Goal: Task Accomplishment & Management: Use online tool/utility

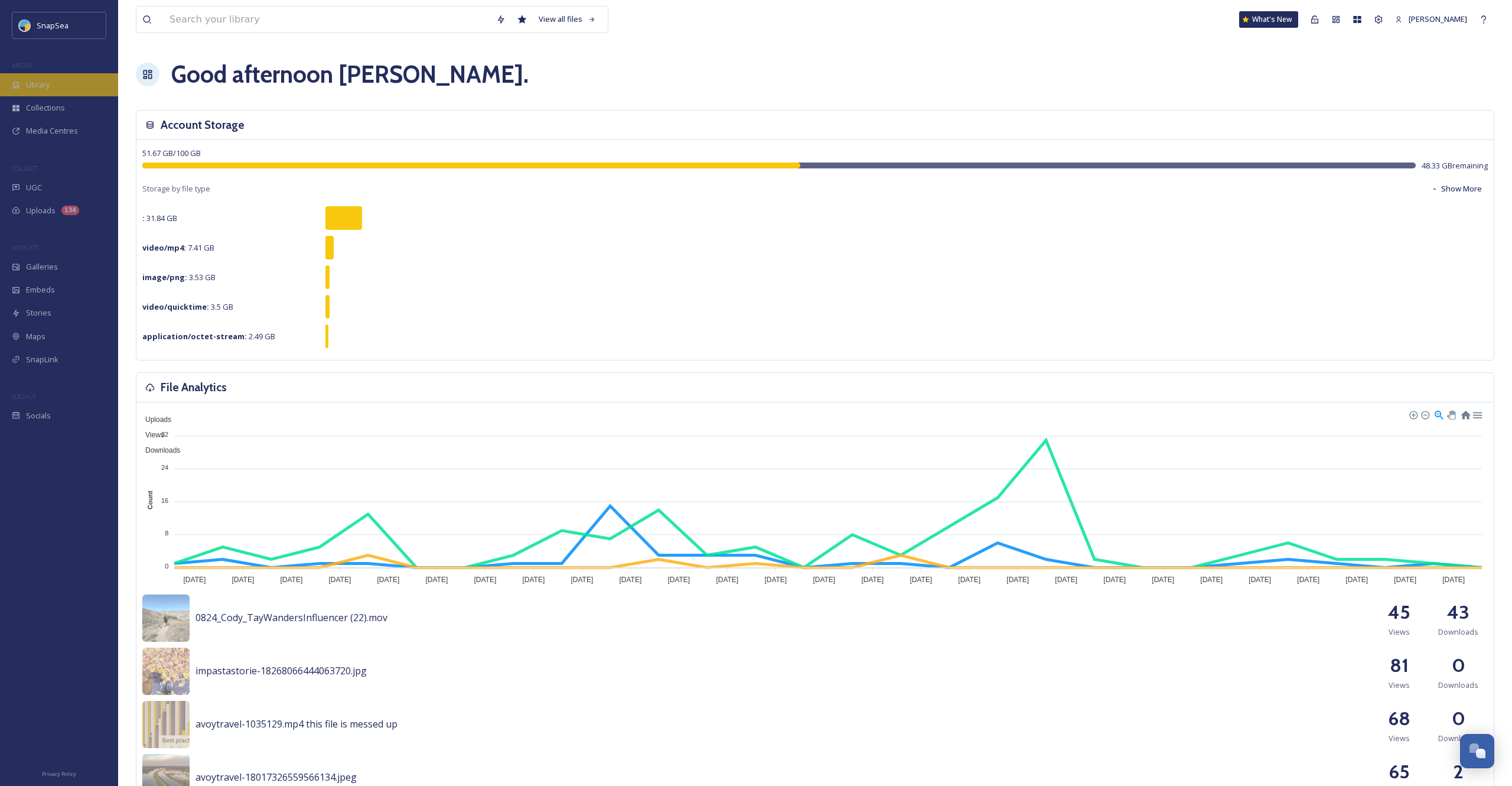
click at [59, 90] on div "Library" at bounding box center [59, 84] width 118 height 23
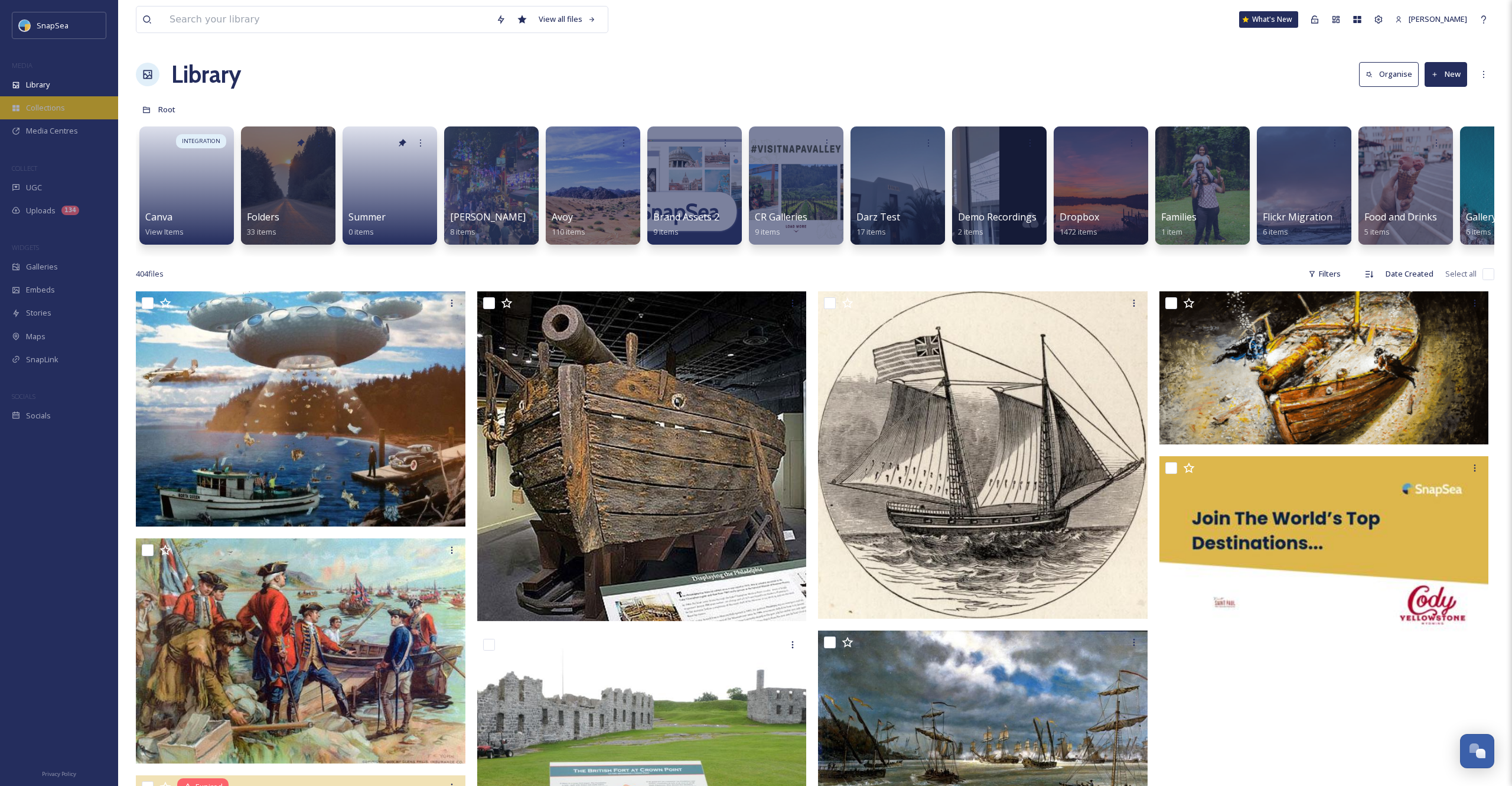
click at [30, 105] on span "Collections" at bounding box center [45, 108] width 39 height 11
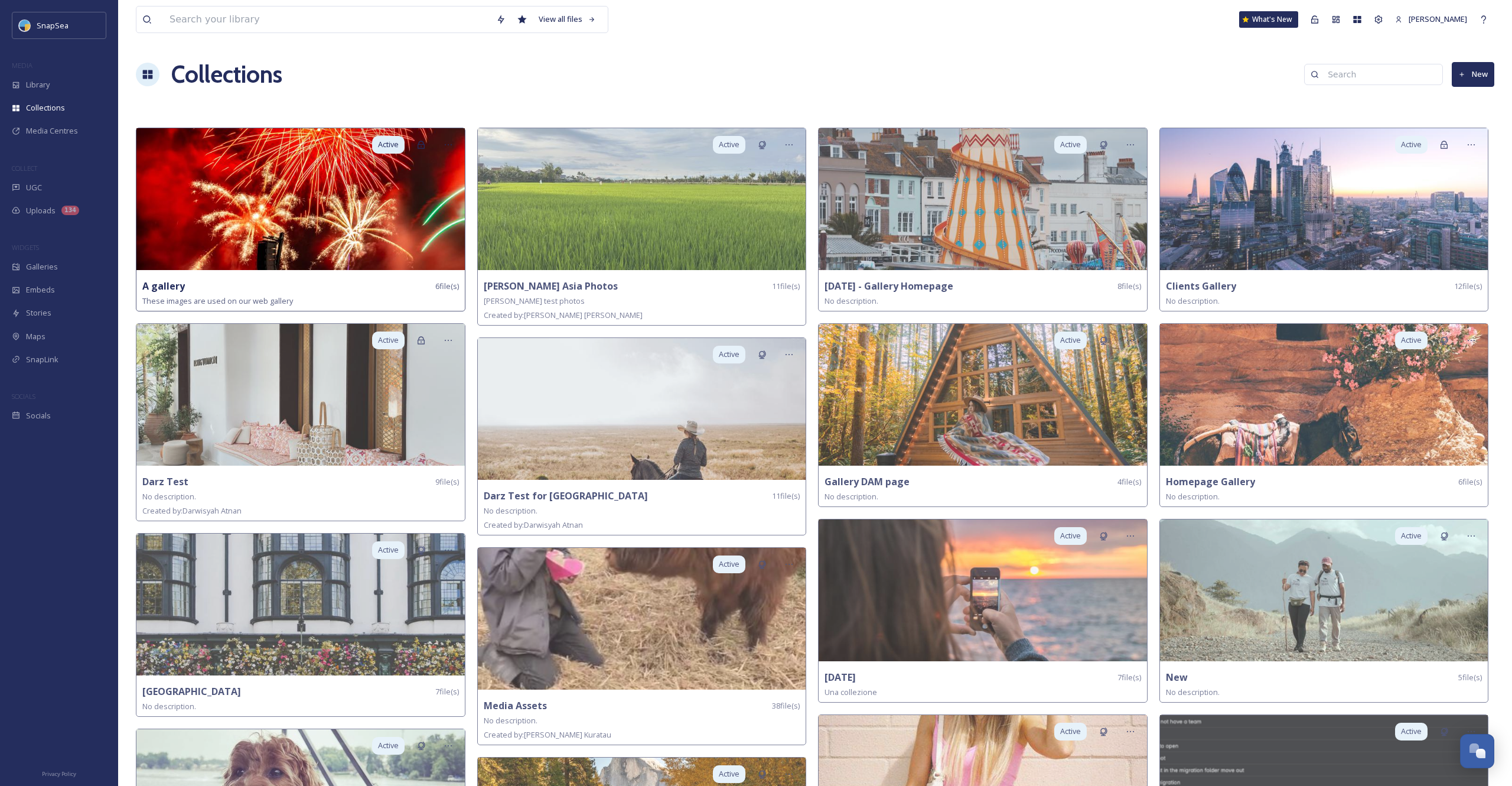
click at [339, 227] on img at bounding box center [301, 199] width 328 height 142
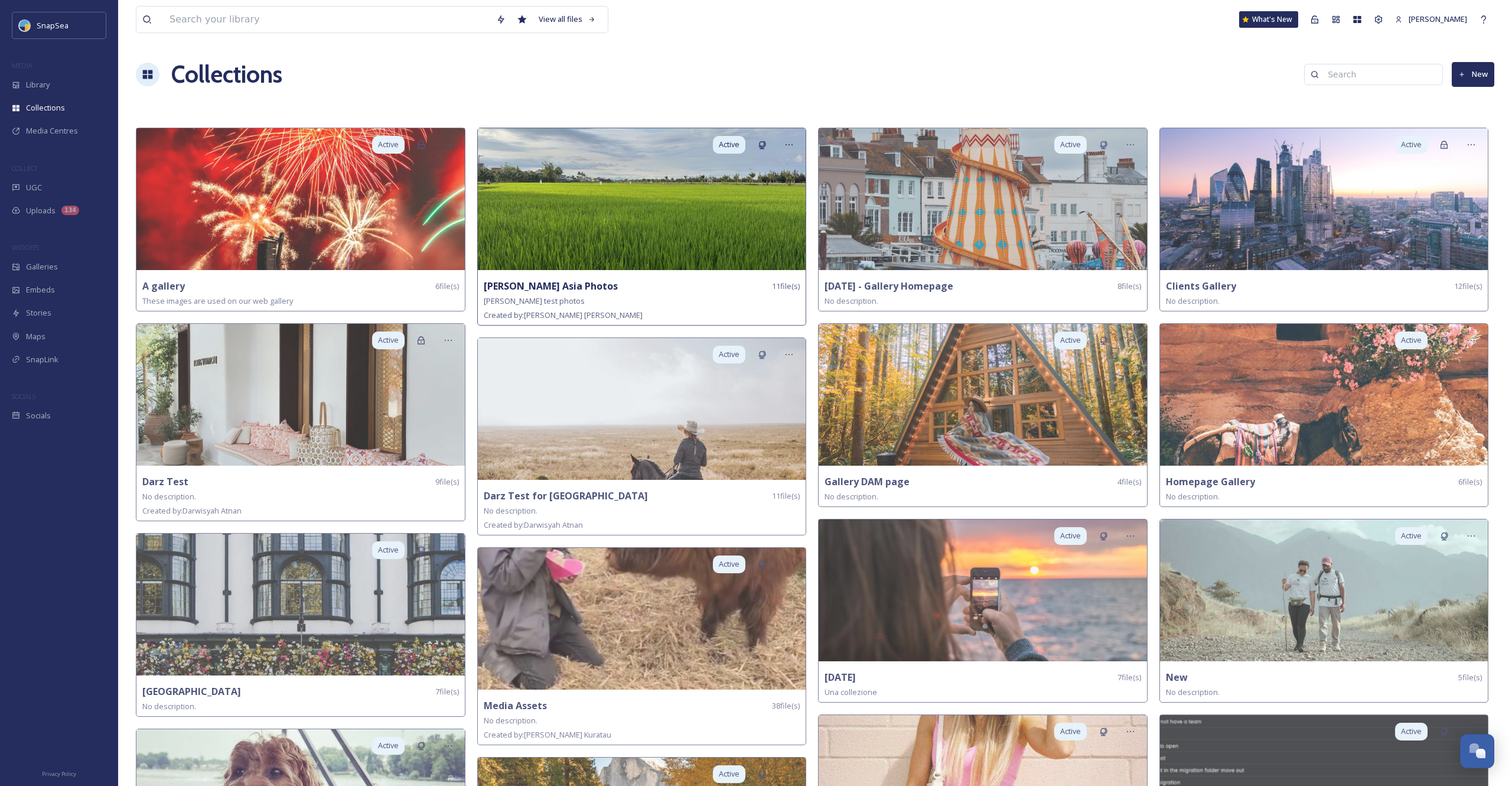
click at [622, 275] on div "Active Adam Asia Photos 11 file(s) Adams test photos Created by: Adam Clayton" at bounding box center [642, 227] width 330 height 198
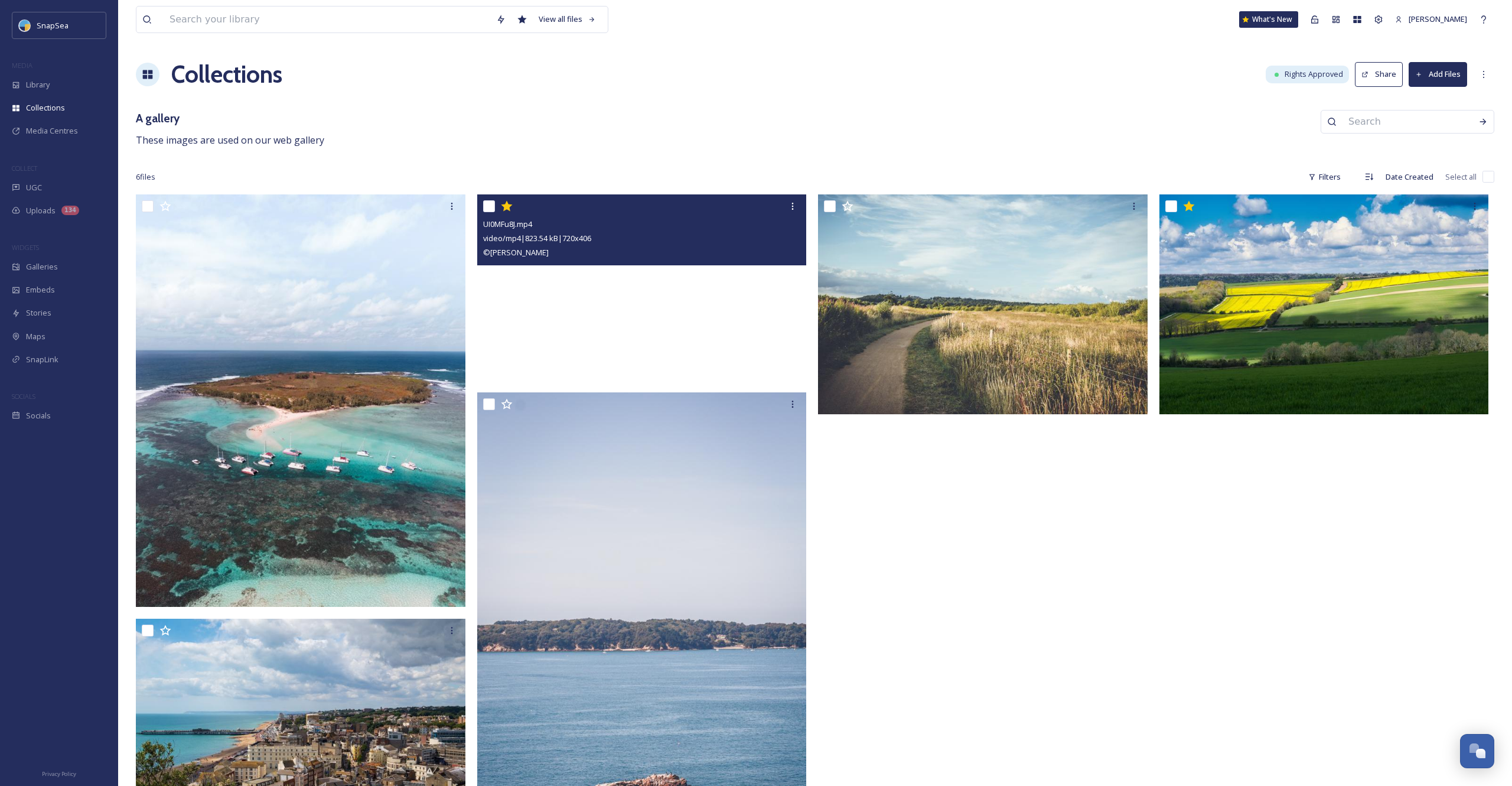
scroll to position [106, 0]
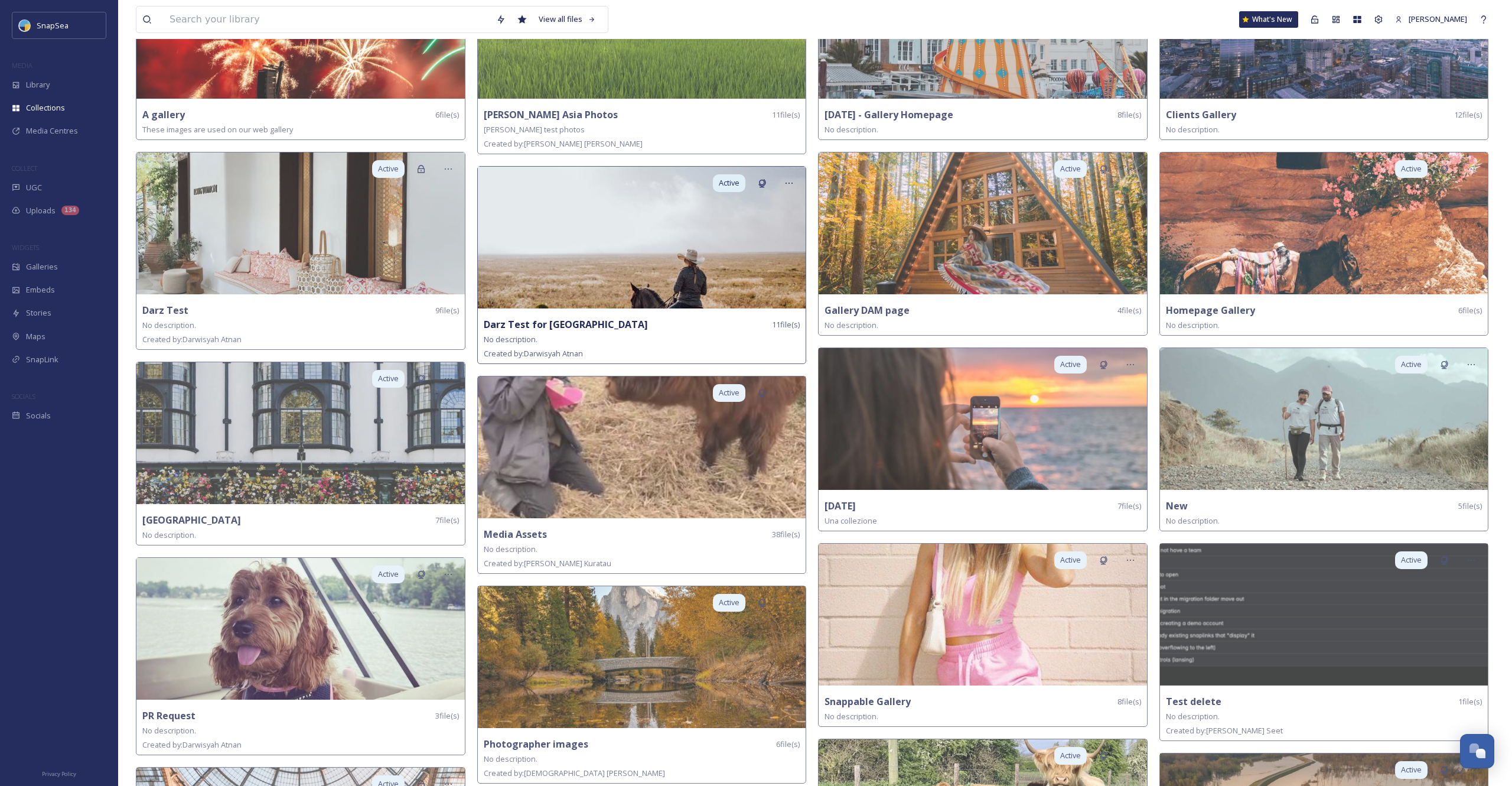
scroll to position [163, 0]
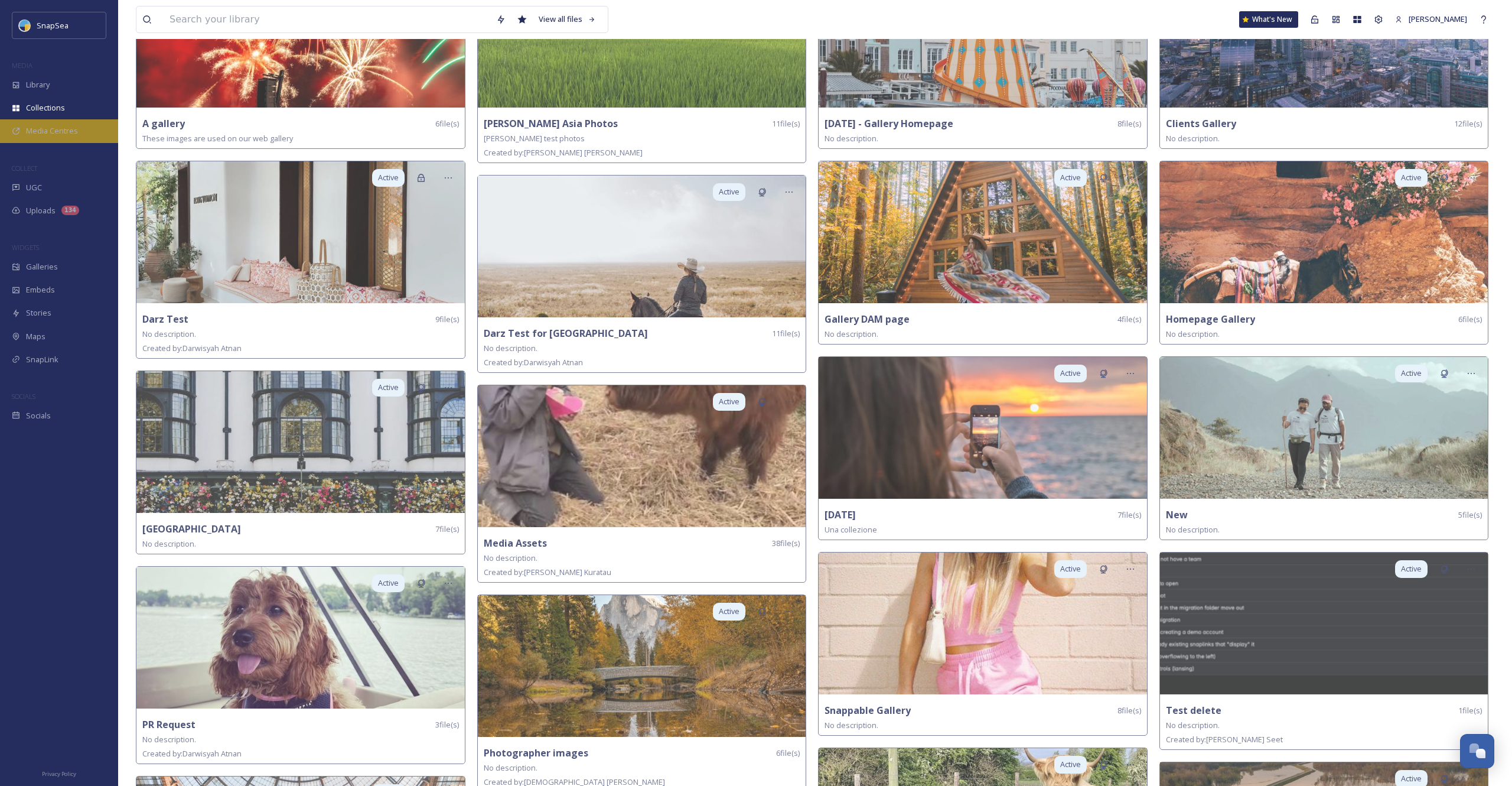
click at [64, 132] on span "Media Centres" at bounding box center [52, 131] width 52 height 11
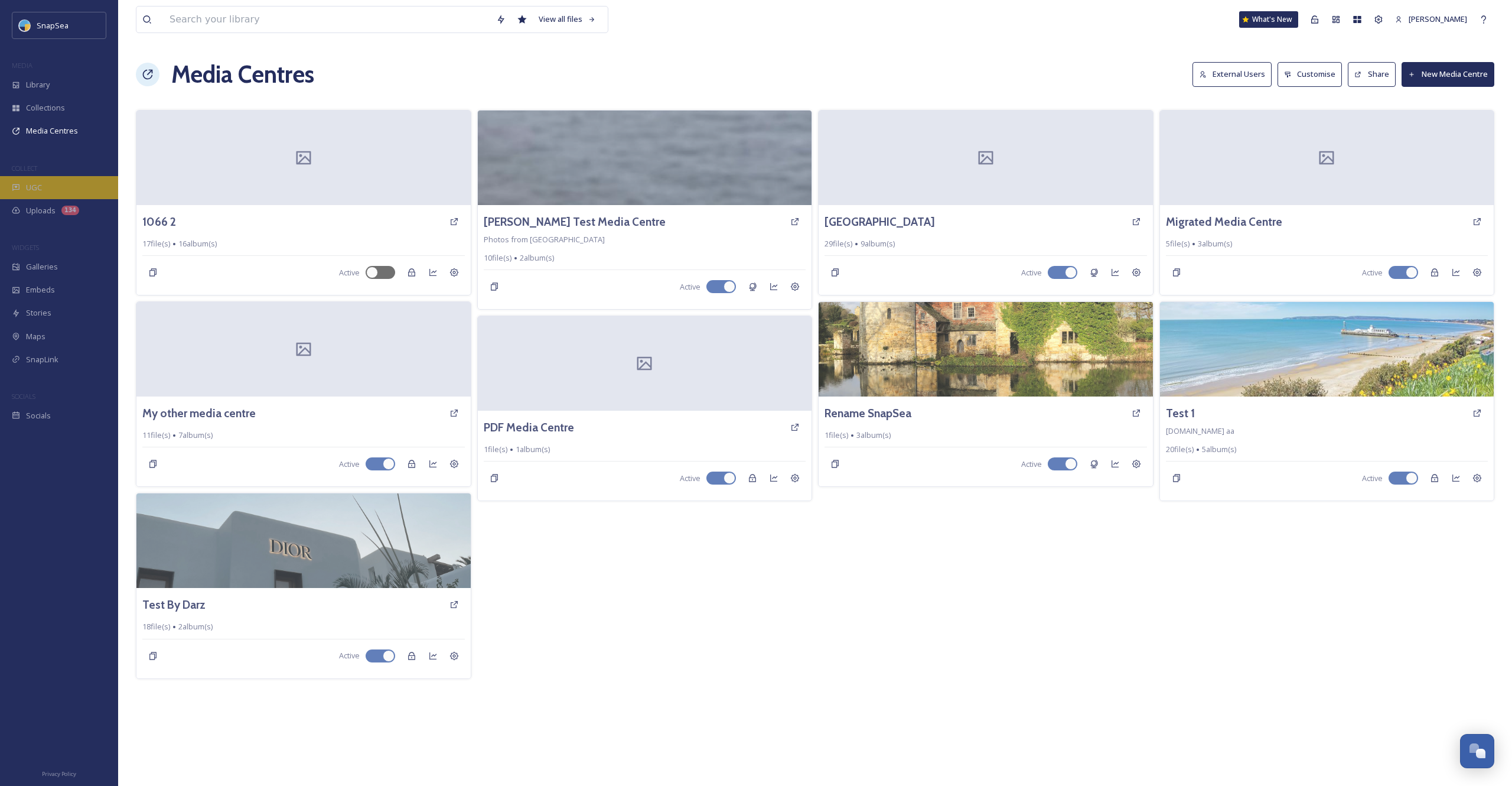
click at [60, 192] on div "UGC" at bounding box center [59, 188] width 118 height 23
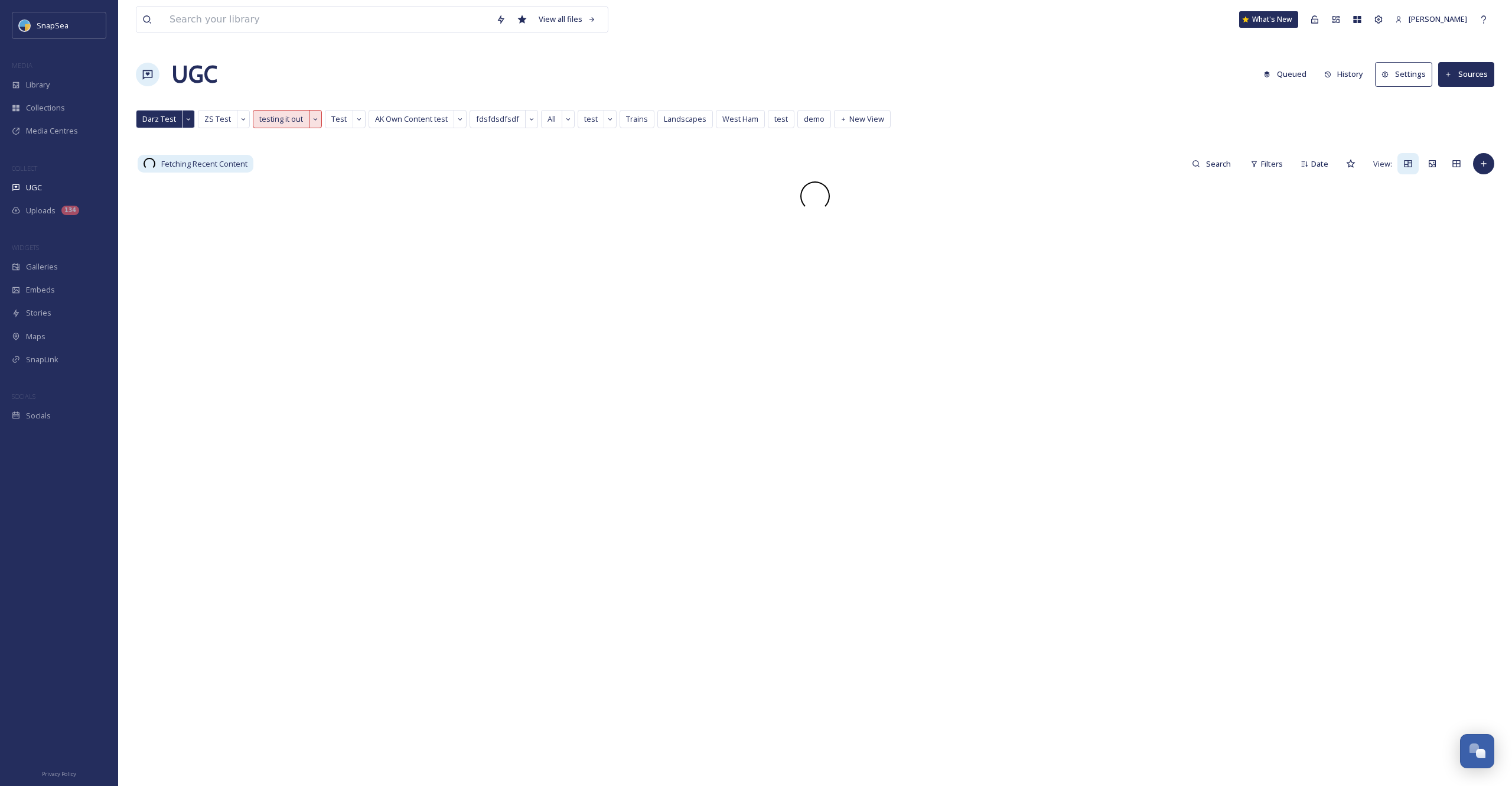
click at [585, 187] on div at bounding box center [815, 196] width 1359 height 30
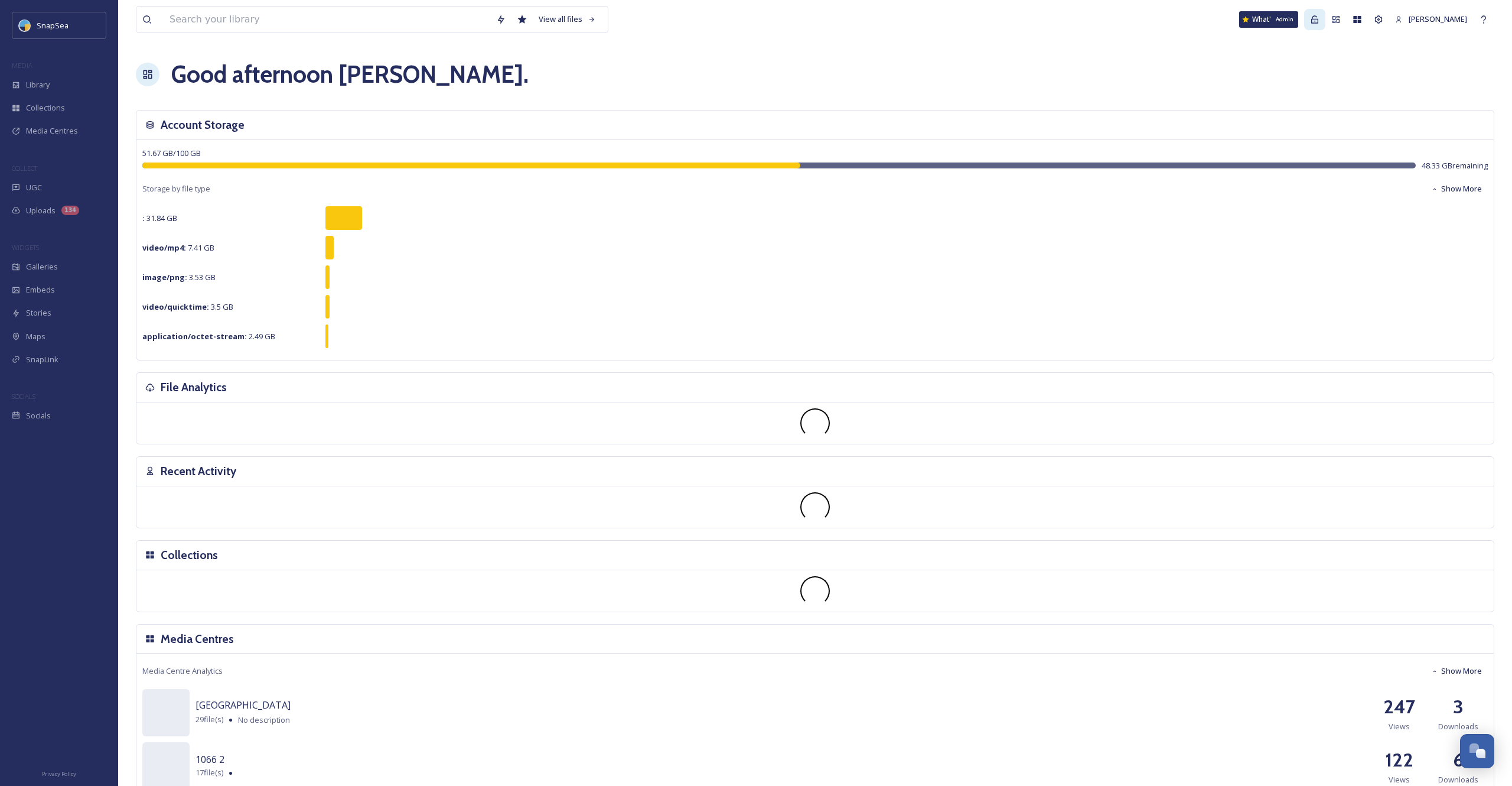
click at [1320, 20] on icon at bounding box center [1314, 19] width 9 height 9
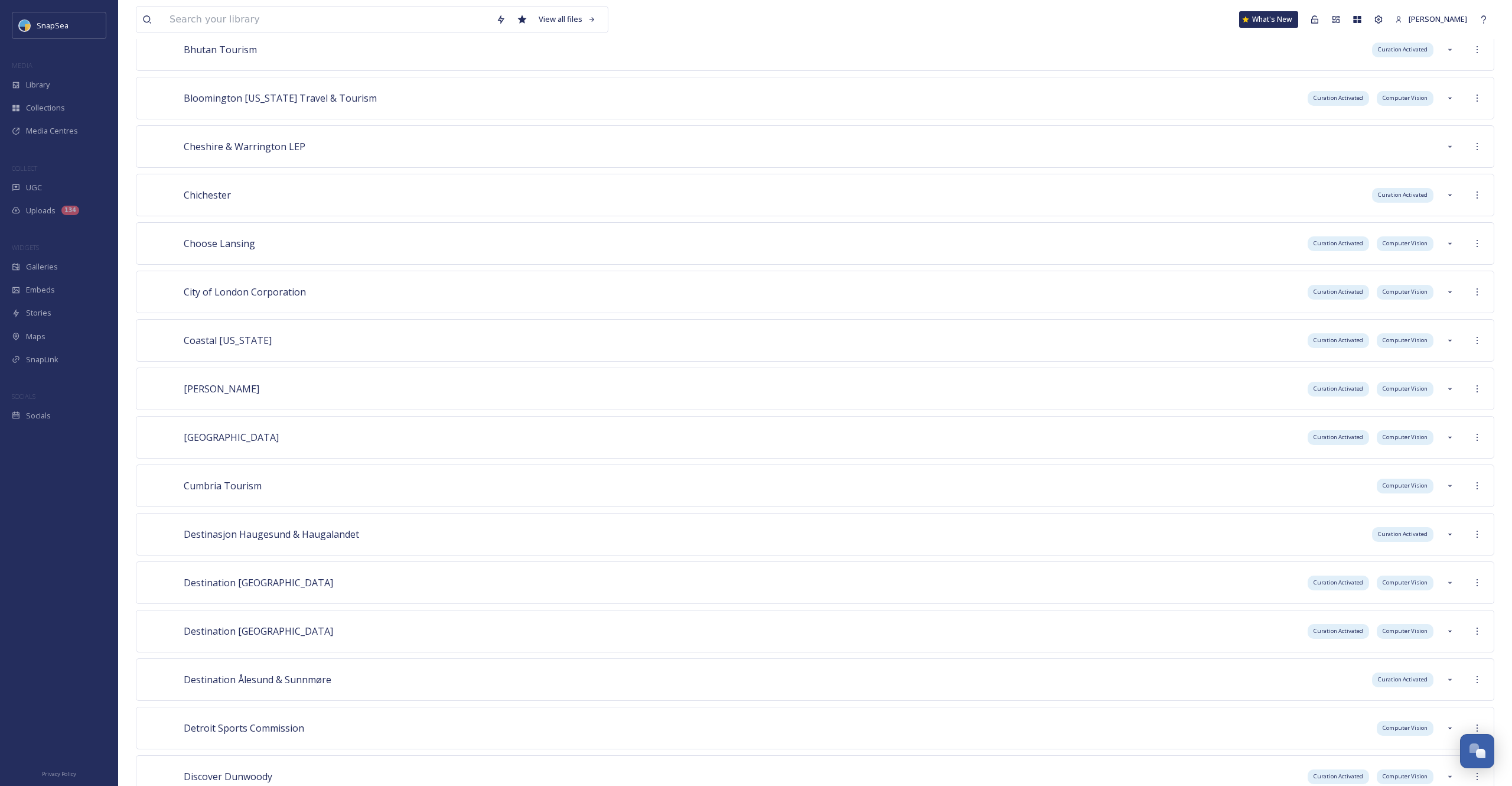
scroll to position [347, 0]
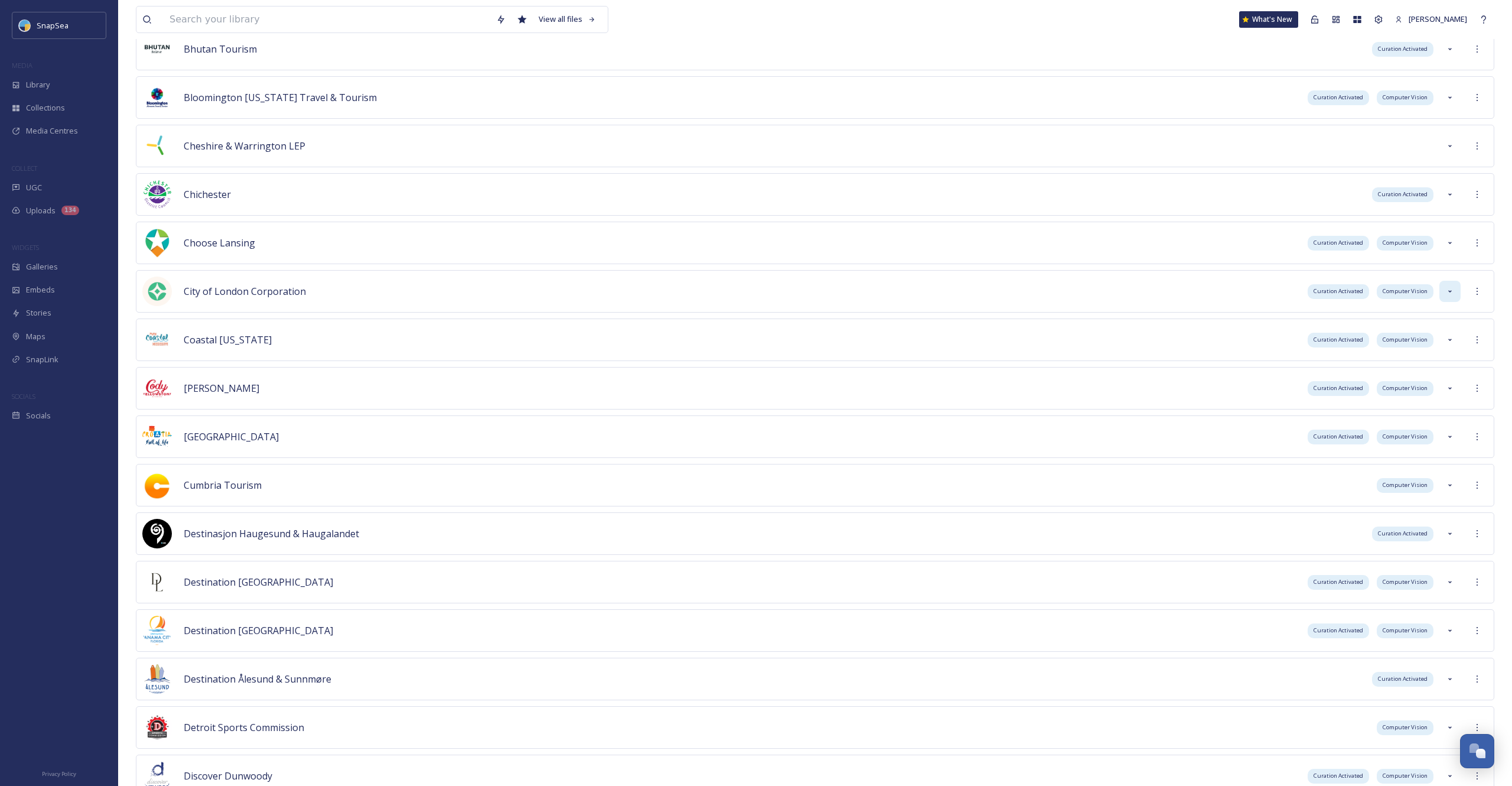
click at [1445, 292] on div at bounding box center [1450, 291] width 21 height 21
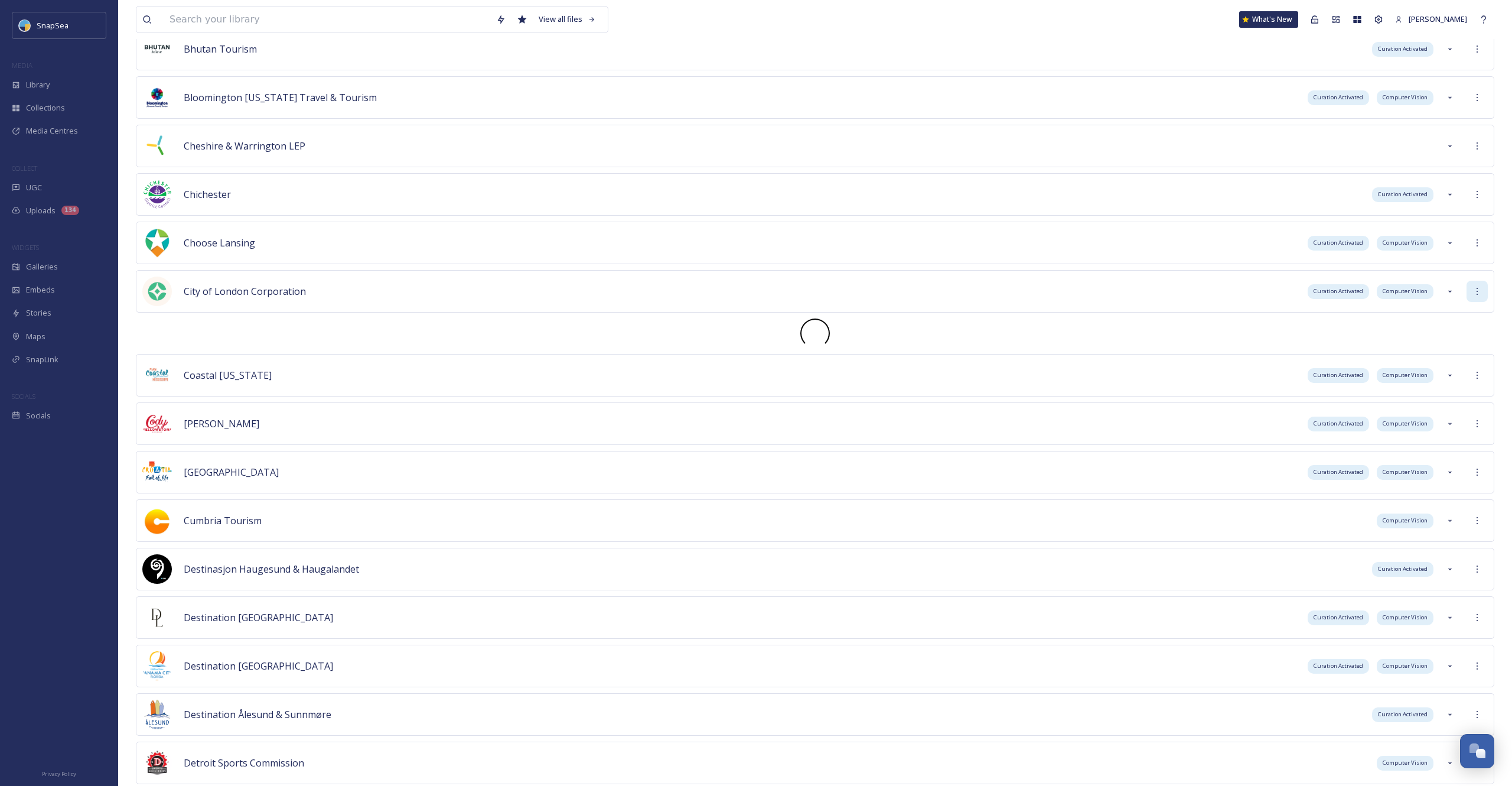
click at [1478, 288] on icon at bounding box center [1477, 291] width 9 height 9
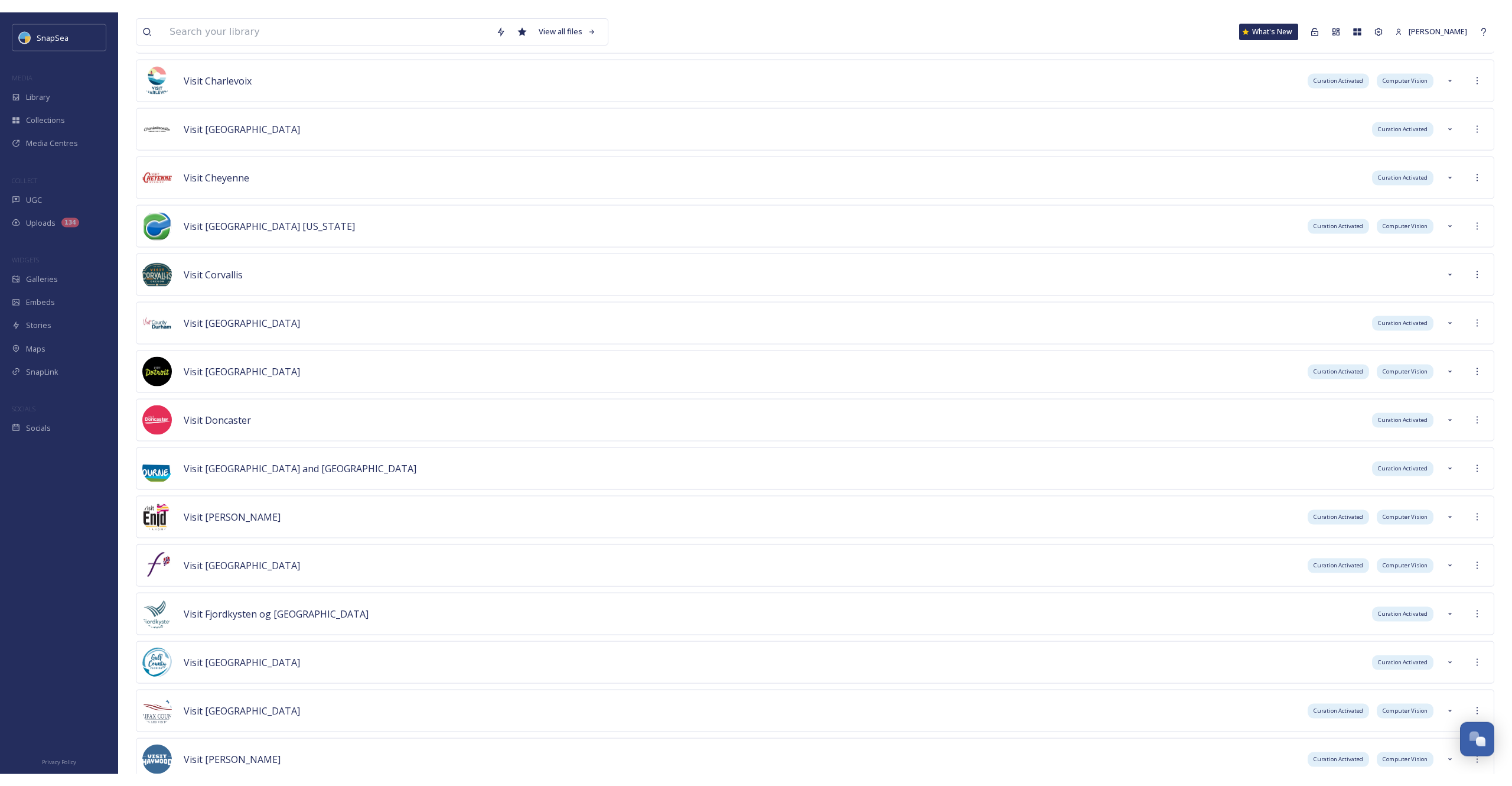
scroll to position [4073, 0]
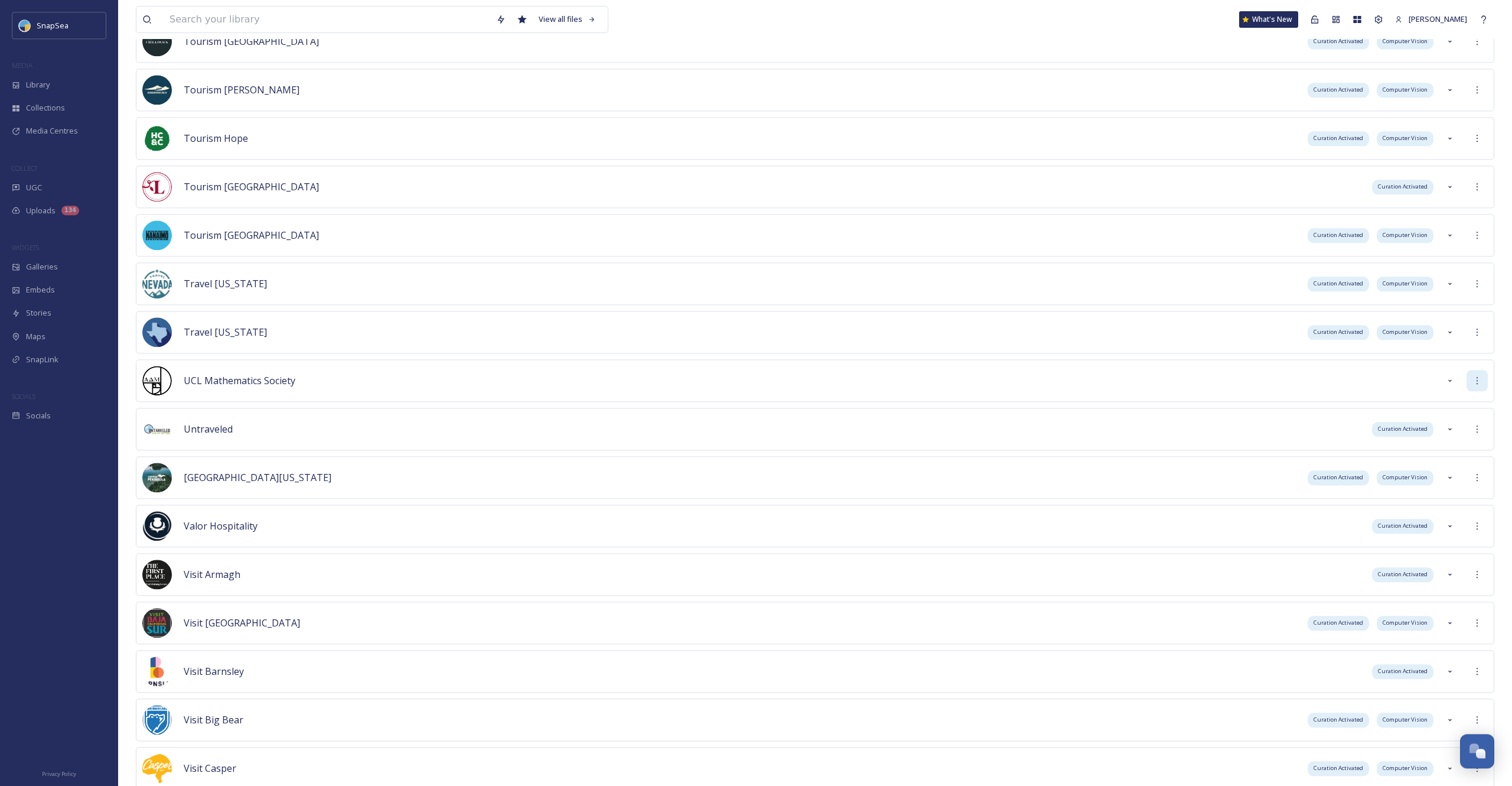
click at [1476, 376] on div at bounding box center [1477, 381] width 21 height 21
click at [1445, 412] on div "Sign into Team" at bounding box center [1435, 406] width 105 height 23
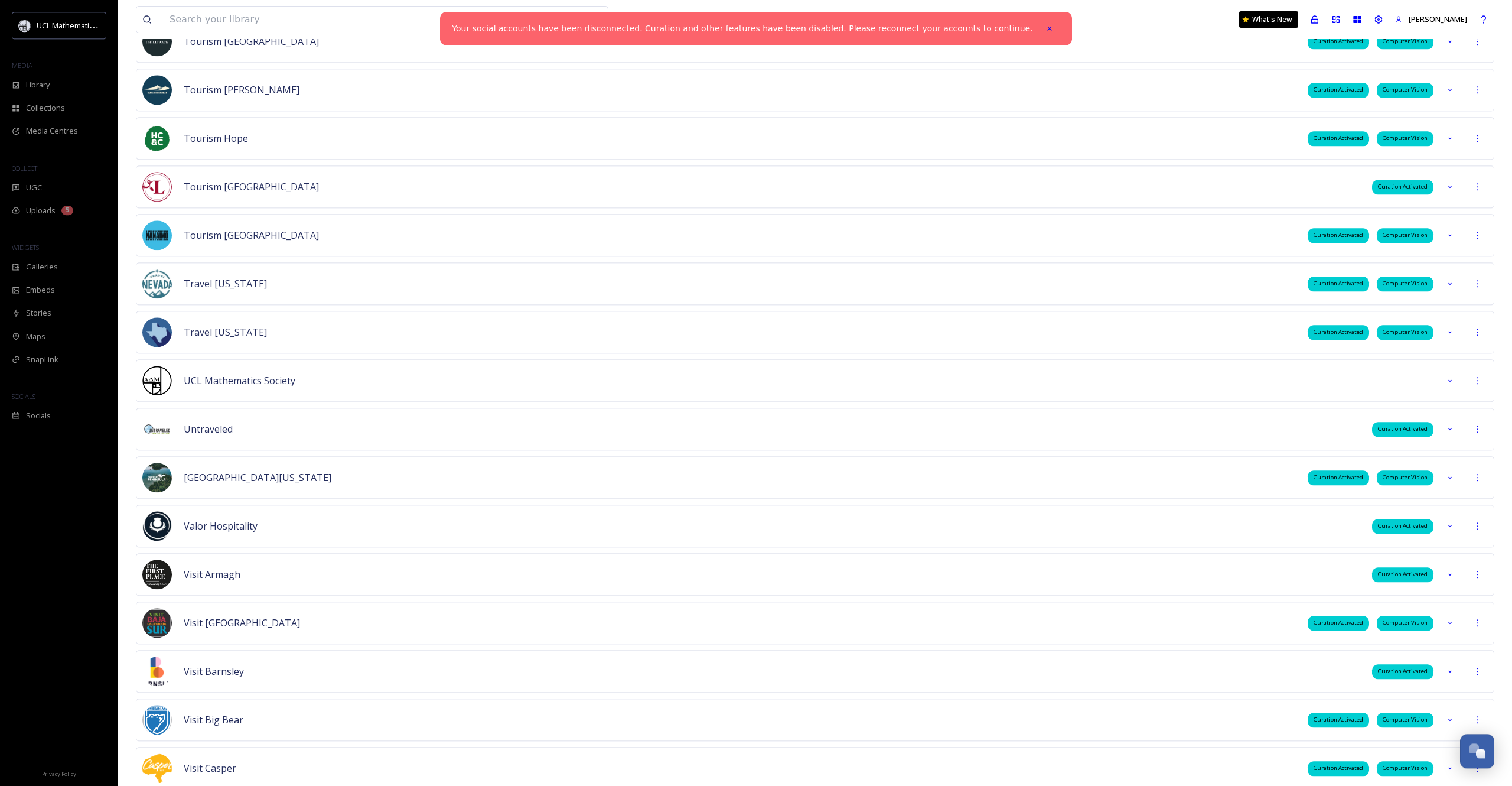
click at [906, 341] on div "Travel Texas Curation Activated Computer Vision" at bounding box center [815, 332] width 1359 height 43
click at [74, 87] on div "Library" at bounding box center [59, 84] width 118 height 23
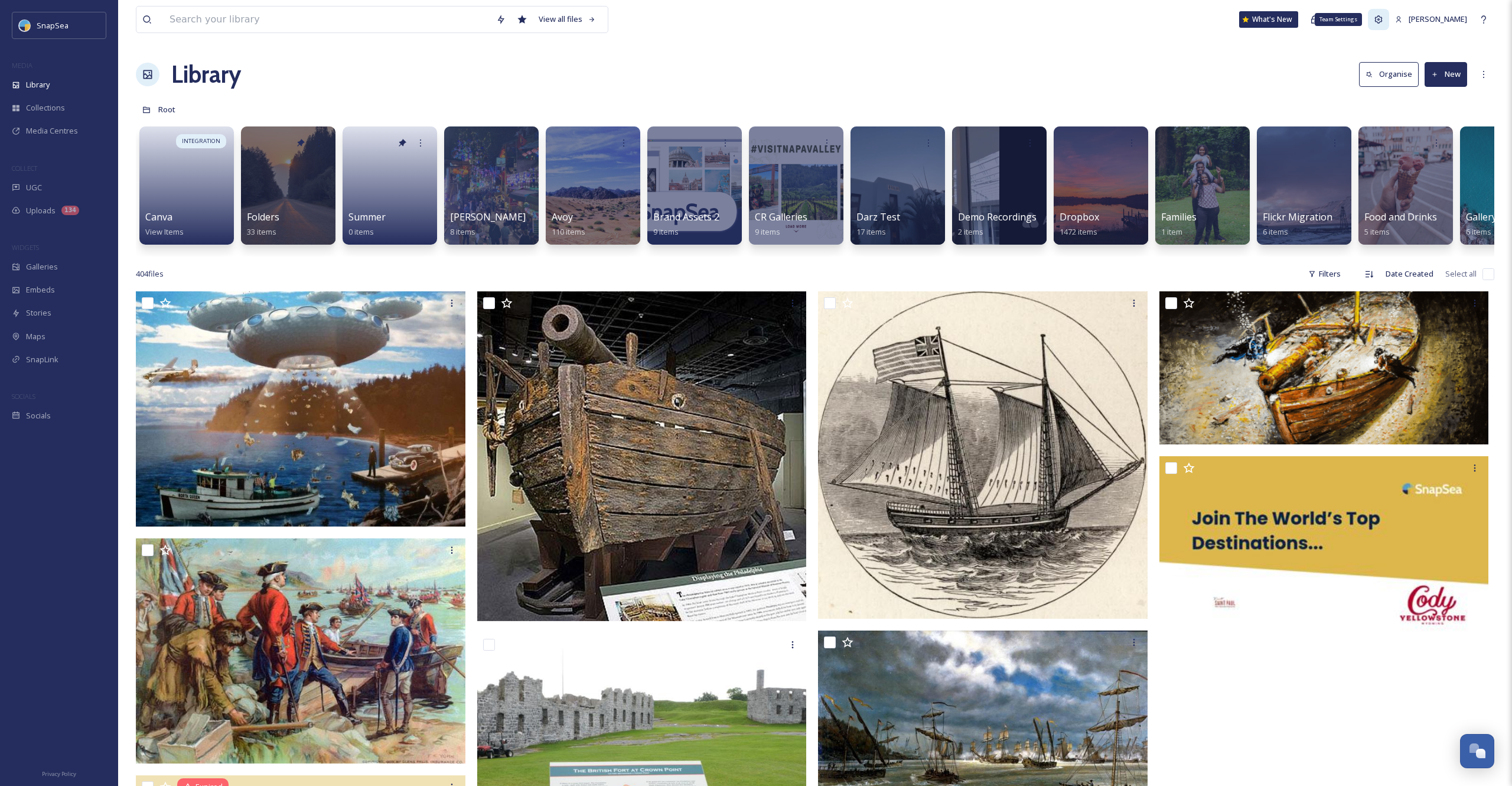
click at [1384, 16] on icon at bounding box center [1378, 19] width 9 height 9
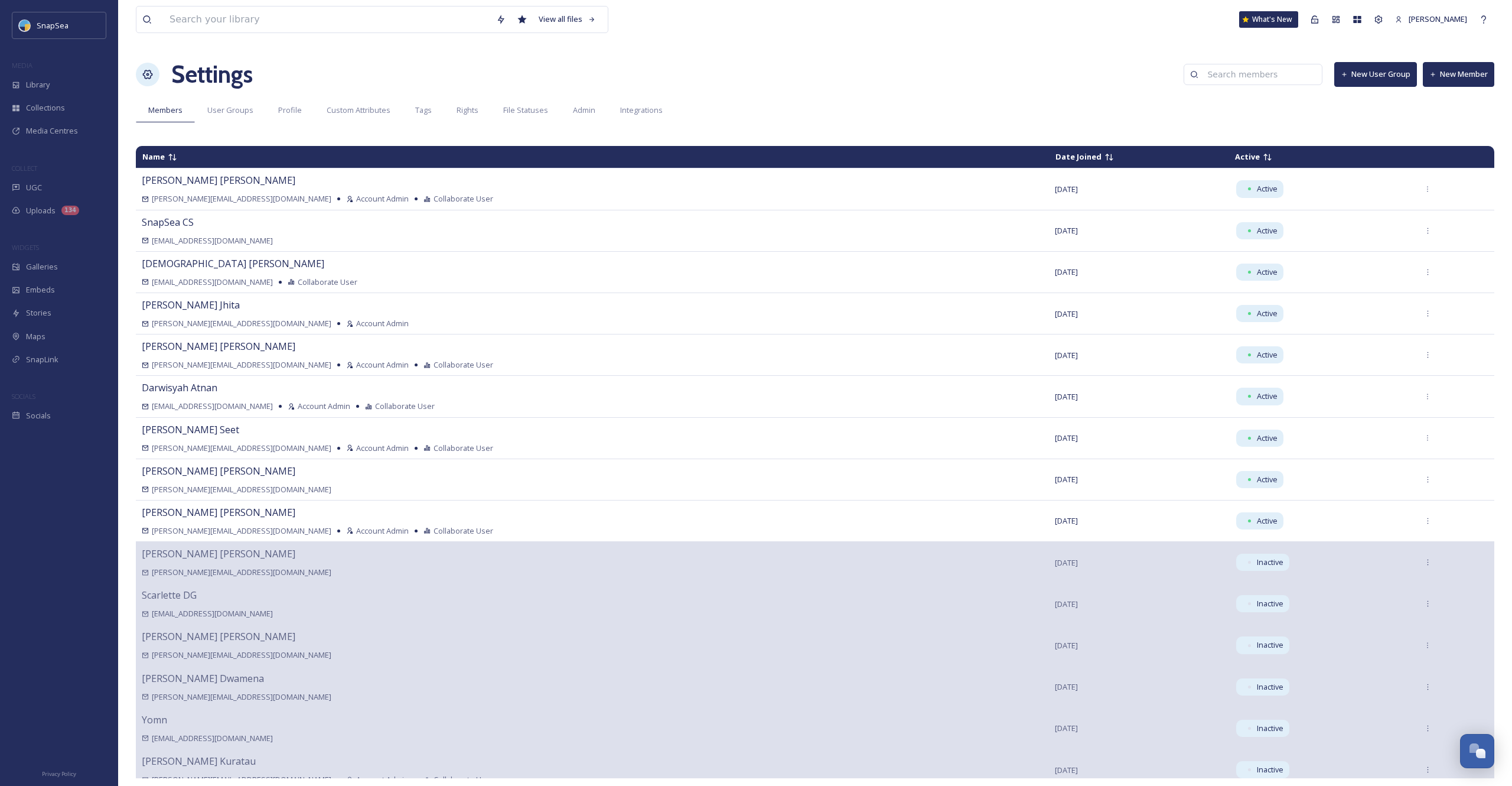
click at [179, 162] on td "Name" at bounding box center [593, 157] width 912 height 21
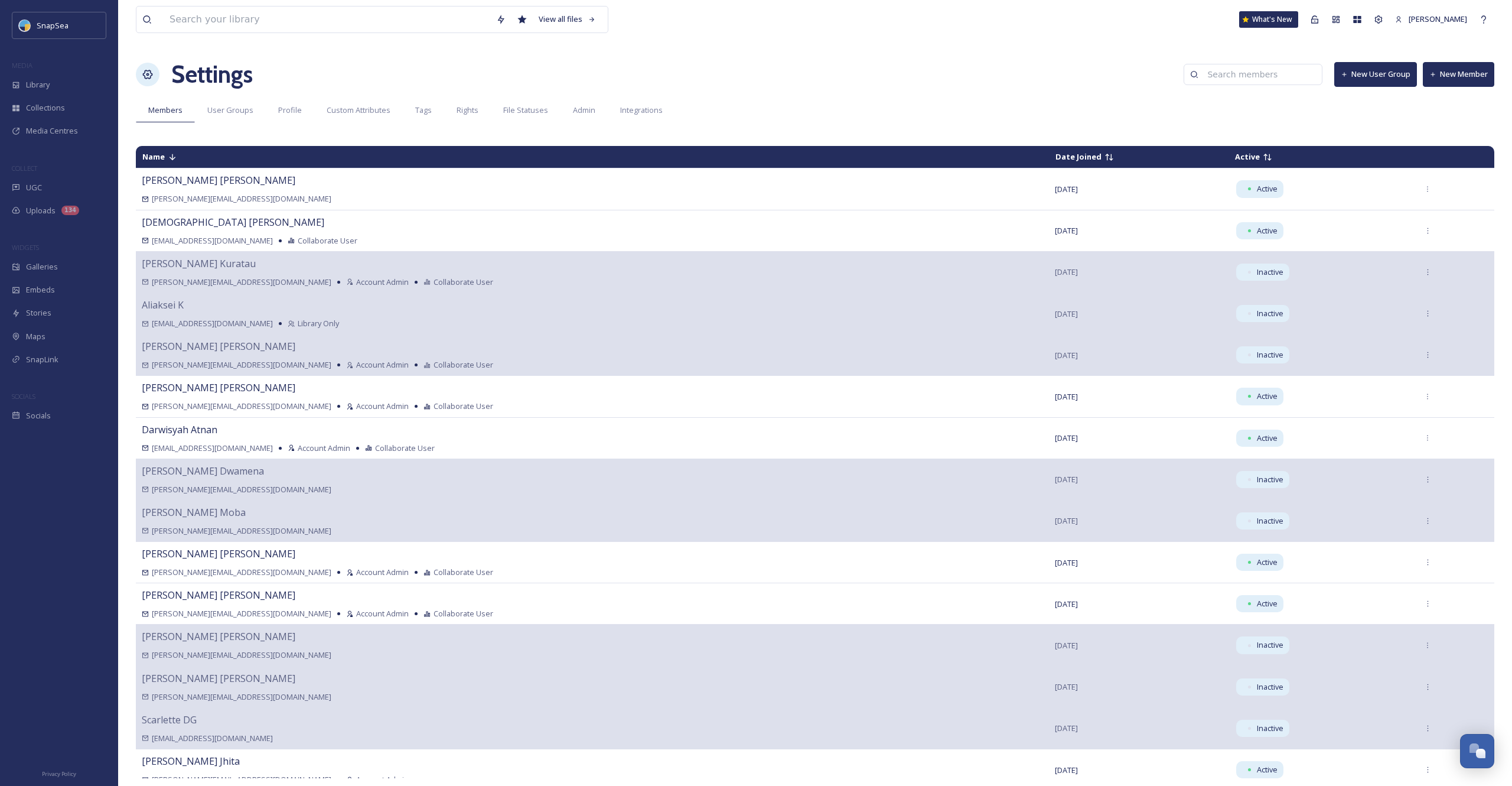
click at [174, 160] on icon at bounding box center [172, 157] width 9 height 9
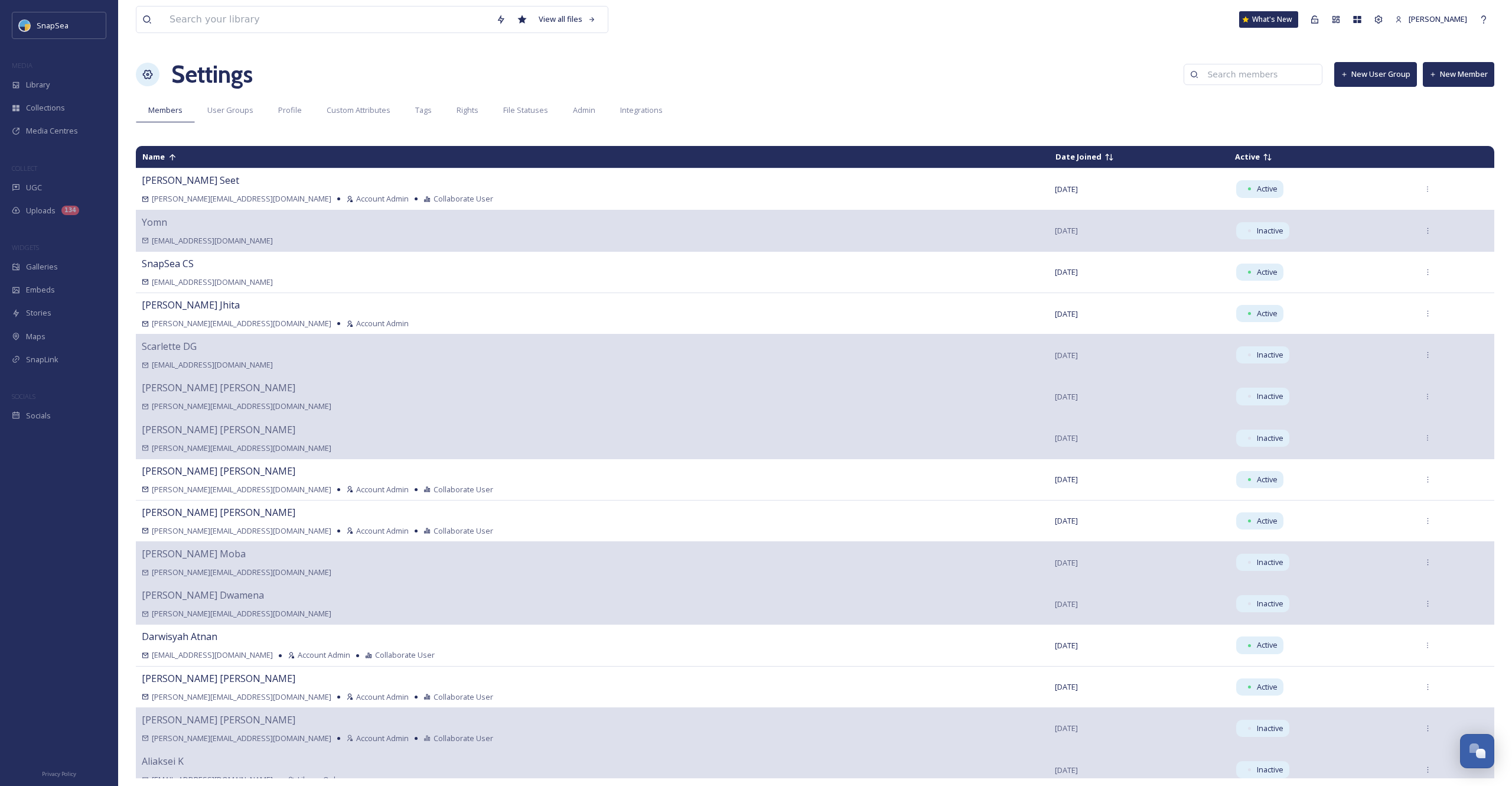
click at [174, 160] on icon at bounding box center [172, 157] width 9 height 9
click at [1050, 154] on td "Date Joined" at bounding box center [1139, 157] width 179 height 21
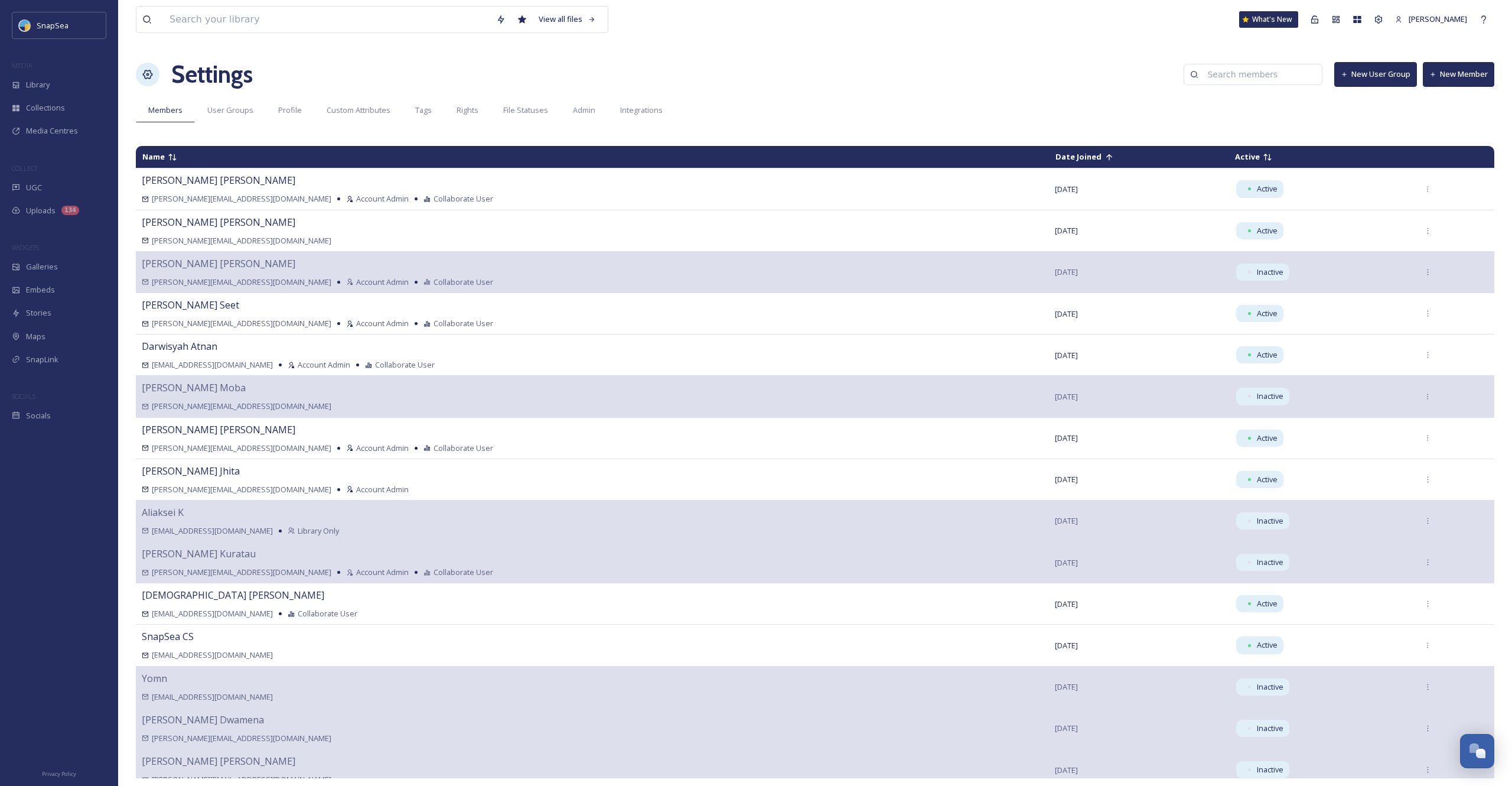
click at [1106, 155] on icon at bounding box center [1109, 157] width 6 height 7
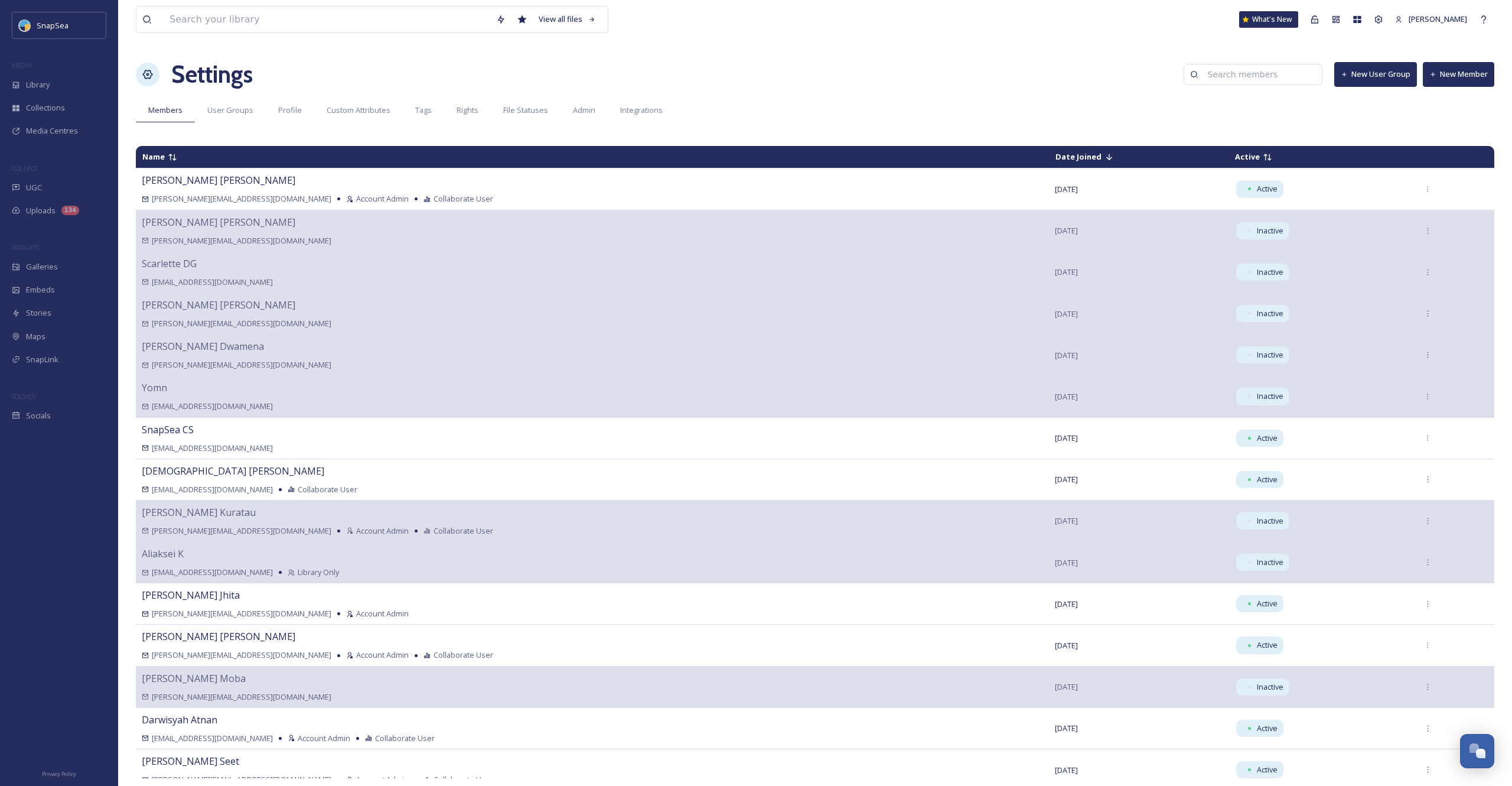
click at [1106, 155] on icon at bounding box center [1109, 157] width 6 height 7
click at [1229, 158] on td "Active" at bounding box center [1320, 157] width 182 height 21
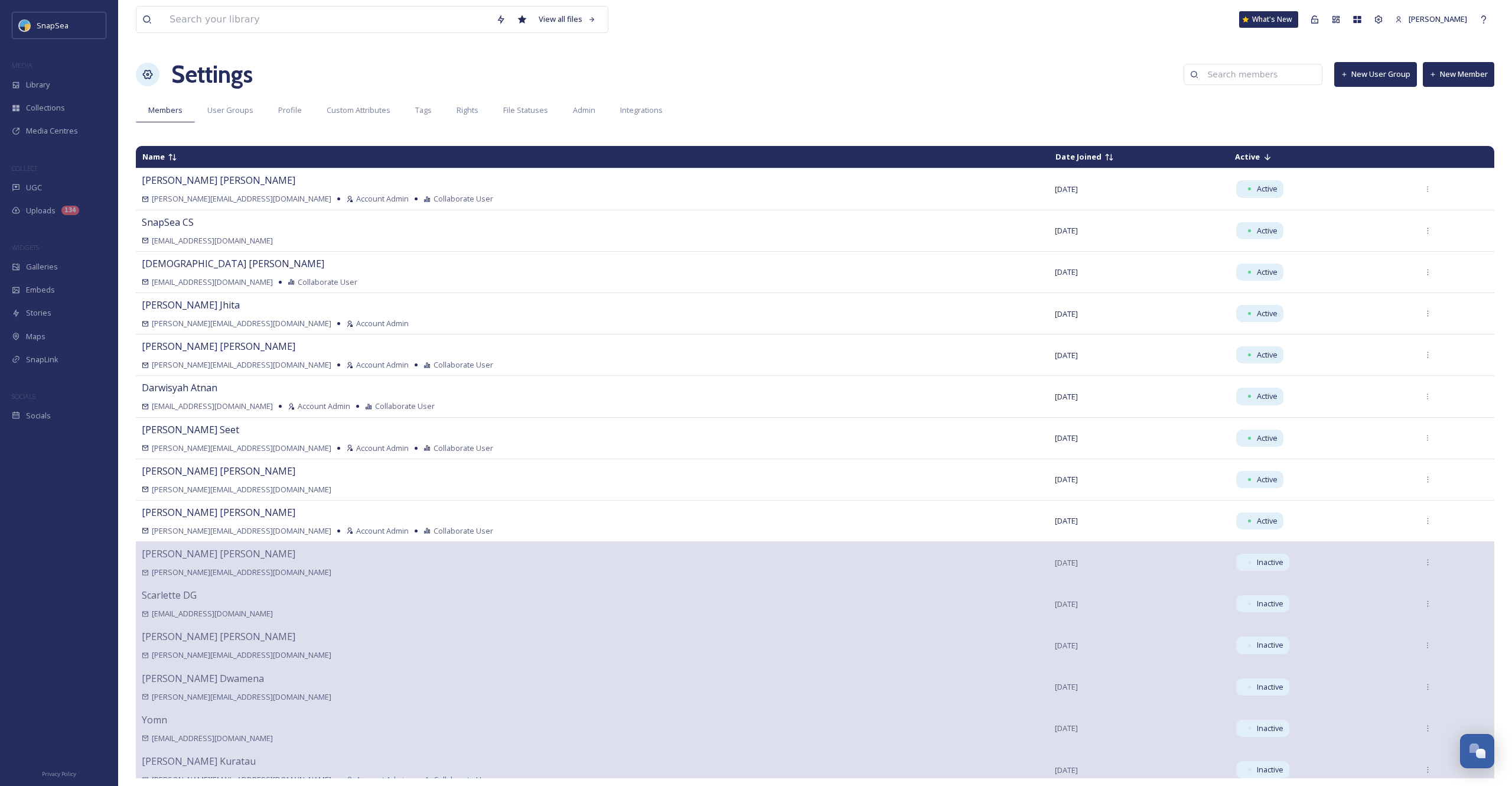
click at [1229, 158] on td "Active" at bounding box center [1320, 157] width 182 height 21
click at [1217, 78] on input at bounding box center [1258, 74] width 115 height 24
type input "iam"
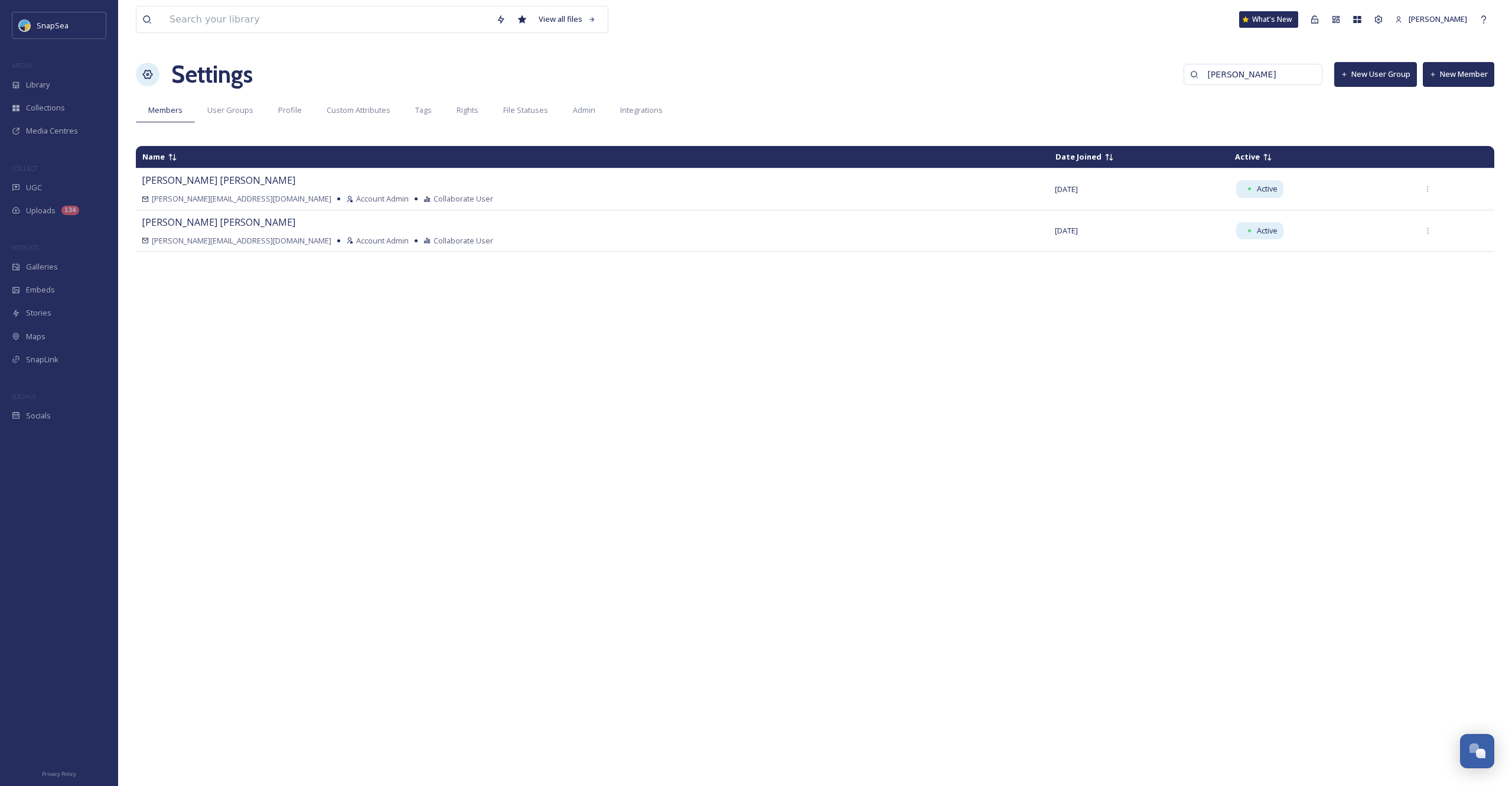
type input "liam"
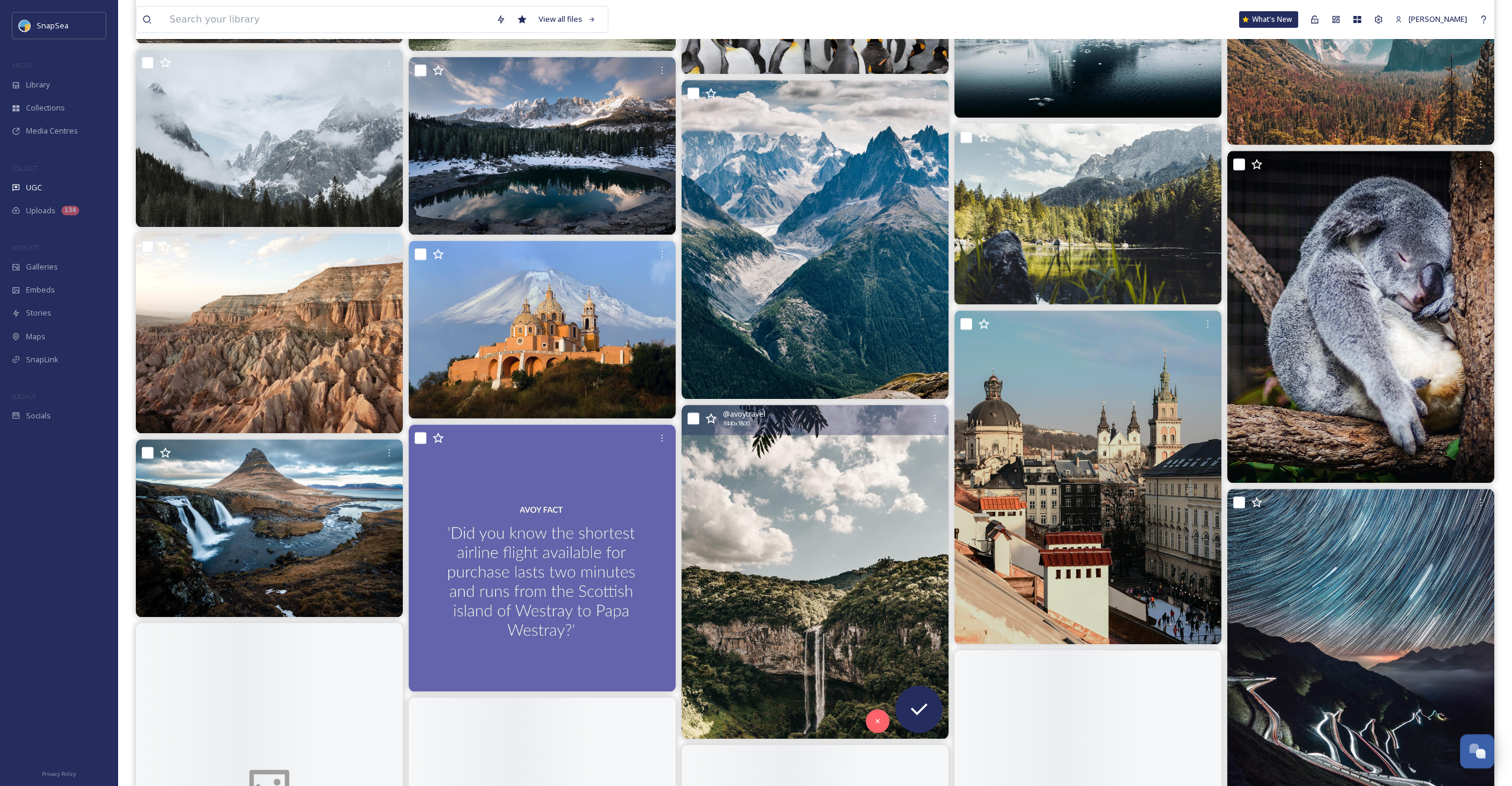
scroll to position [3042, 0]
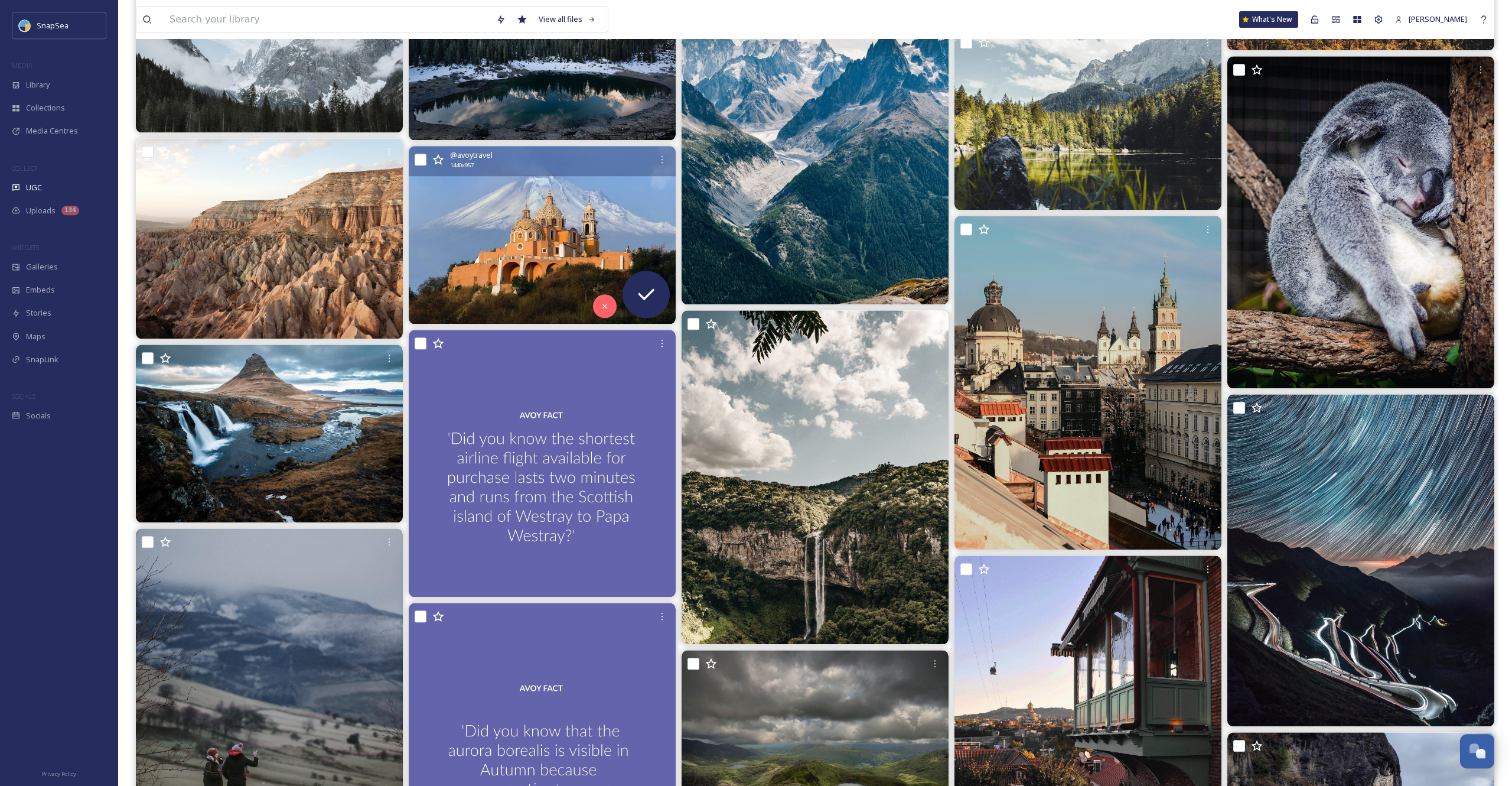
click at [530, 236] on img at bounding box center [542, 234] width 267 height 177
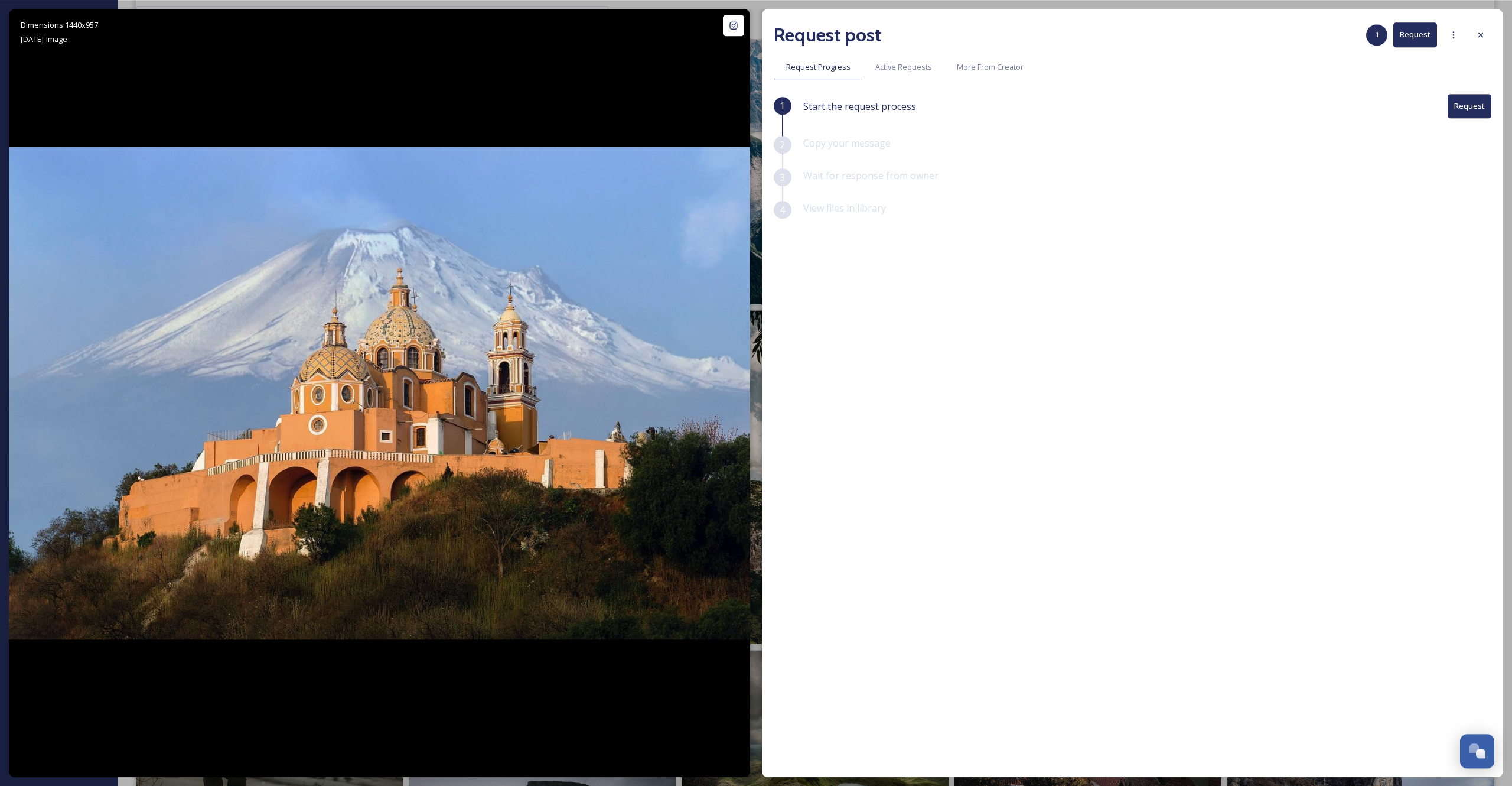
click at [1461, 106] on button "Request" at bounding box center [1470, 106] width 44 height 24
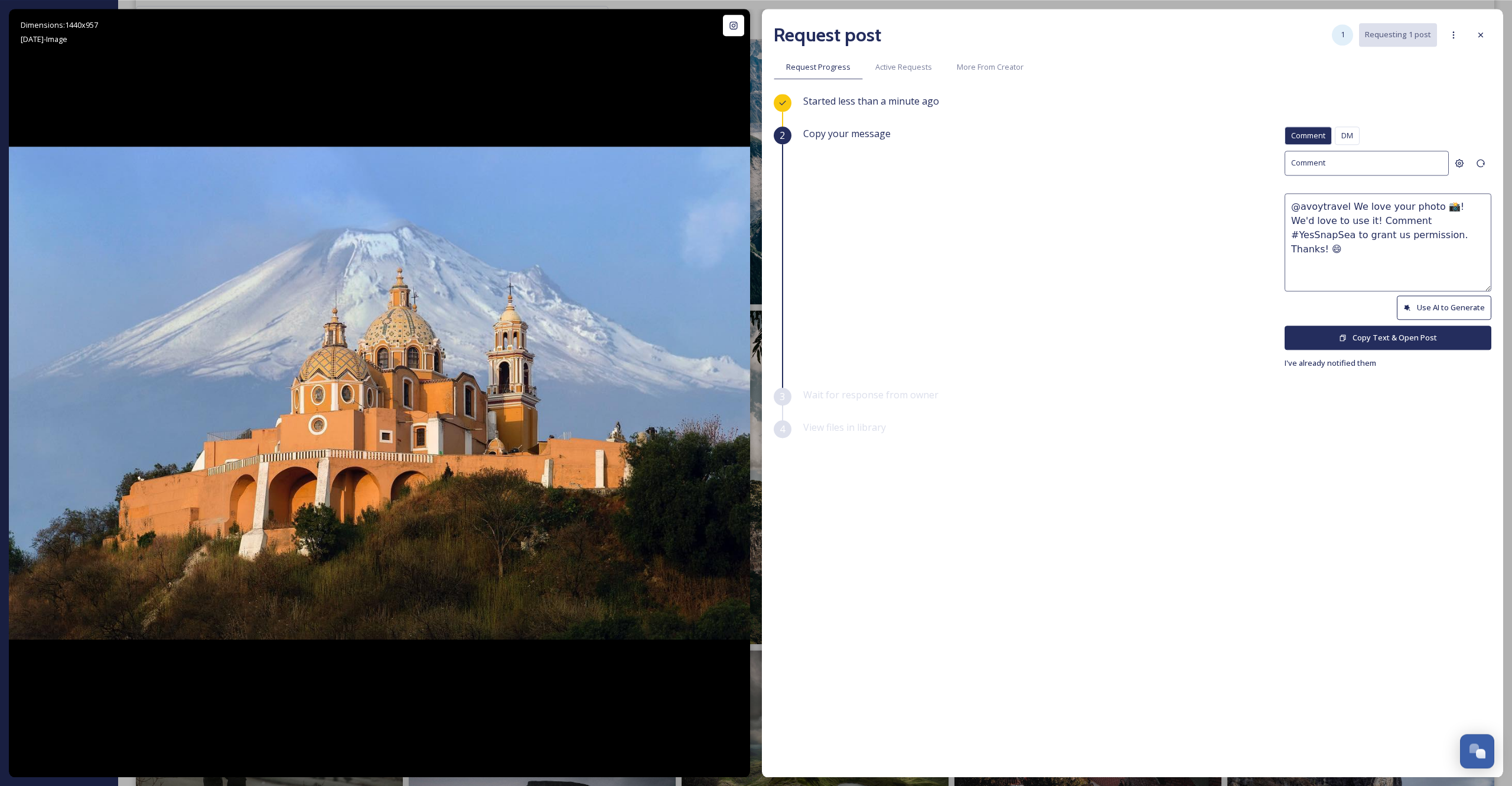
click at [1340, 36] on div "1" at bounding box center [1343, 35] width 21 height 21
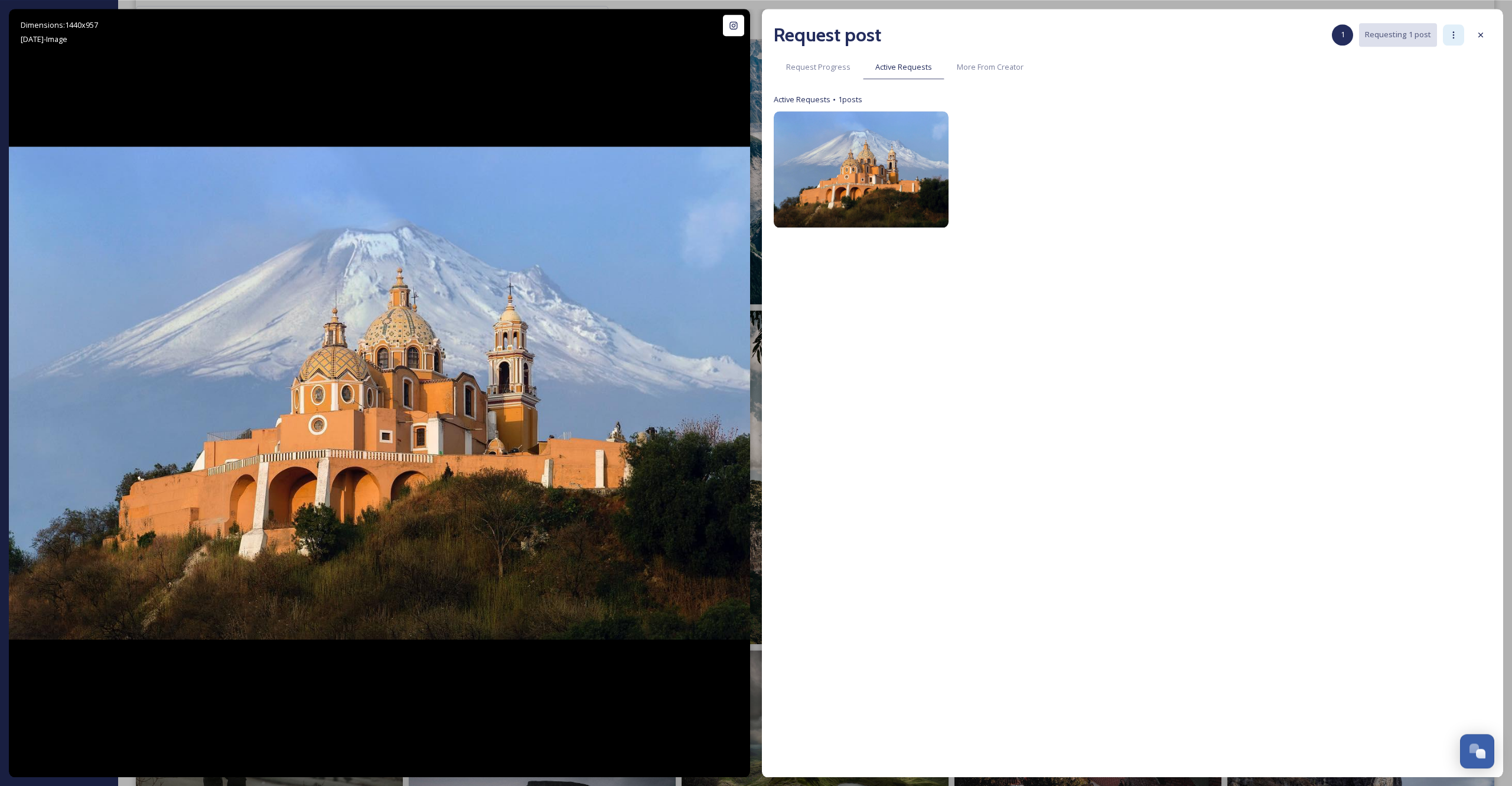
click at [1457, 35] on icon at bounding box center [1453, 35] width 9 height 9
click at [1314, 91] on div "Request post 1 Requesting 1 post Add Posts To Queue Add To Tracked Blacklist Ac…" at bounding box center [1133, 393] width 742 height 769
click at [1469, 48] on div "Request post 1 Requesting 1 post" at bounding box center [1132, 34] width 718 height 28
click at [1478, 36] on icon at bounding box center [1481, 35] width 9 height 9
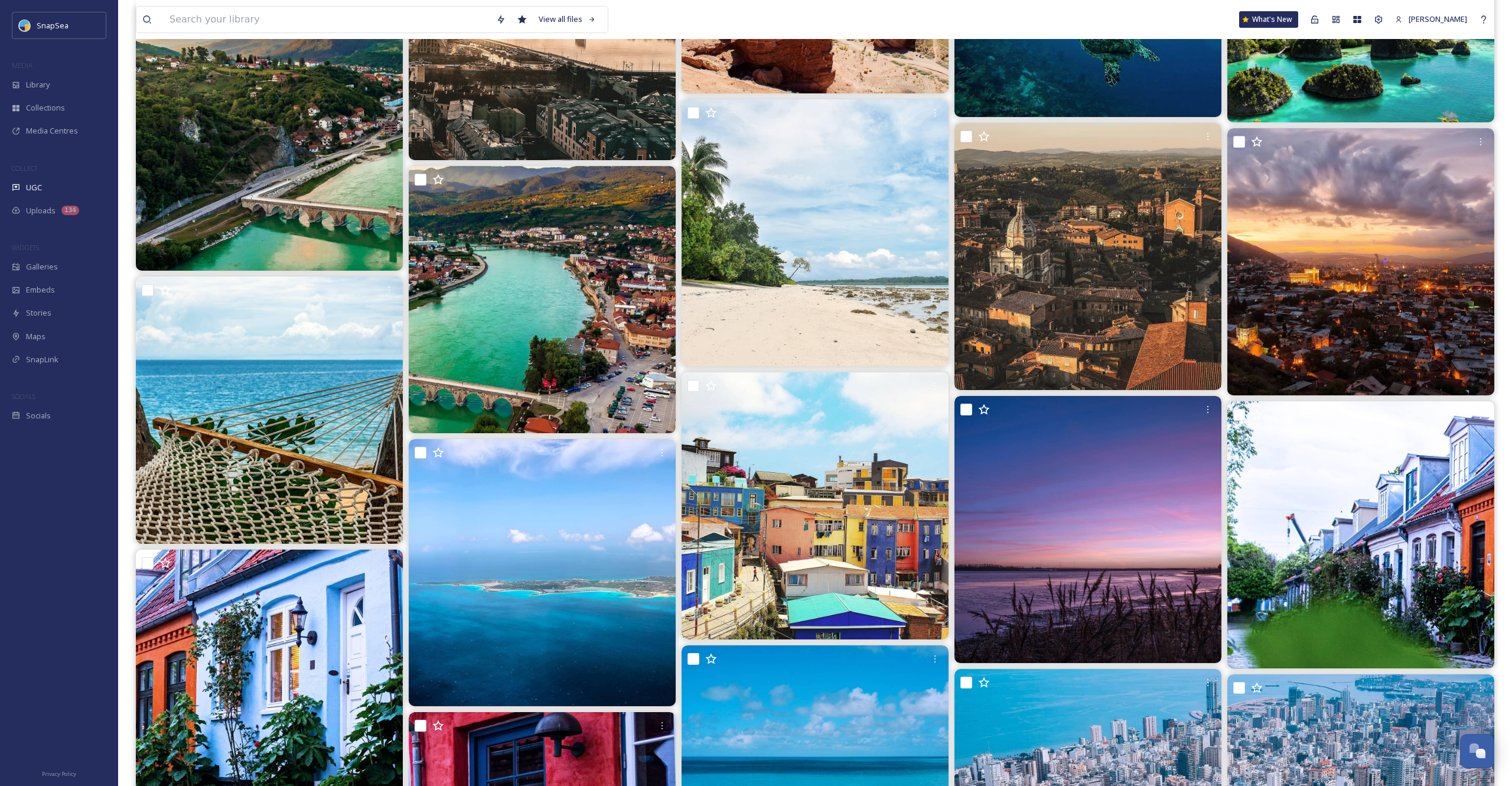
scroll to position [9713, 0]
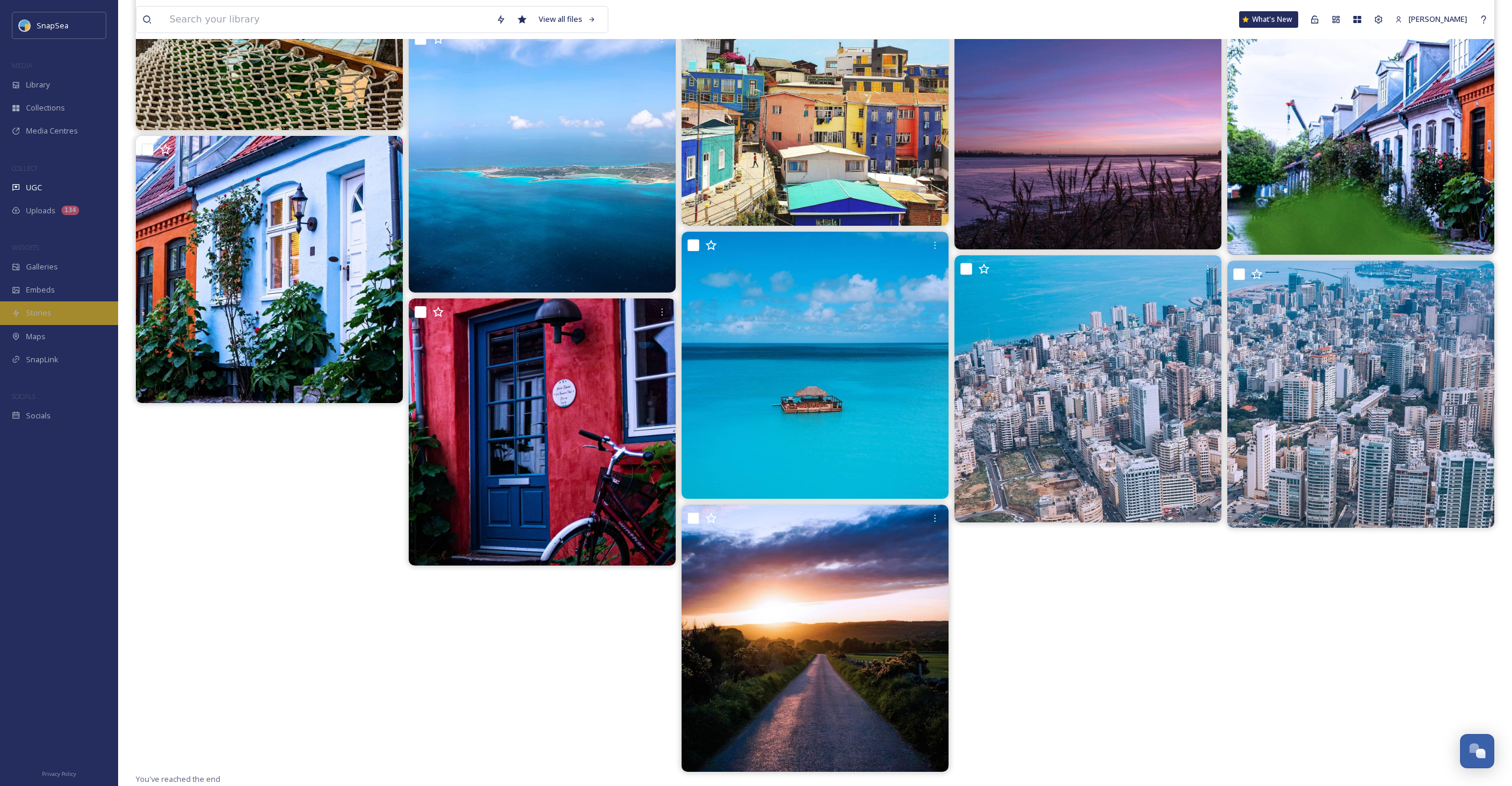
click at [82, 312] on div "Stories" at bounding box center [59, 313] width 118 height 23
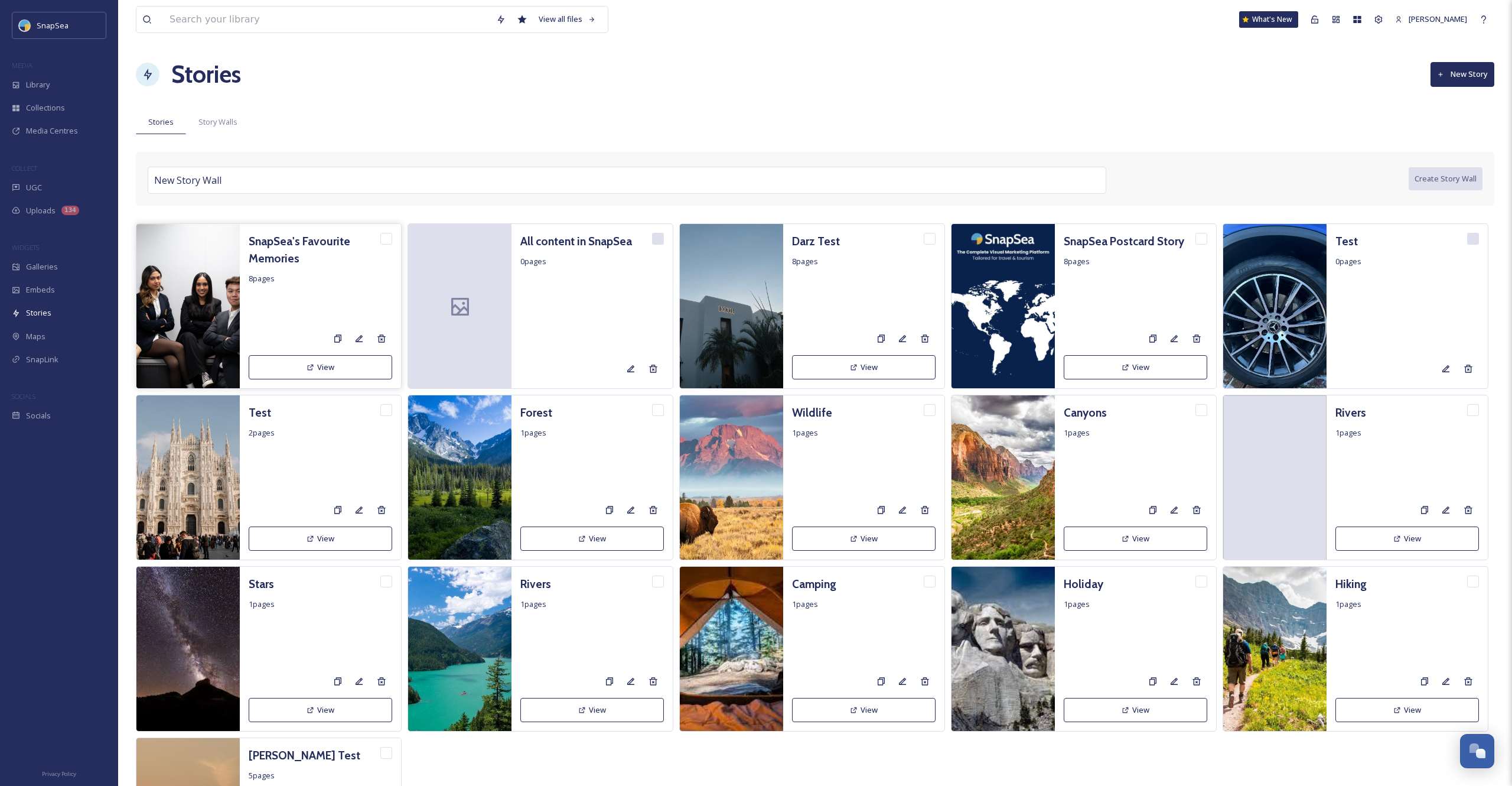
click at [167, 298] on img at bounding box center [188, 307] width 103 height 166
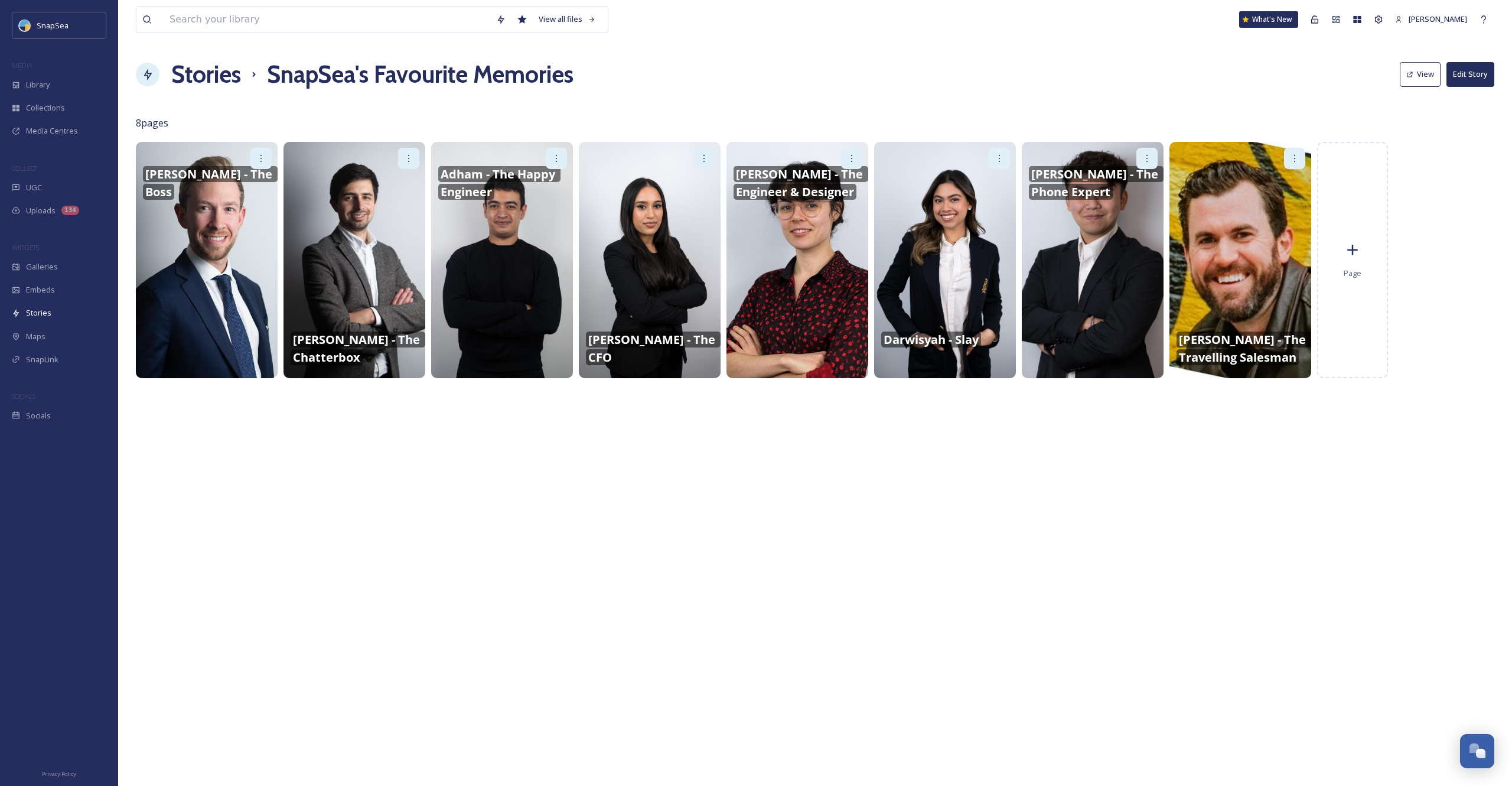
click at [264, 160] on icon at bounding box center [261, 158] width 9 height 9
click at [324, 163] on div at bounding box center [354, 159] width 142 height 33
click at [1422, 74] on button "View" at bounding box center [1421, 74] width 41 height 24
click at [206, 74] on h1 "Stories" at bounding box center [206, 74] width 70 height 36
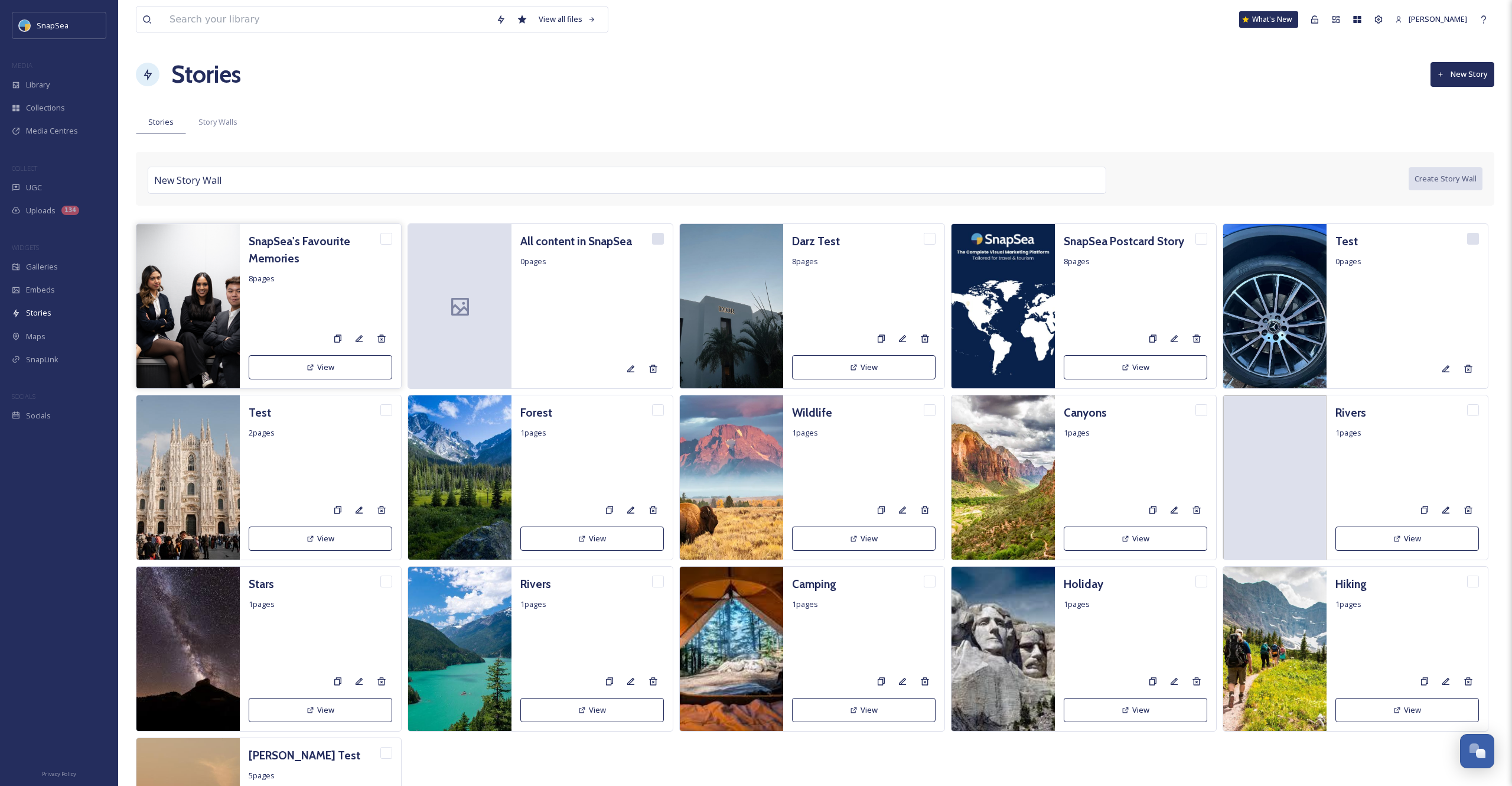
click at [282, 258] on h3 "SnapSea's Favourite Memories" at bounding box center [314, 249] width 131 height 34
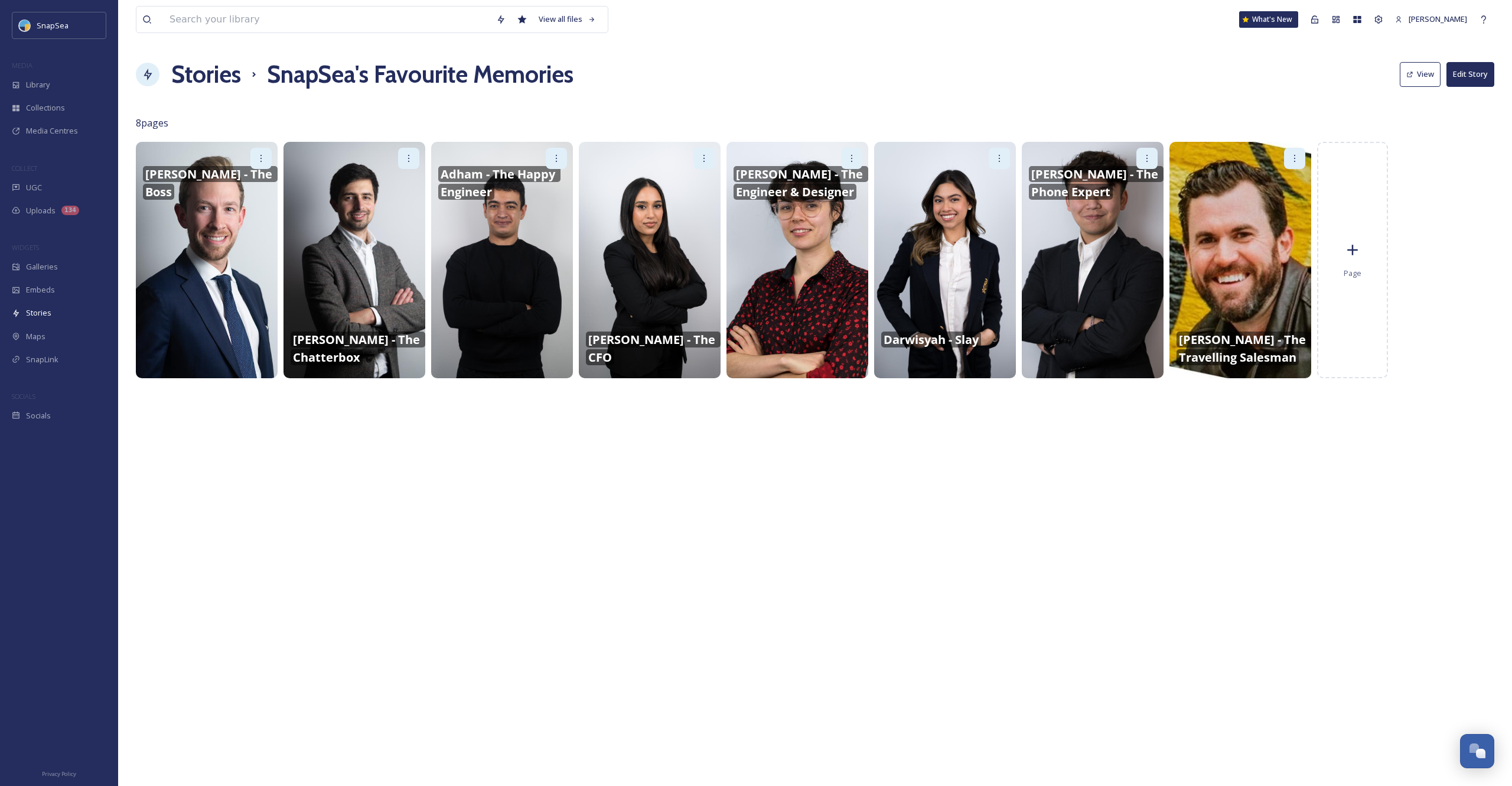
click at [264, 163] on icon at bounding box center [261, 158] width 9 height 9
click at [248, 183] on span "Edit" at bounding box center [242, 184] width 13 height 11
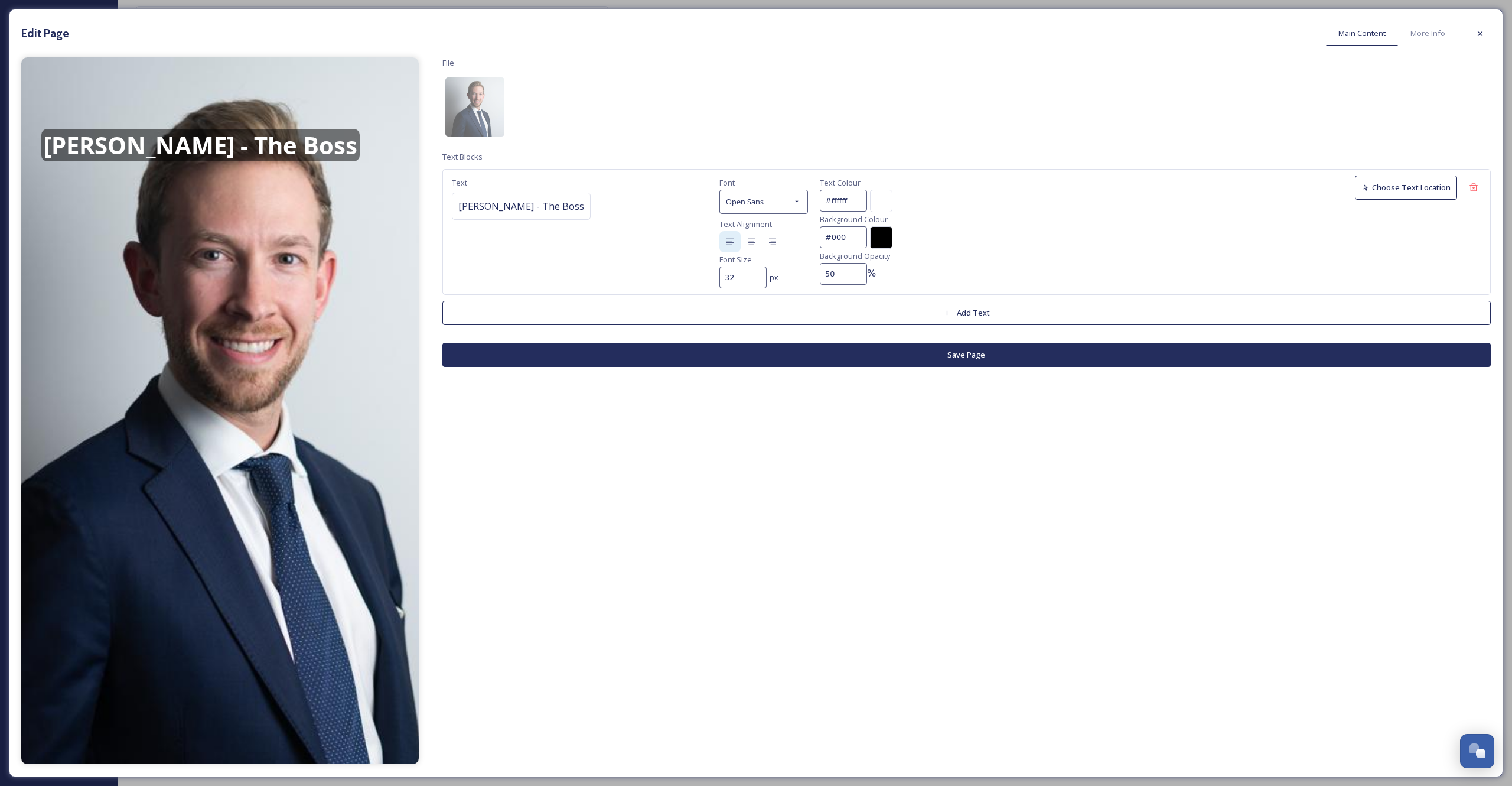
click at [917, 310] on button "Add Text" at bounding box center [966, 313] width 1049 height 24
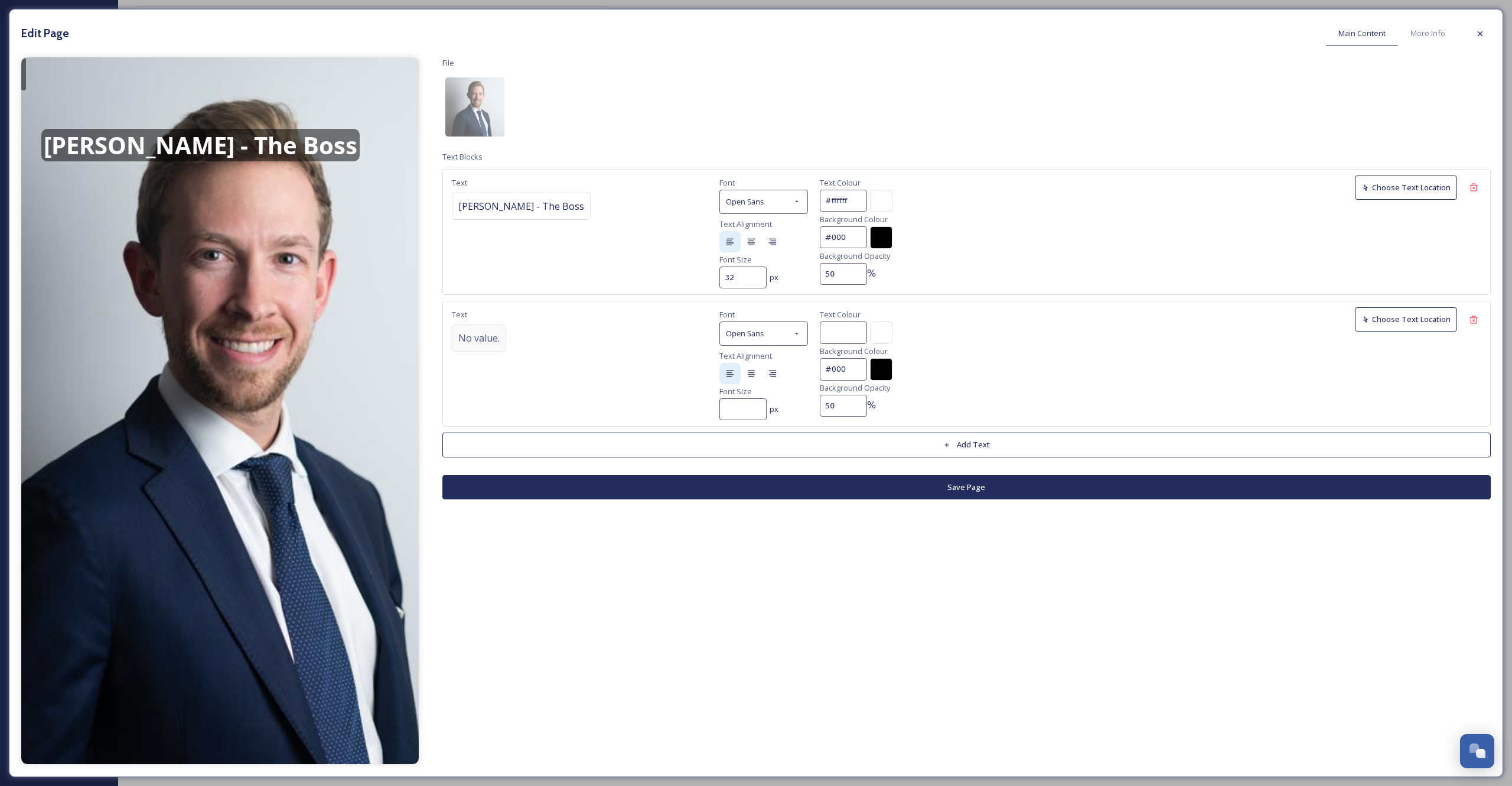
click at [474, 338] on span "No value." at bounding box center [479, 338] width 41 height 14
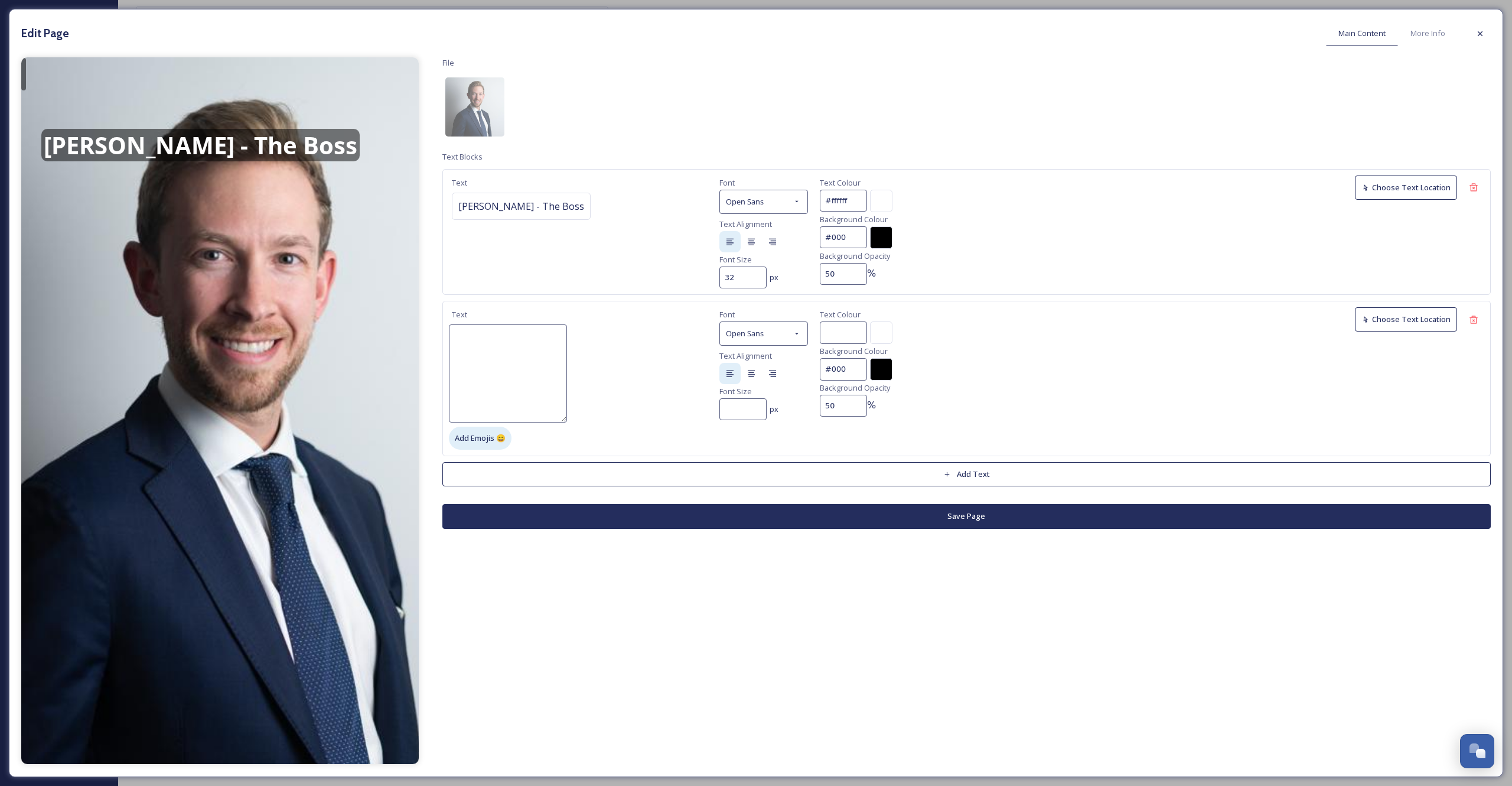
click at [478, 433] on span "Add Emojis 😄" at bounding box center [480, 438] width 51 height 11
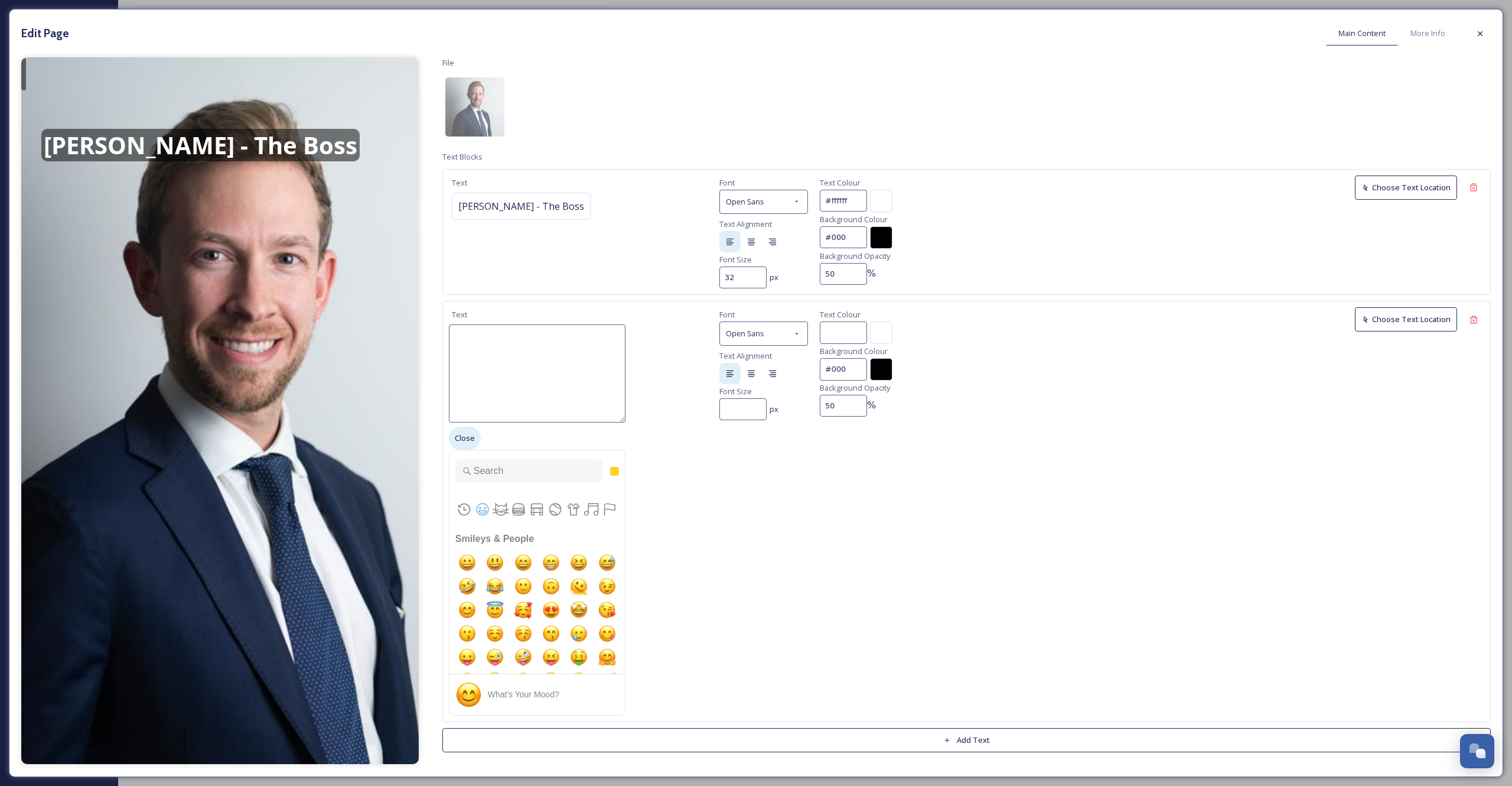
click at [469, 434] on span "Close" at bounding box center [465, 438] width 20 height 11
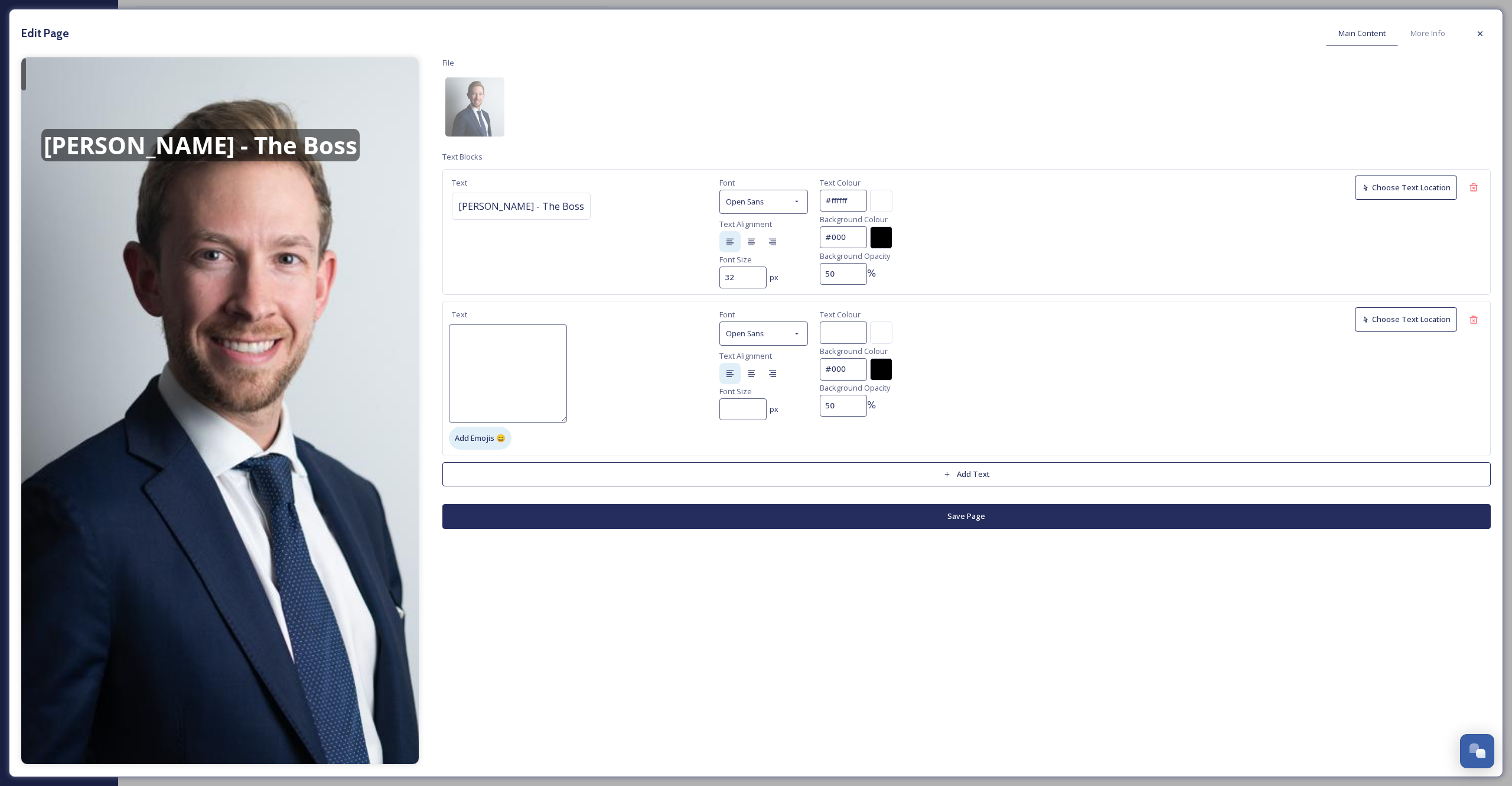
click at [467, 436] on span "Add Emojis 😄" at bounding box center [480, 438] width 51 height 11
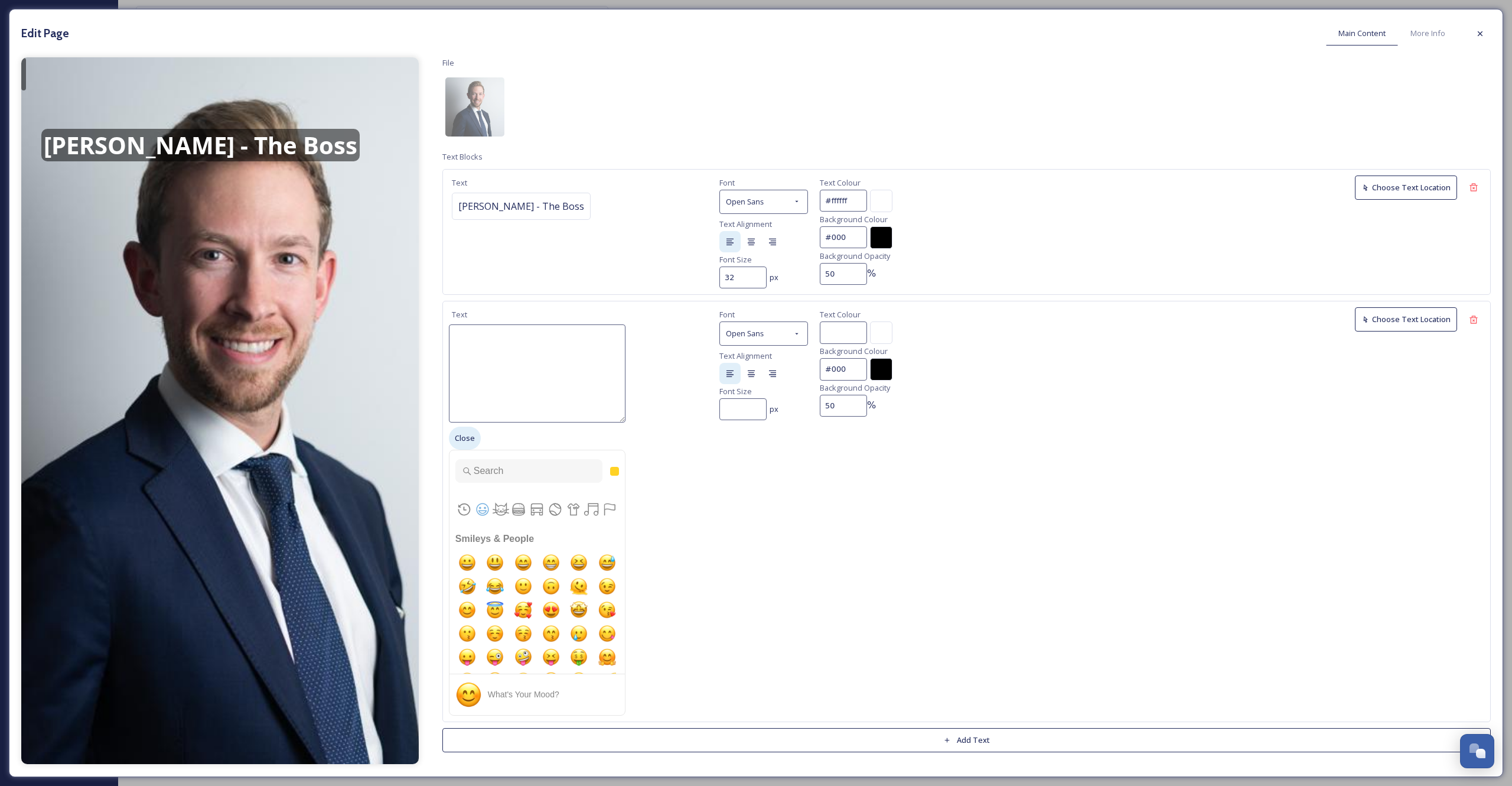
click at [468, 436] on span "Close" at bounding box center [465, 438] width 20 height 11
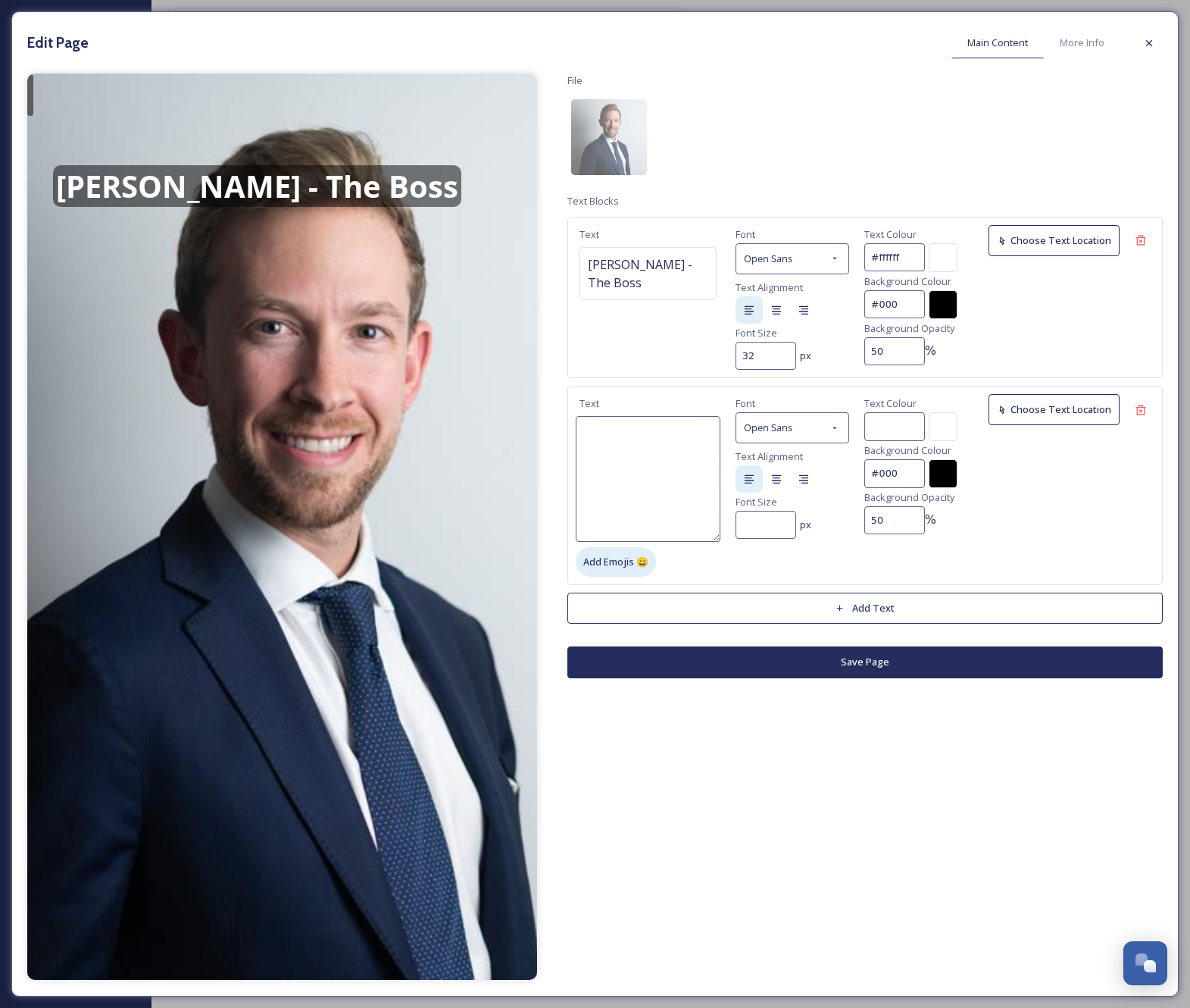
click at [635, 560] on span "Add Emojis 😄" at bounding box center [616, 562] width 65 height 15
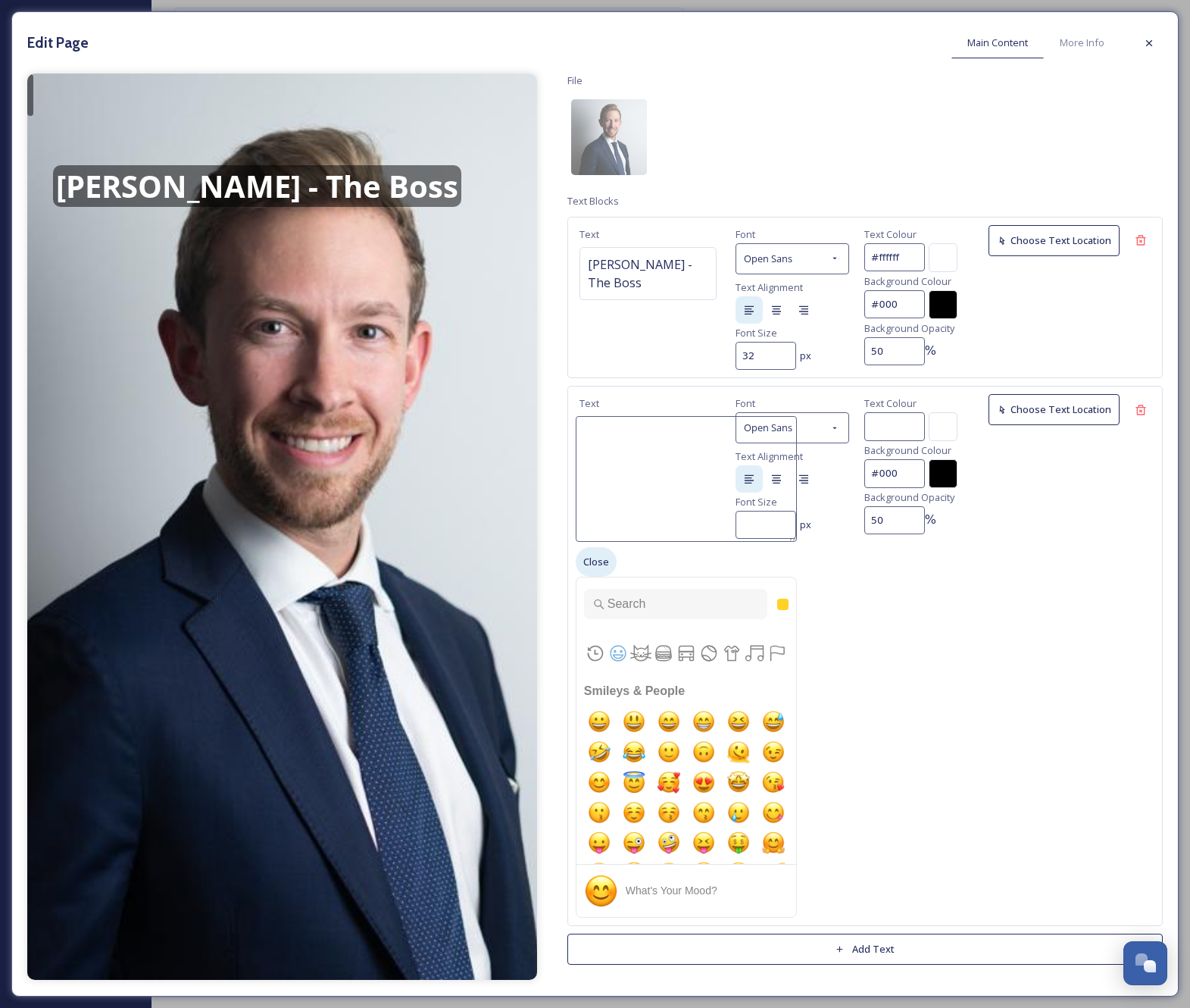
click at [606, 560] on span "Close" at bounding box center [596, 562] width 25 height 15
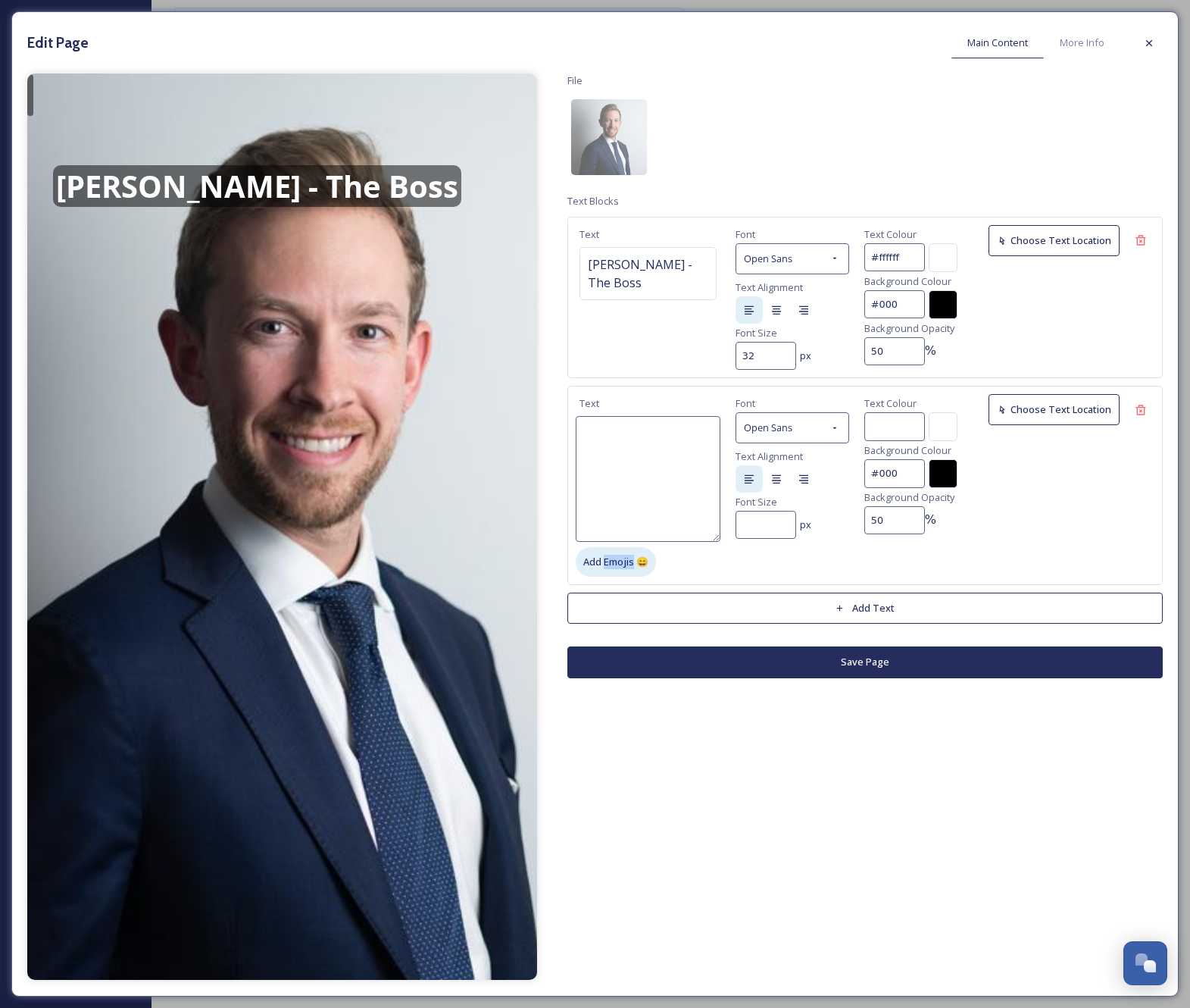
click at [606, 560] on span "Add Emojis 😄" at bounding box center [616, 562] width 65 height 15
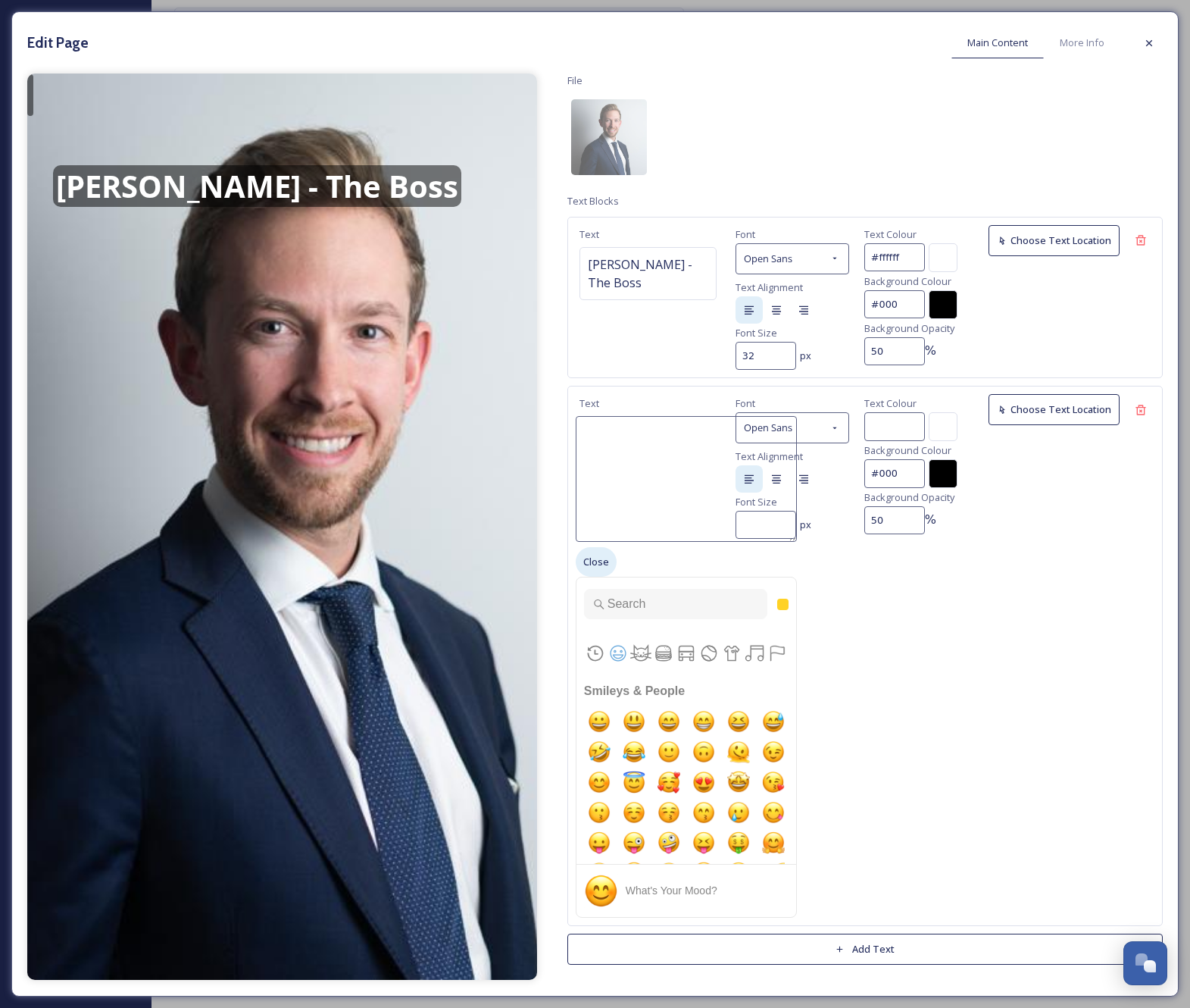
click at [606, 560] on span "Close" at bounding box center [596, 562] width 25 height 15
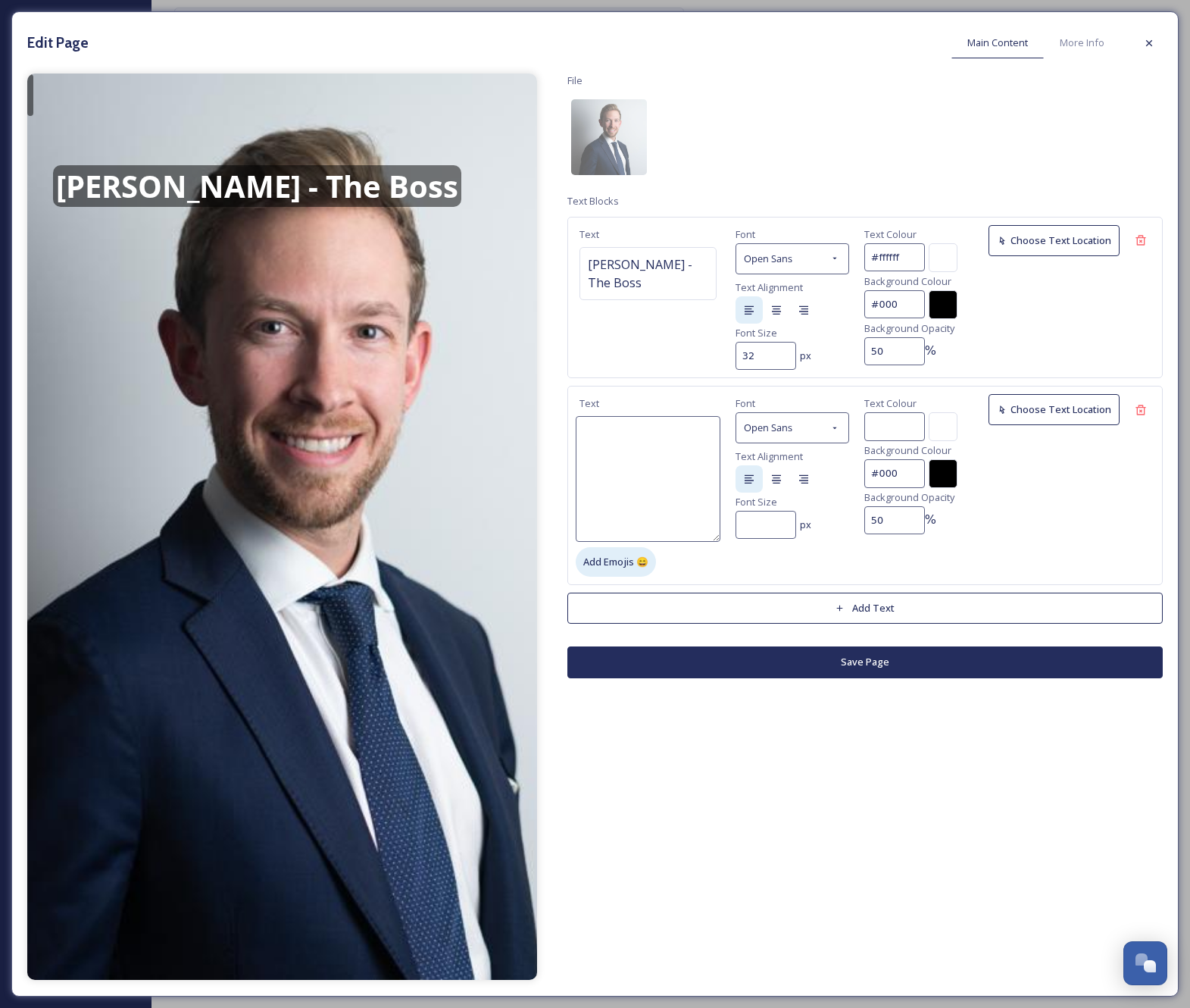
click at [606, 560] on span "Add Emojis 😄" at bounding box center [616, 562] width 65 height 15
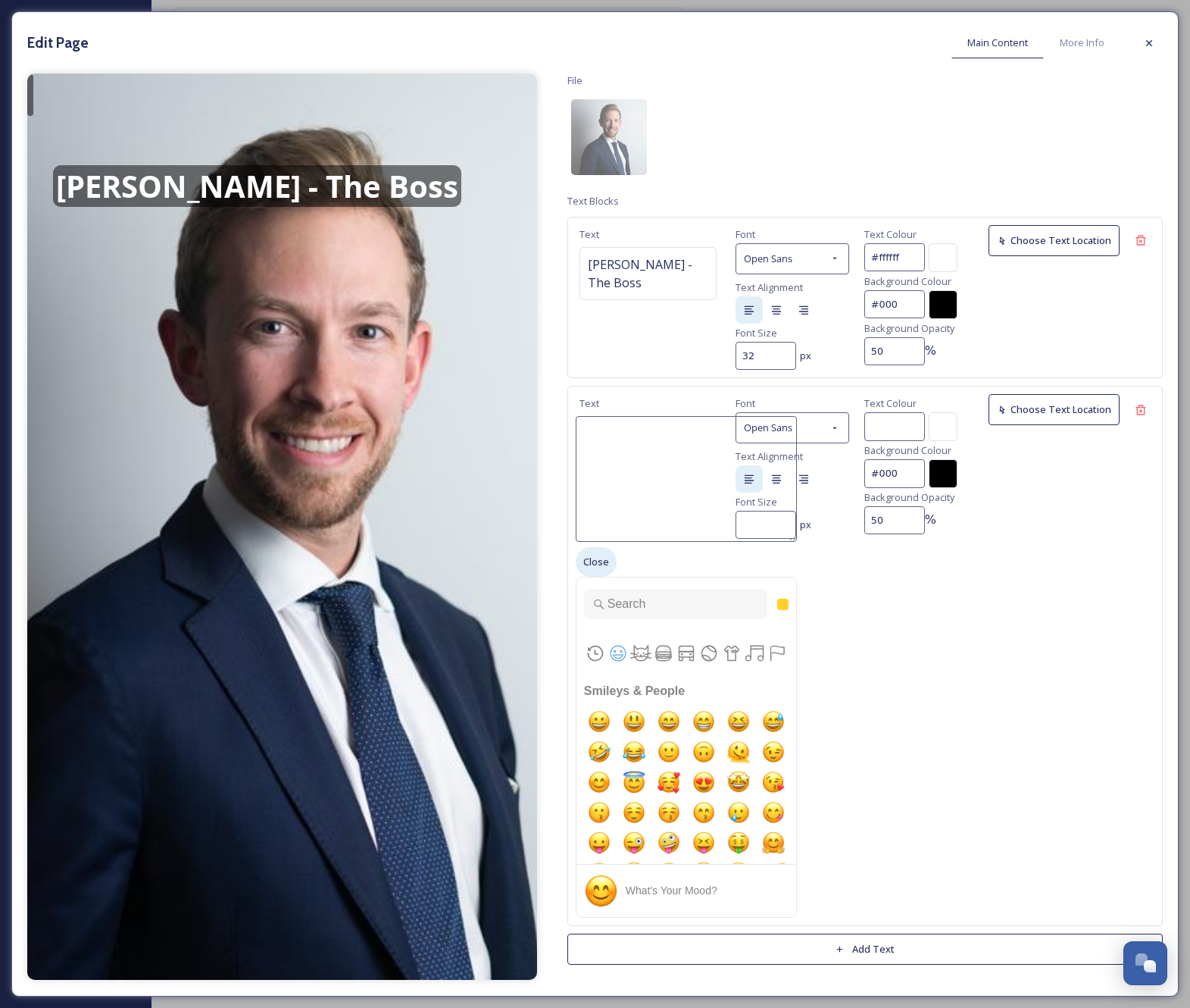
click at [606, 560] on span "Close" at bounding box center [596, 562] width 25 height 15
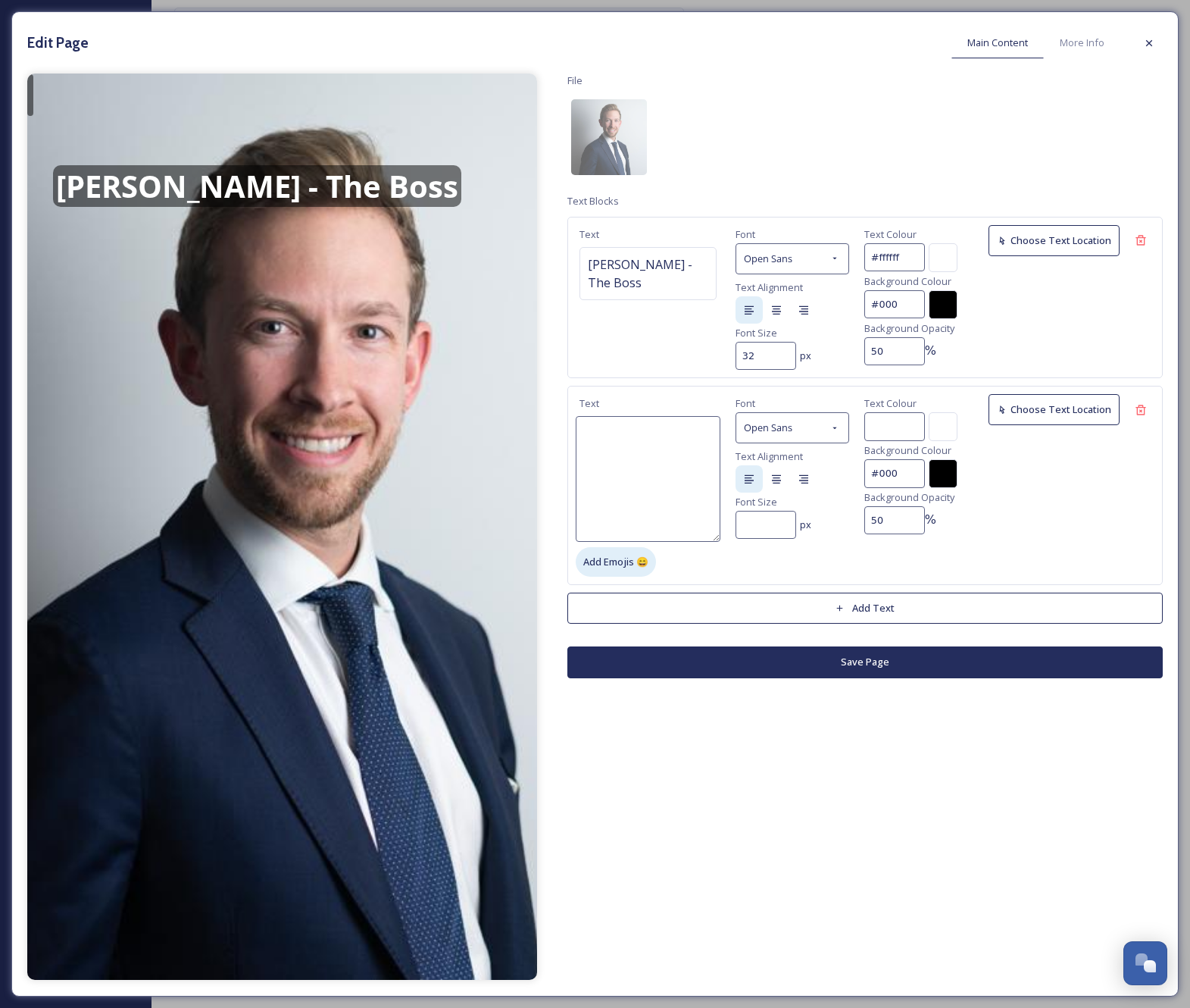
click at [606, 560] on span "Add Emojis 😄" at bounding box center [616, 562] width 65 height 15
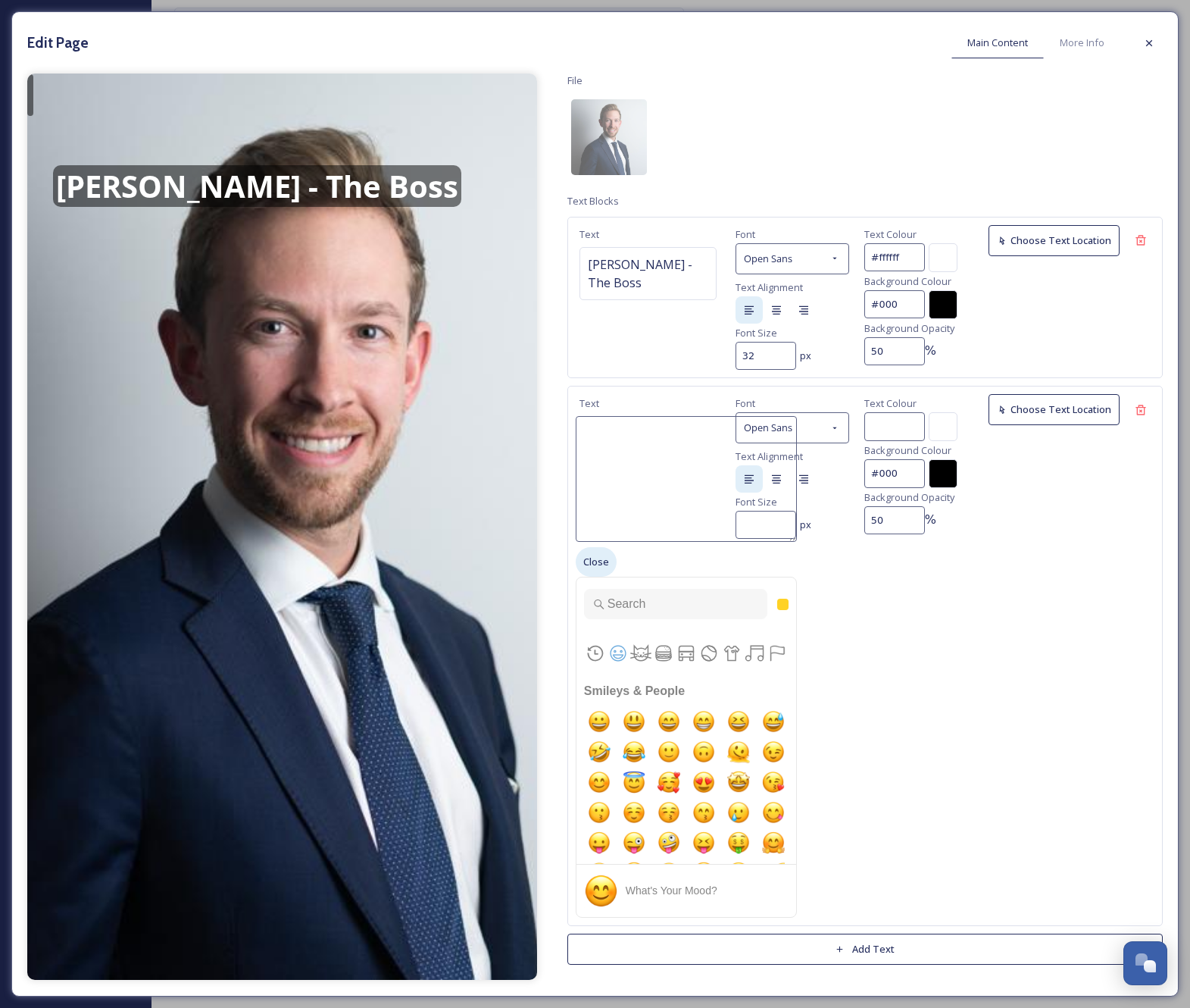
click at [606, 560] on span "Close" at bounding box center [596, 562] width 25 height 15
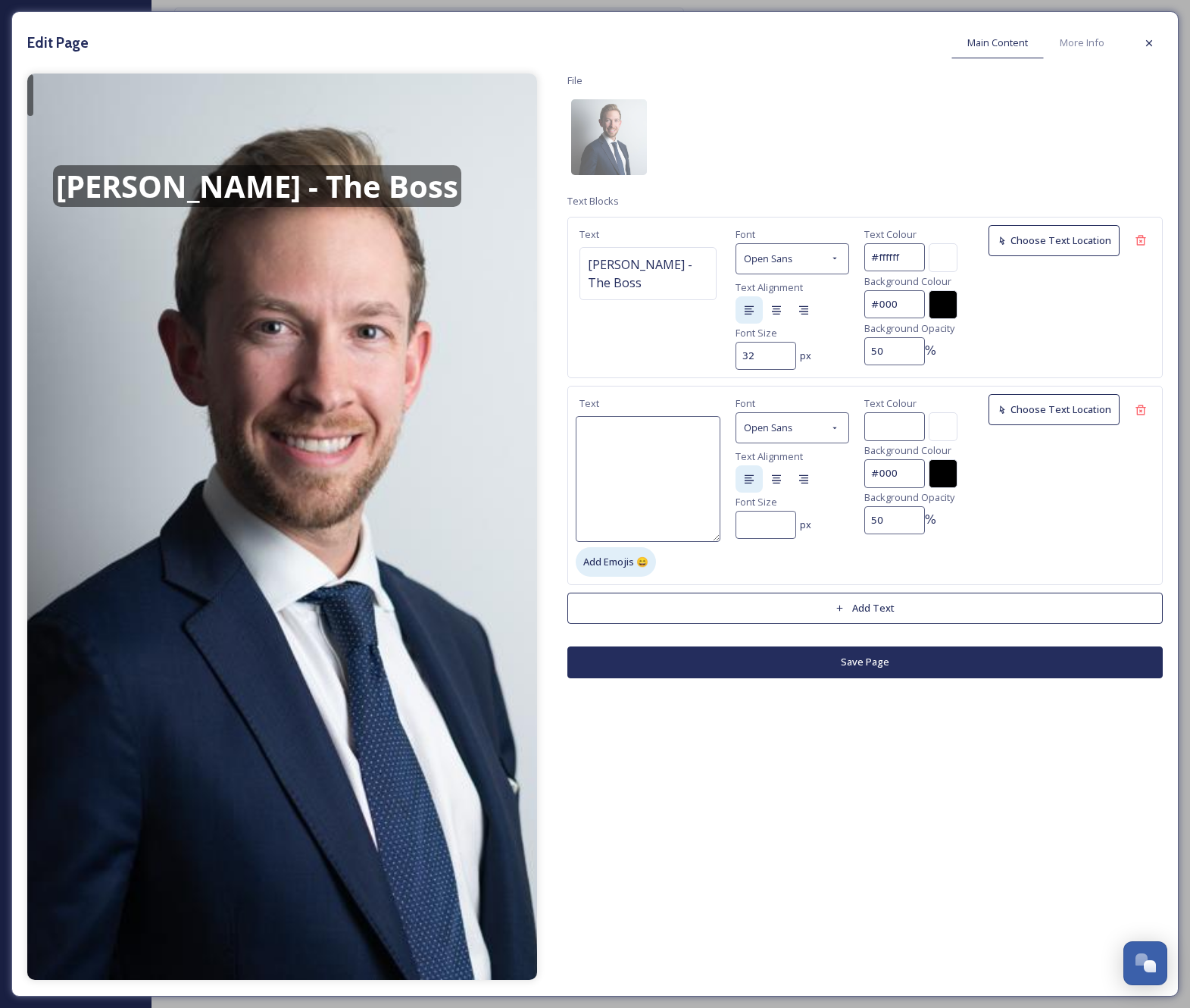
click at [606, 560] on span "Add Emojis 😄" at bounding box center [616, 562] width 65 height 15
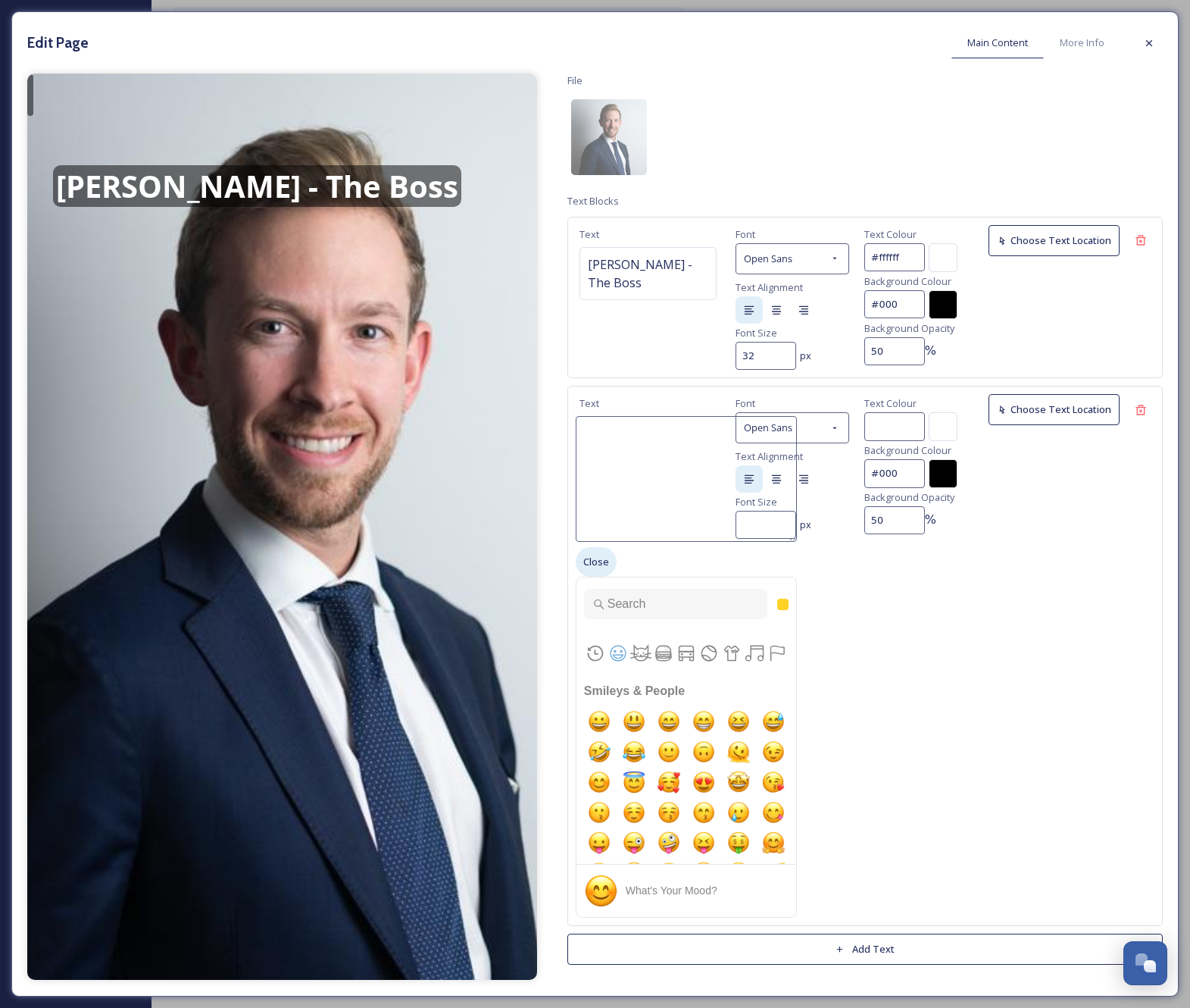
click at [606, 560] on span "Close" at bounding box center [596, 562] width 25 height 15
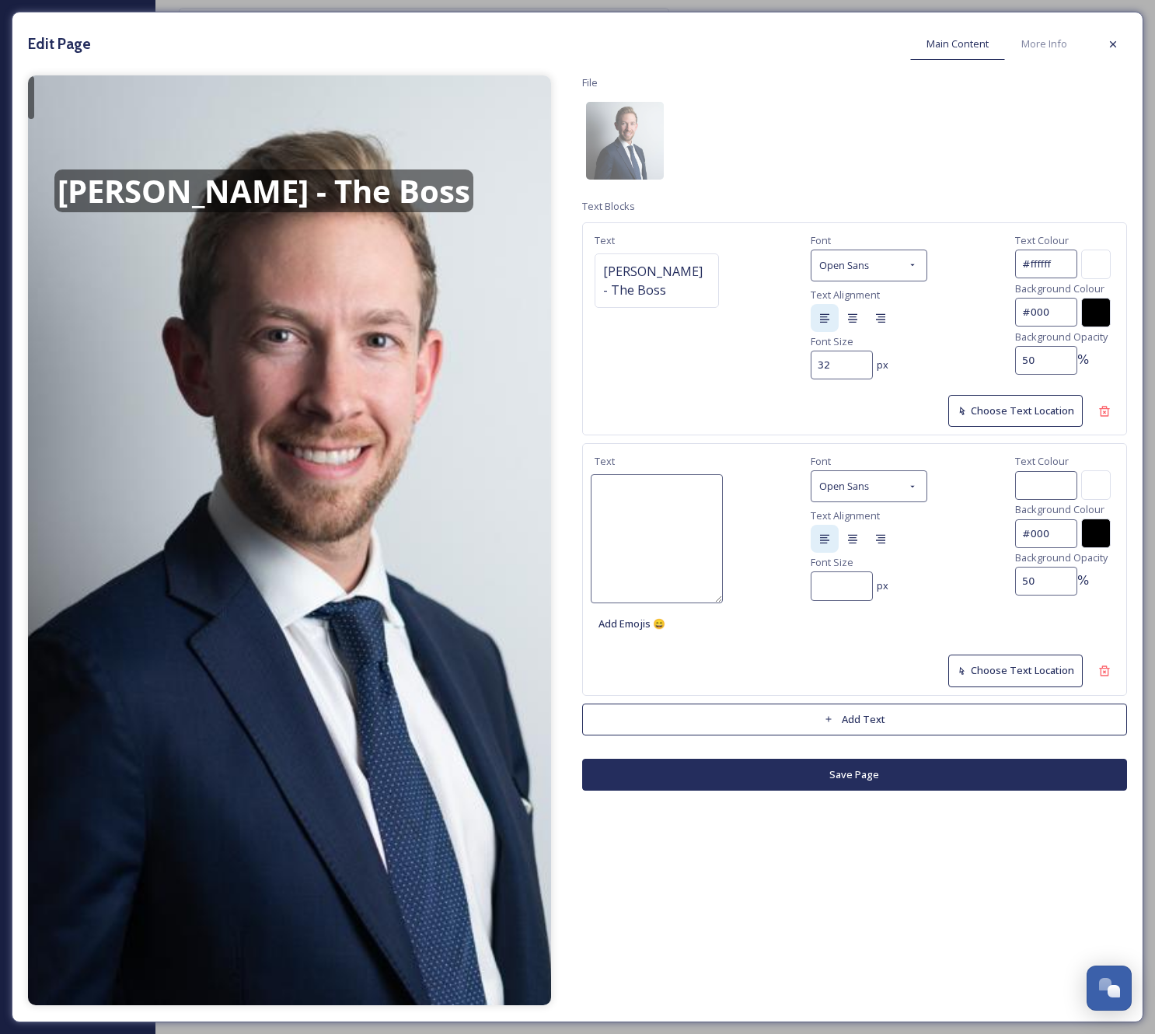
click at [673, 543] on textarea at bounding box center [657, 538] width 132 height 129
type textarea "d"
type textarea "ds"
type textarea "dsa"
click at [640, 617] on span "Add Emojis 😄" at bounding box center [632, 624] width 67 height 15
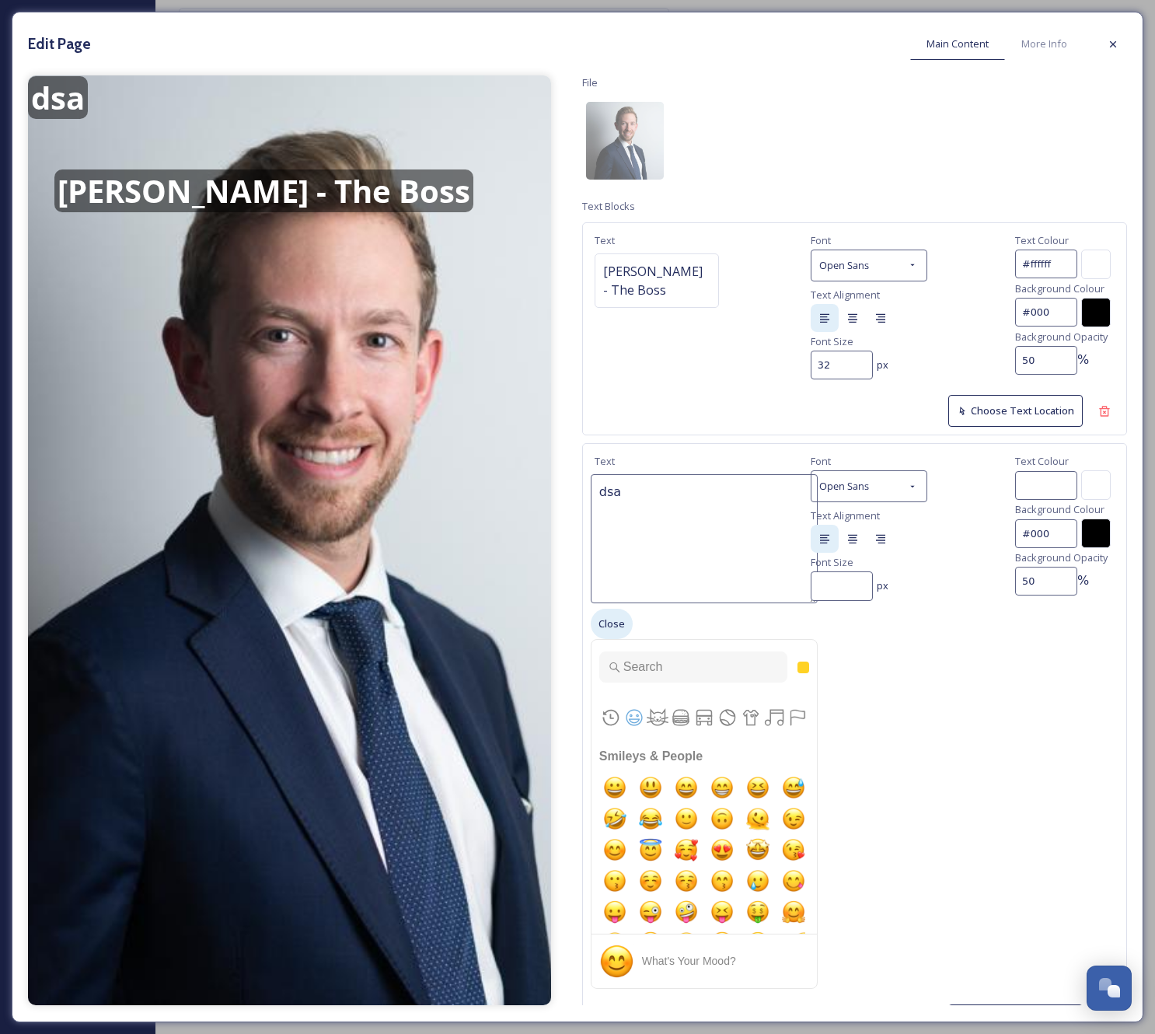
click at [605, 617] on span "Close" at bounding box center [612, 624] width 26 height 15
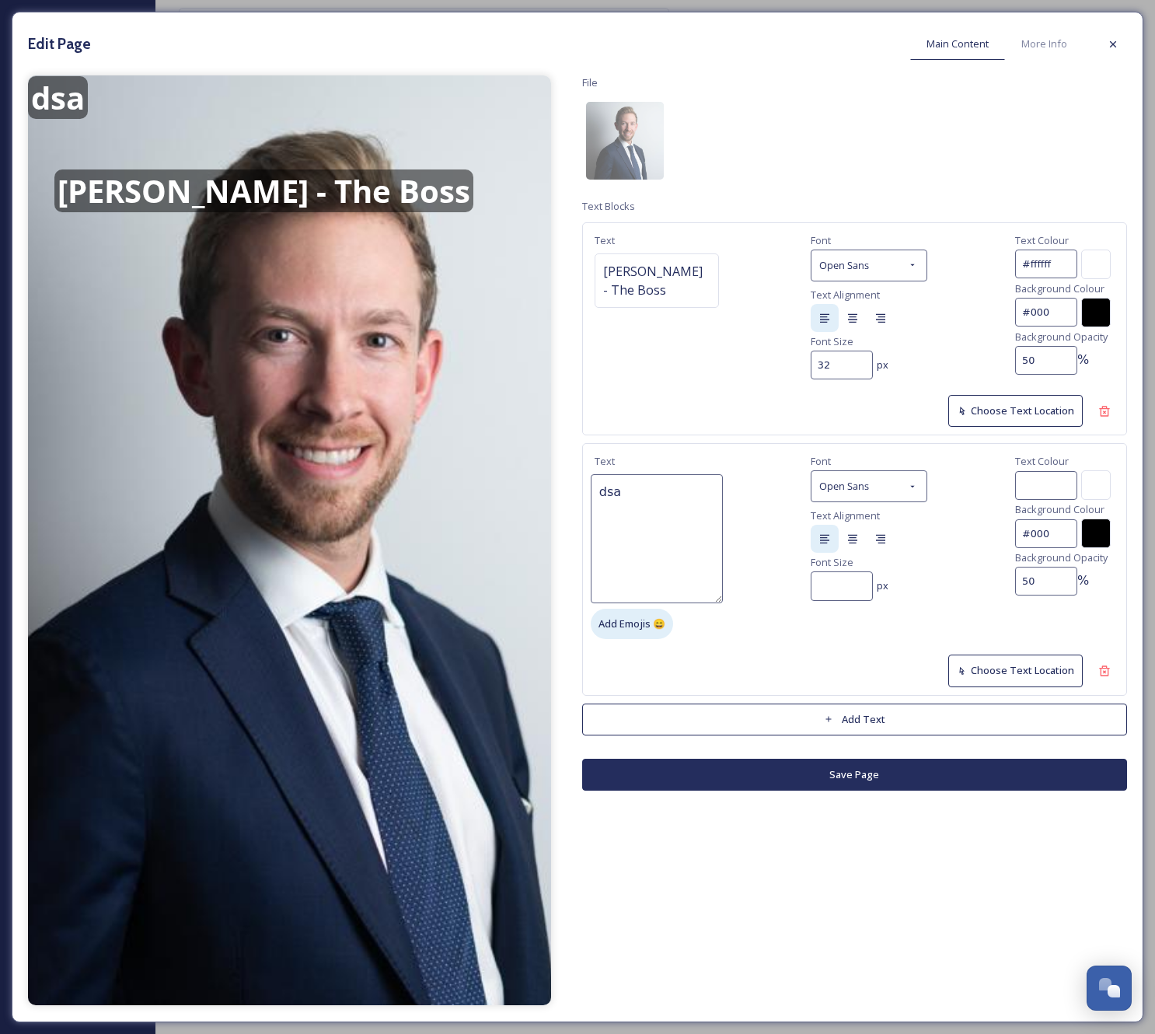
click at [605, 617] on span "Add Emojis 😄" at bounding box center [632, 624] width 67 height 15
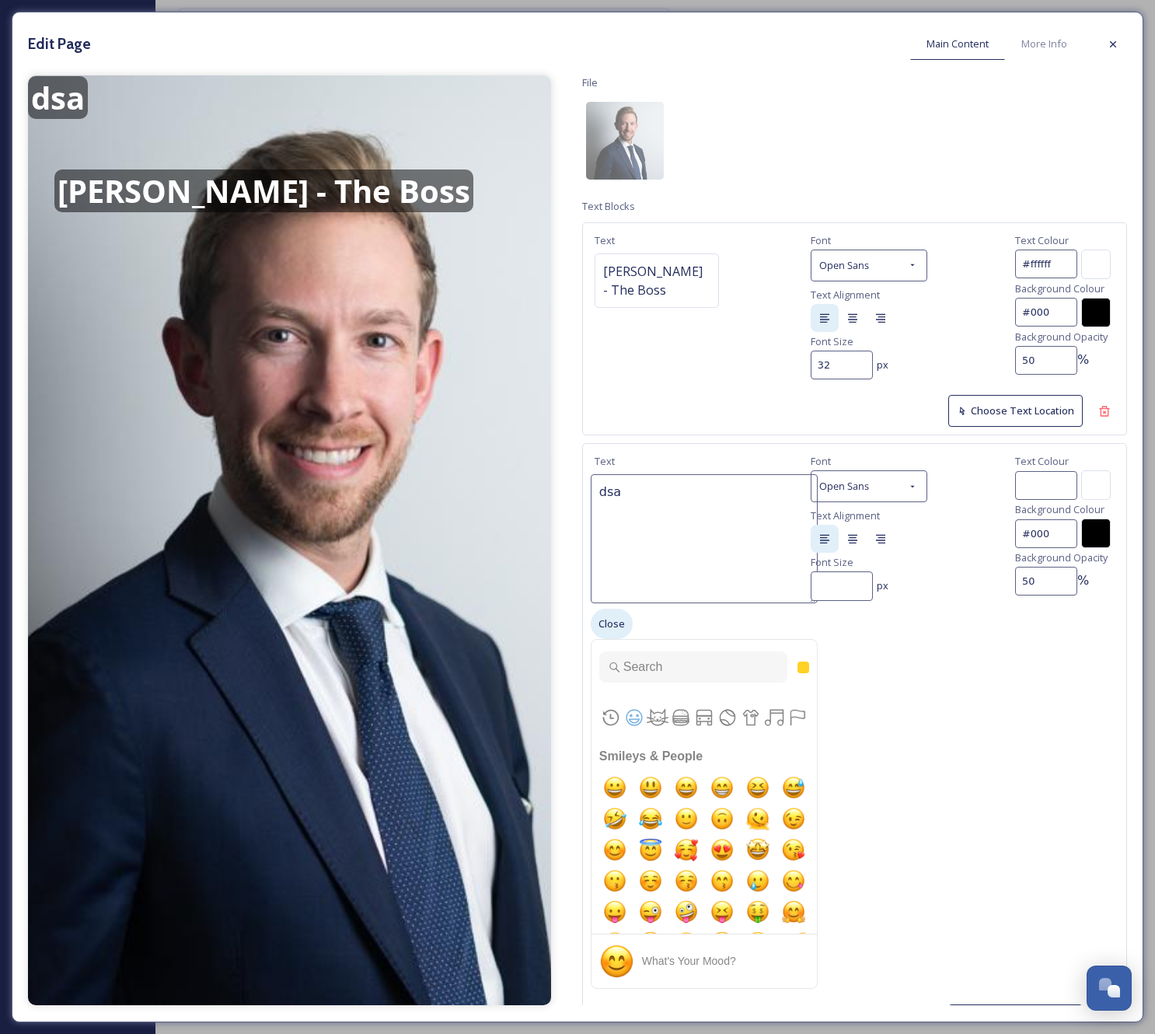
click at [605, 617] on span "Close" at bounding box center [612, 624] width 26 height 15
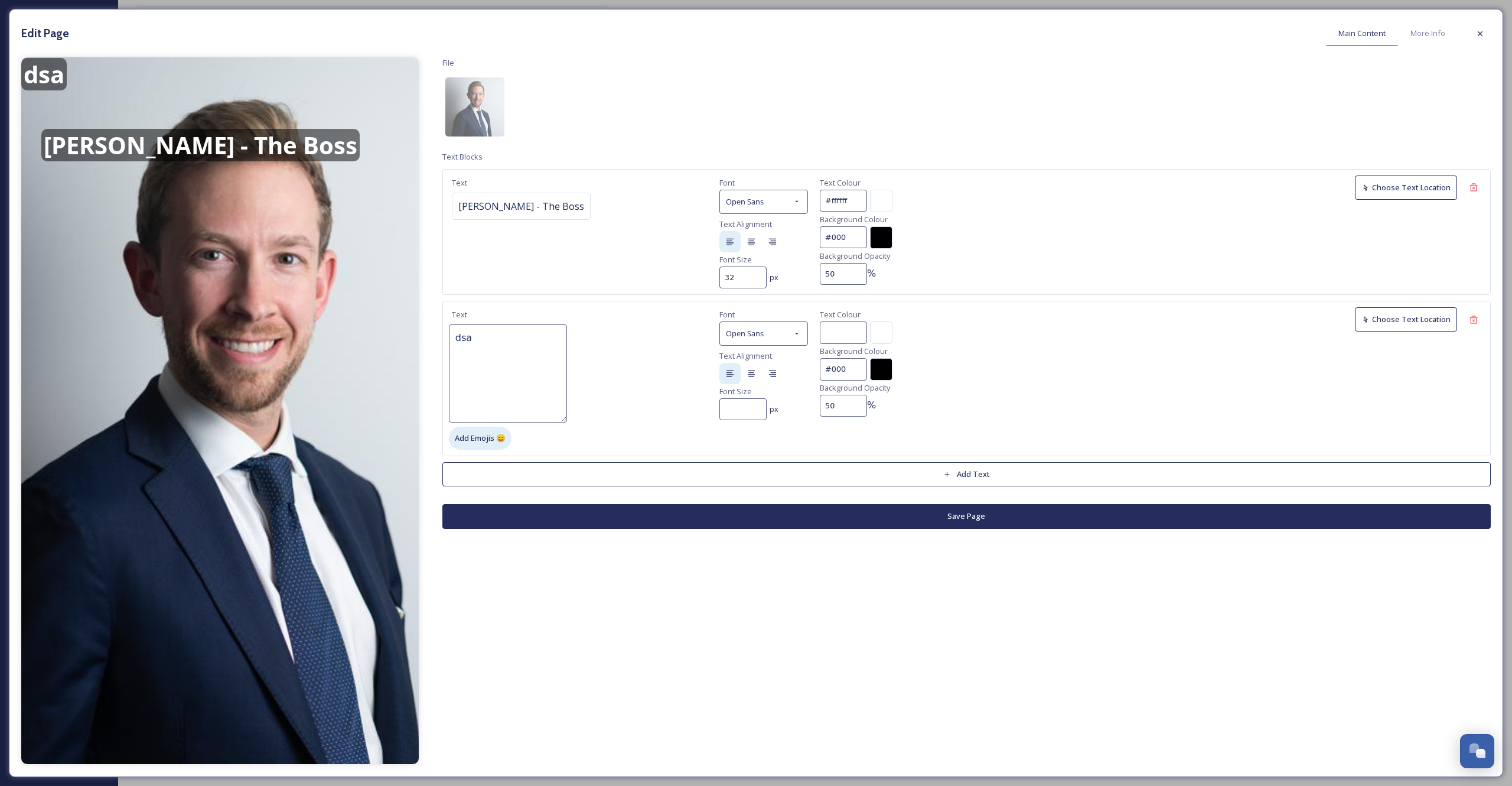
click at [487, 433] on span "Add Emojis 😄" at bounding box center [480, 438] width 51 height 11
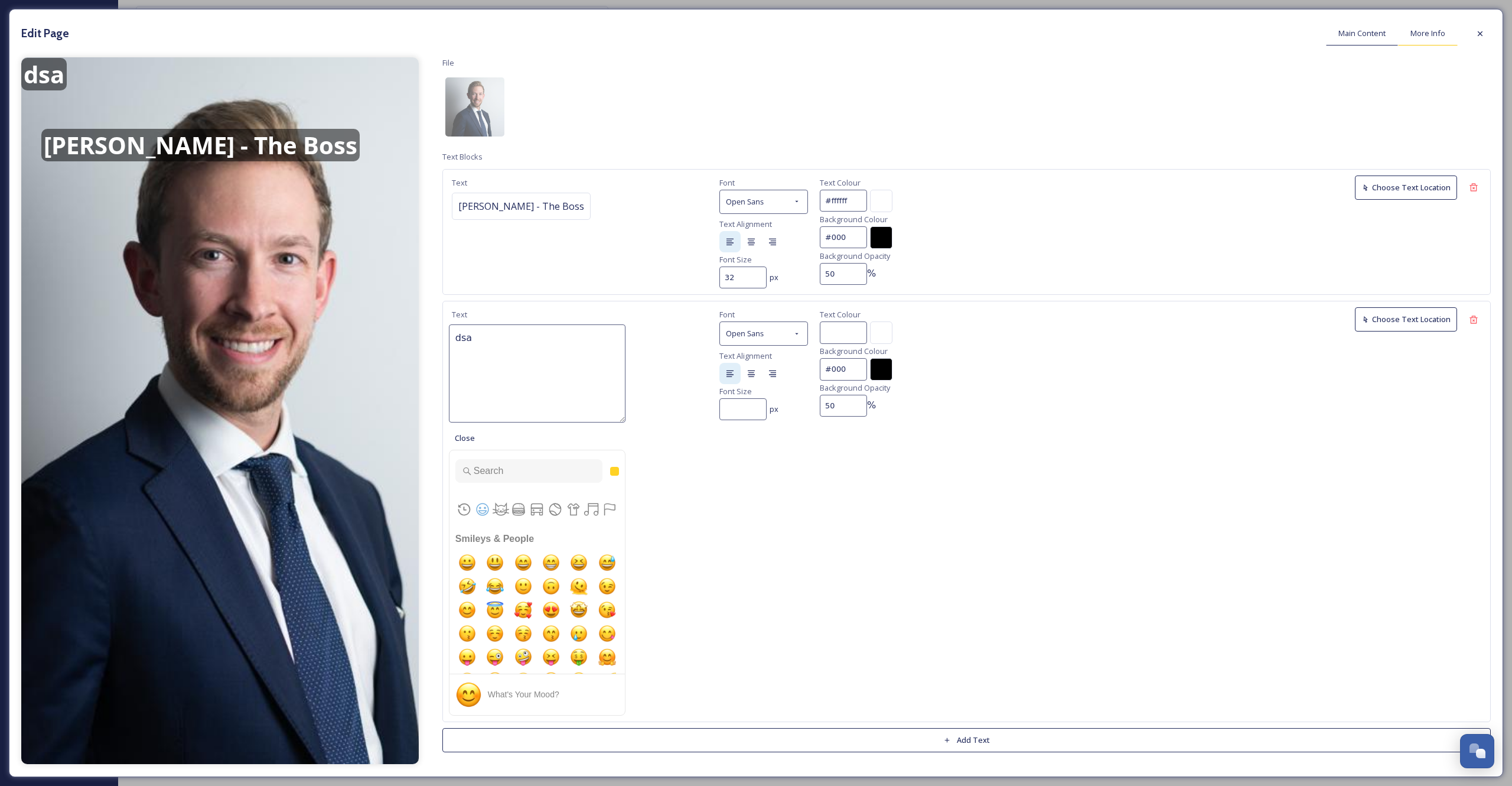
click at [1425, 34] on span "More Info" at bounding box center [1428, 33] width 35 height 11
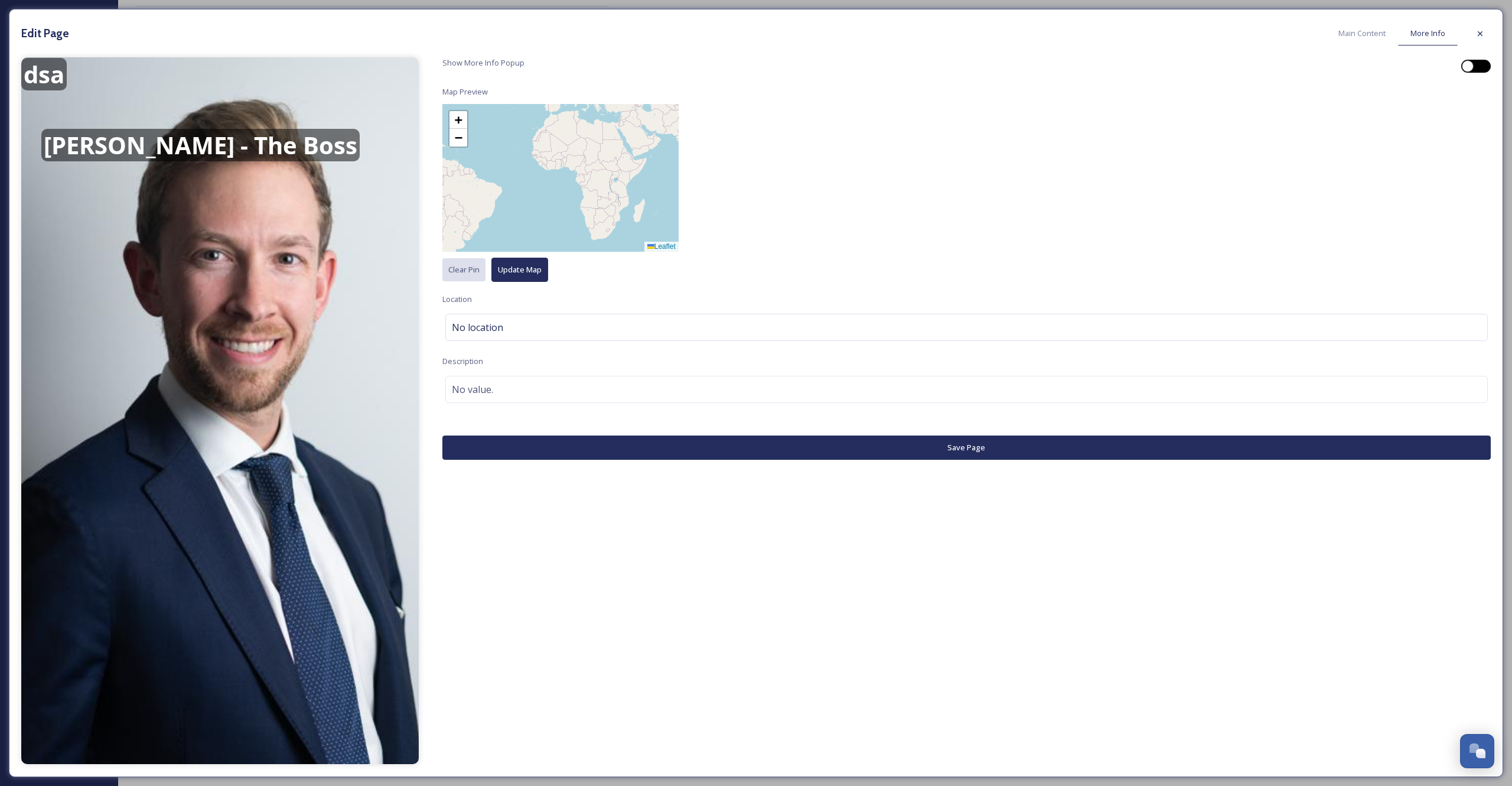
click at [1471, 65] on div at bounding box center [1468, 66] width 12 height 12
checkbox input "true"
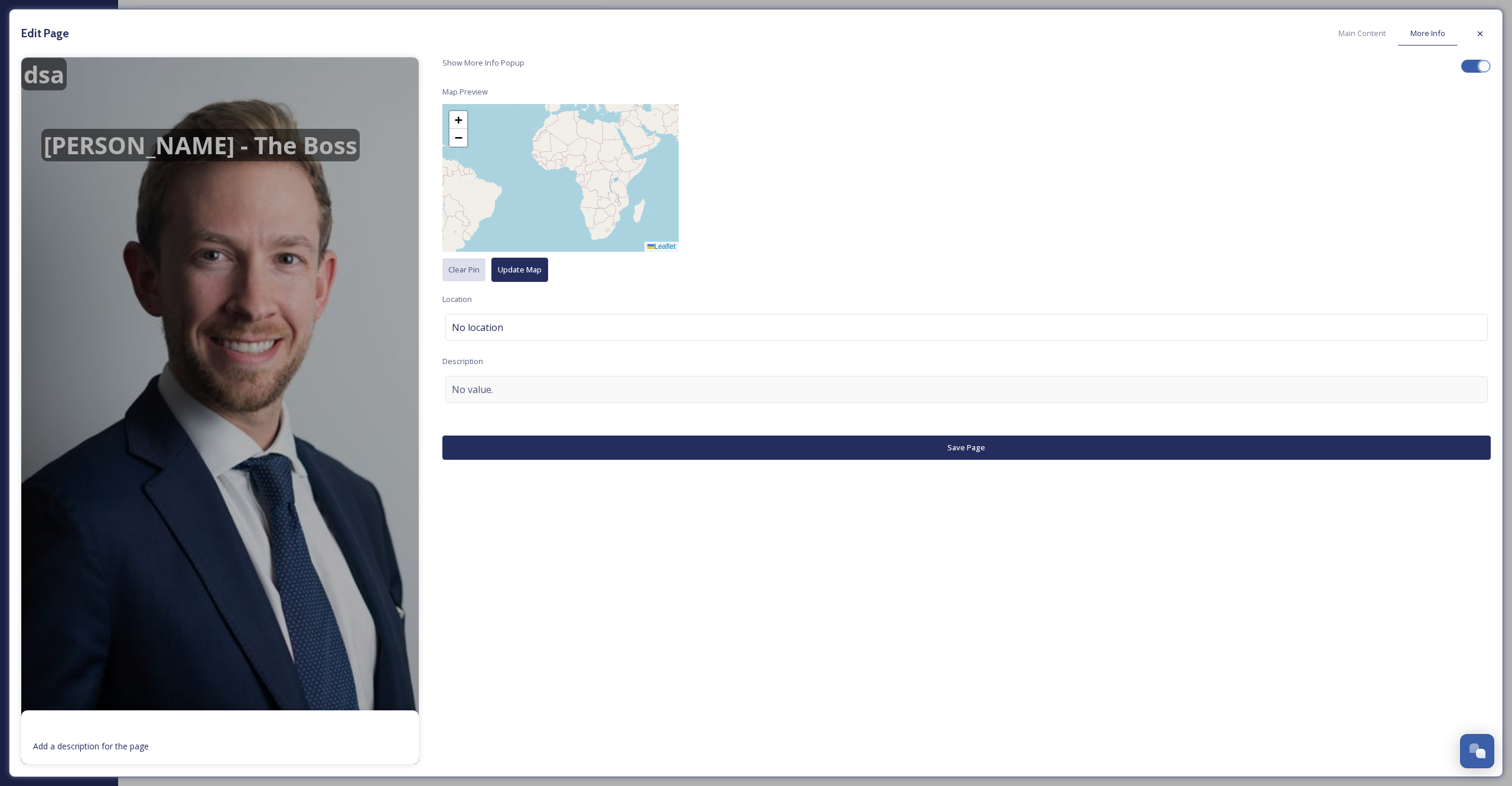
click at [590, 397] on div "No value." at bounding box center [966, 389] width 1042 height 27
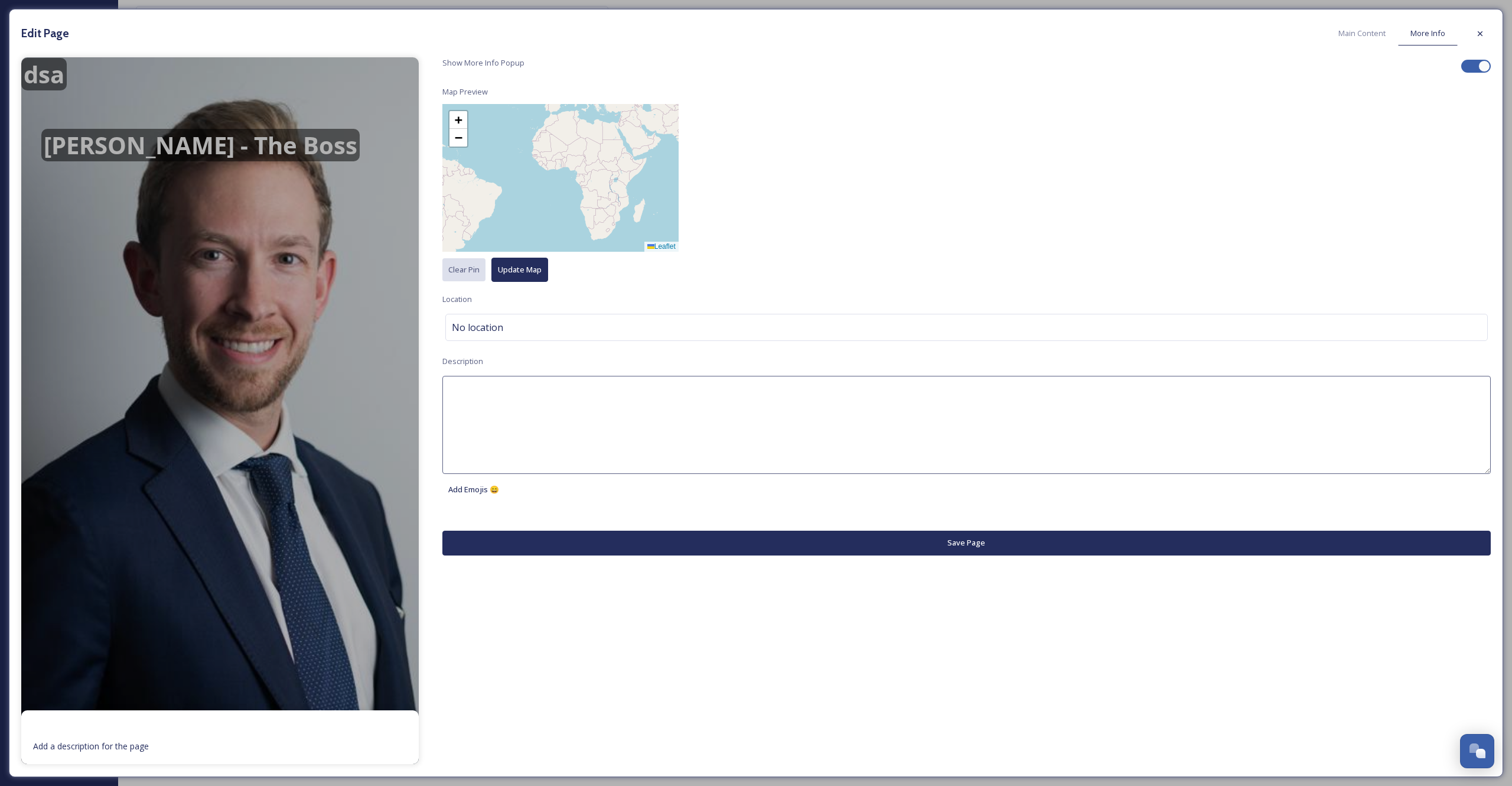
click at [590, 397] on textarea at bounding box center [966, 424] width 1049 height 98
type textarea "dsajldksajkdlkasl"
click at [514, 442] on textarea at bounding box center [966, 424] width 1049 height 98
click at [1477, 35] on icon at bounding box center [1480, 33] width 9 height 9
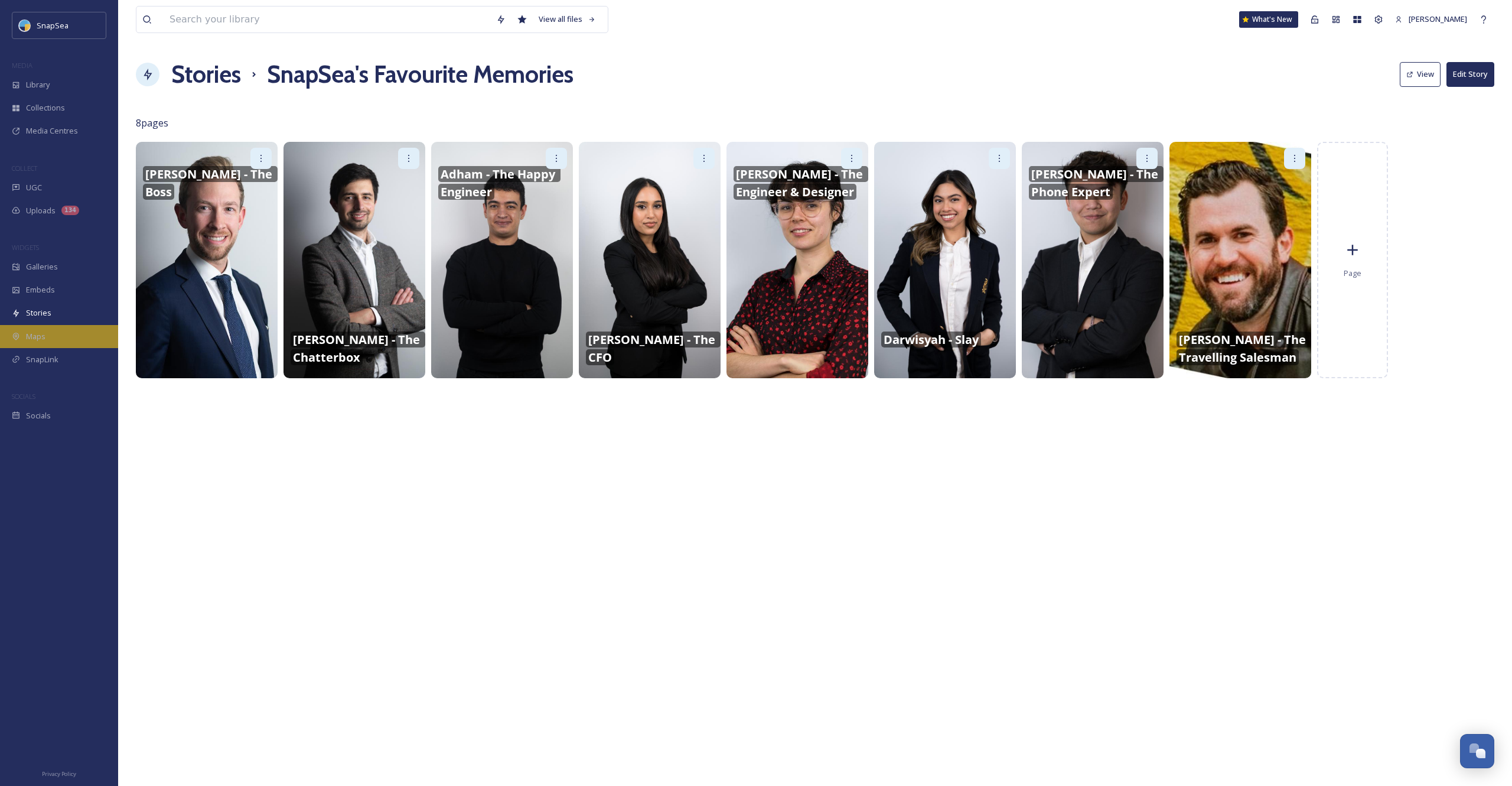
click at [52, 338] on div "Maps" at bounding box center [59, 337] width 118 height 23
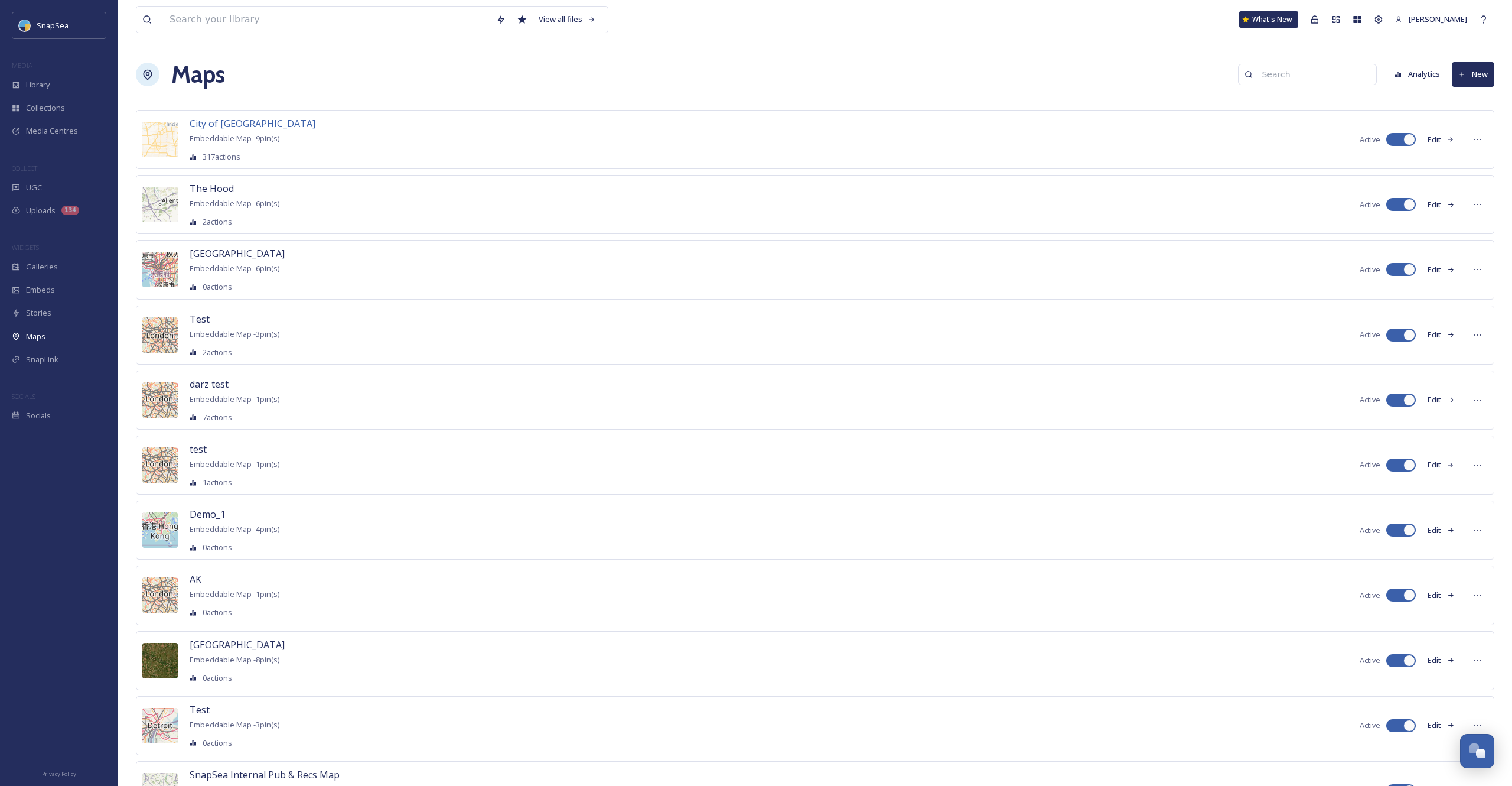
click at [226, 128] on span "City of [GEOGRAPHIC_DATA]" at bounding box center [253, 123] width 126 height 13
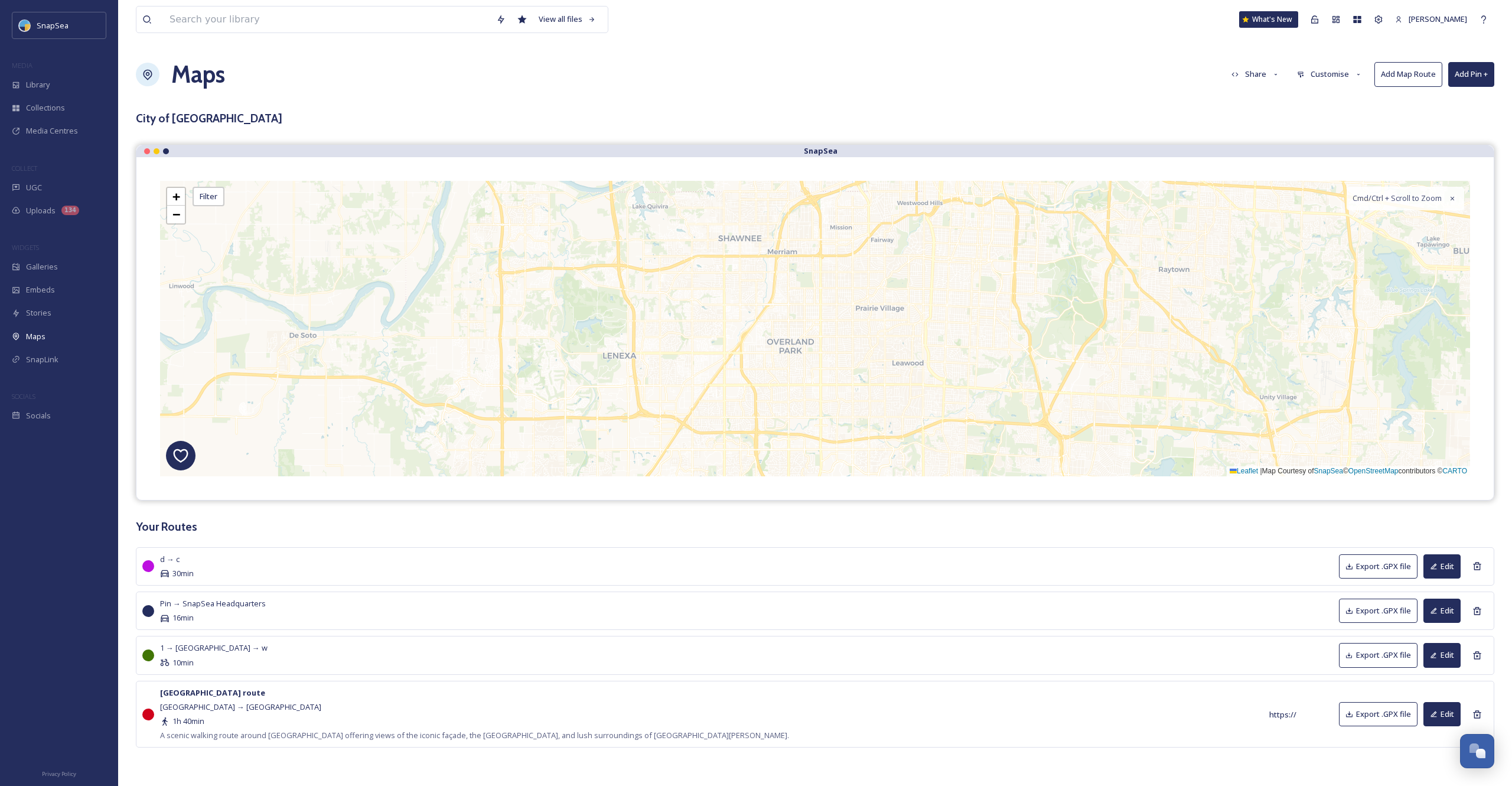
scroll to position [4, 0]
click at [1464, 71] on button "Add Pin +" at bounding box center [1471, 71] width 46 height 24
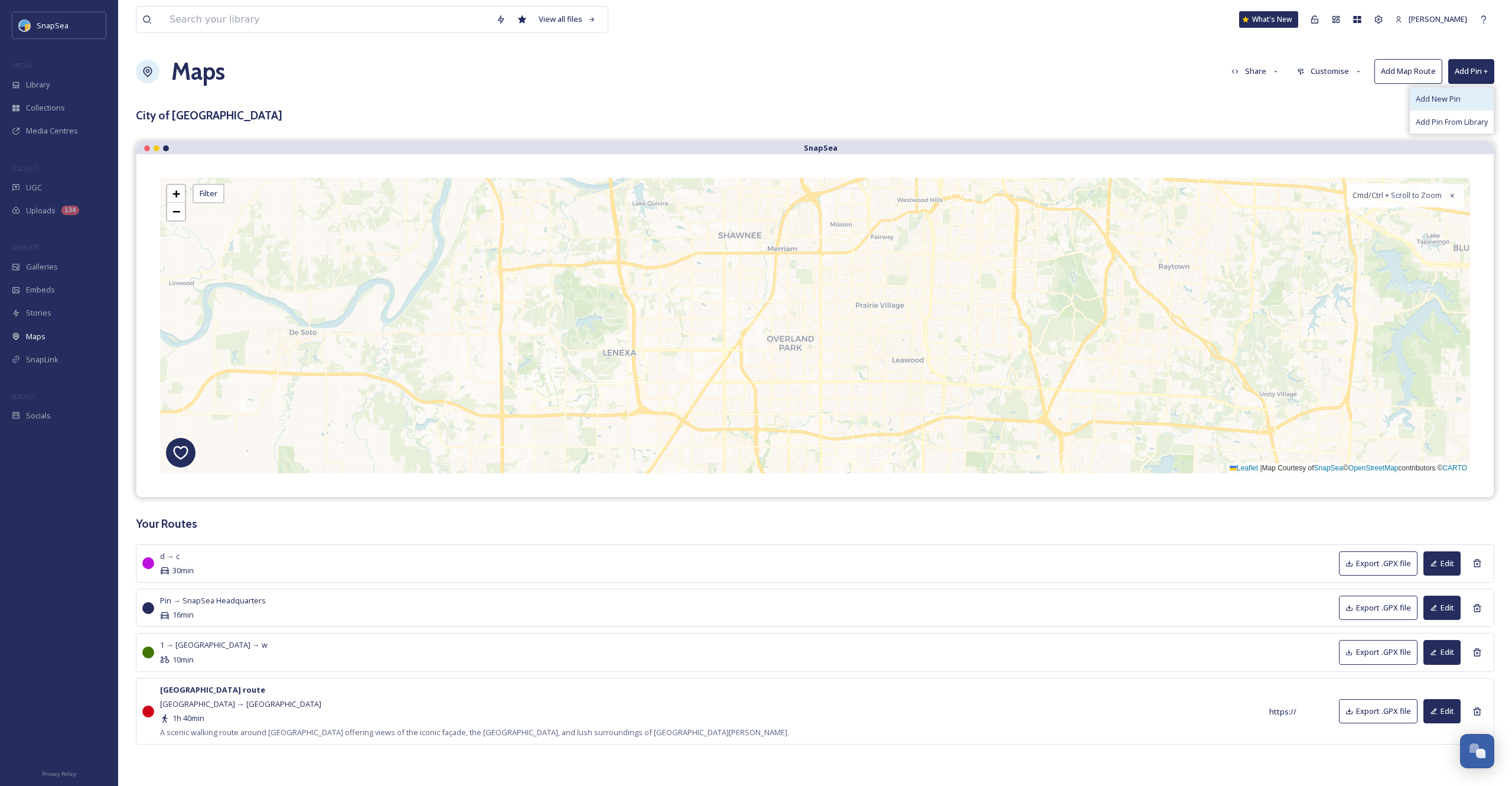
click at [1453, 102] on span "Add New Pin" at bounding box center [1438, 99] width 45 height 11
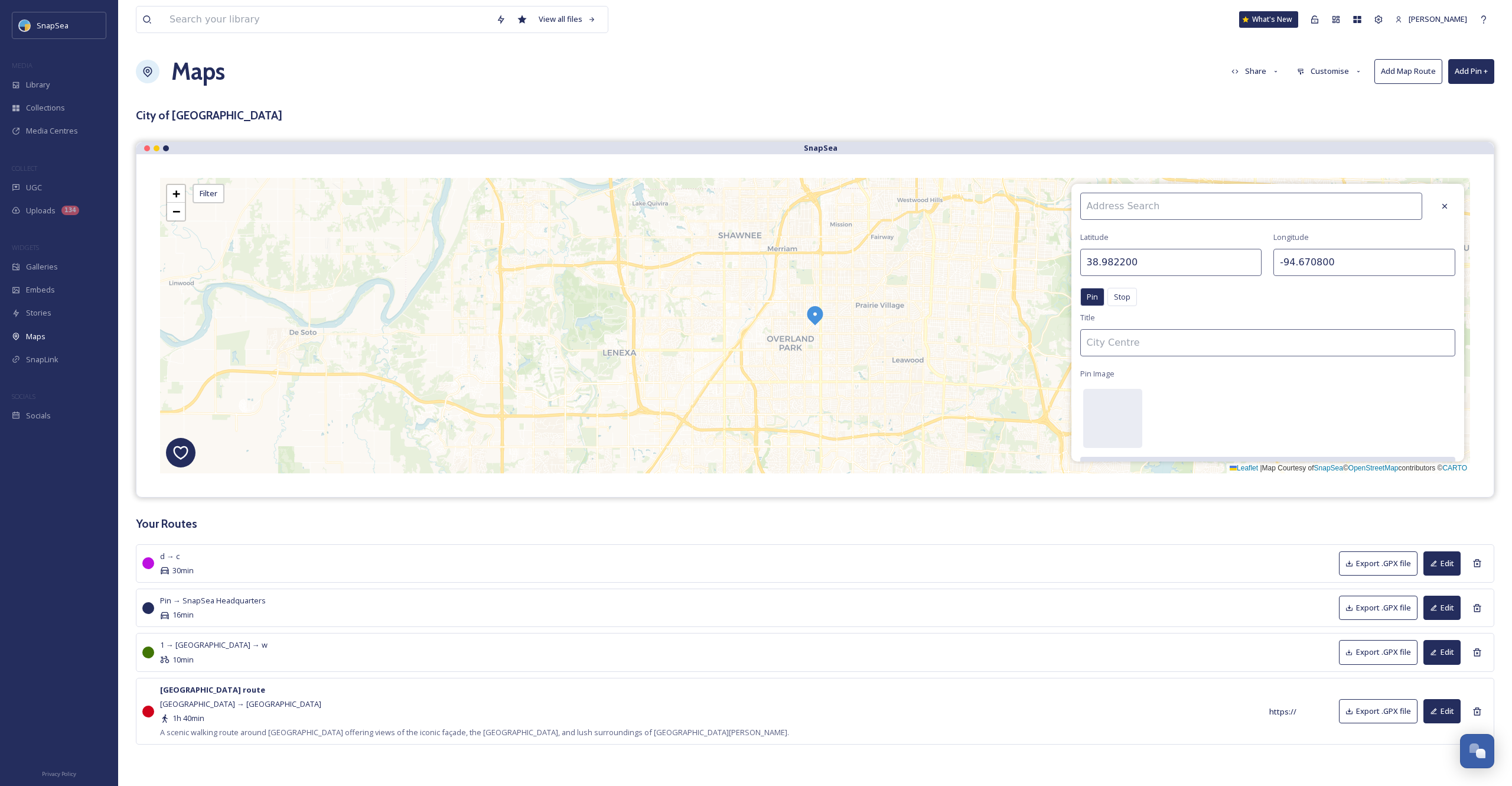
click at [734, 319] on div "w d c 1 + − Leaflet | Map Courtesy of SnapSea © OpenStreetMap contributors © CA…" at bounding box center [815, 325] width 1310 height 296
type input "38.984979"
type input "-94.717941"
click at [876, 296] on div "w d c 1 + − Leaflet | Map Courtesy of SnapSea © OpenStreetMap contributors © CA…" at bounding box center [815, 325] width 1310 height 296
type input "38.995387"
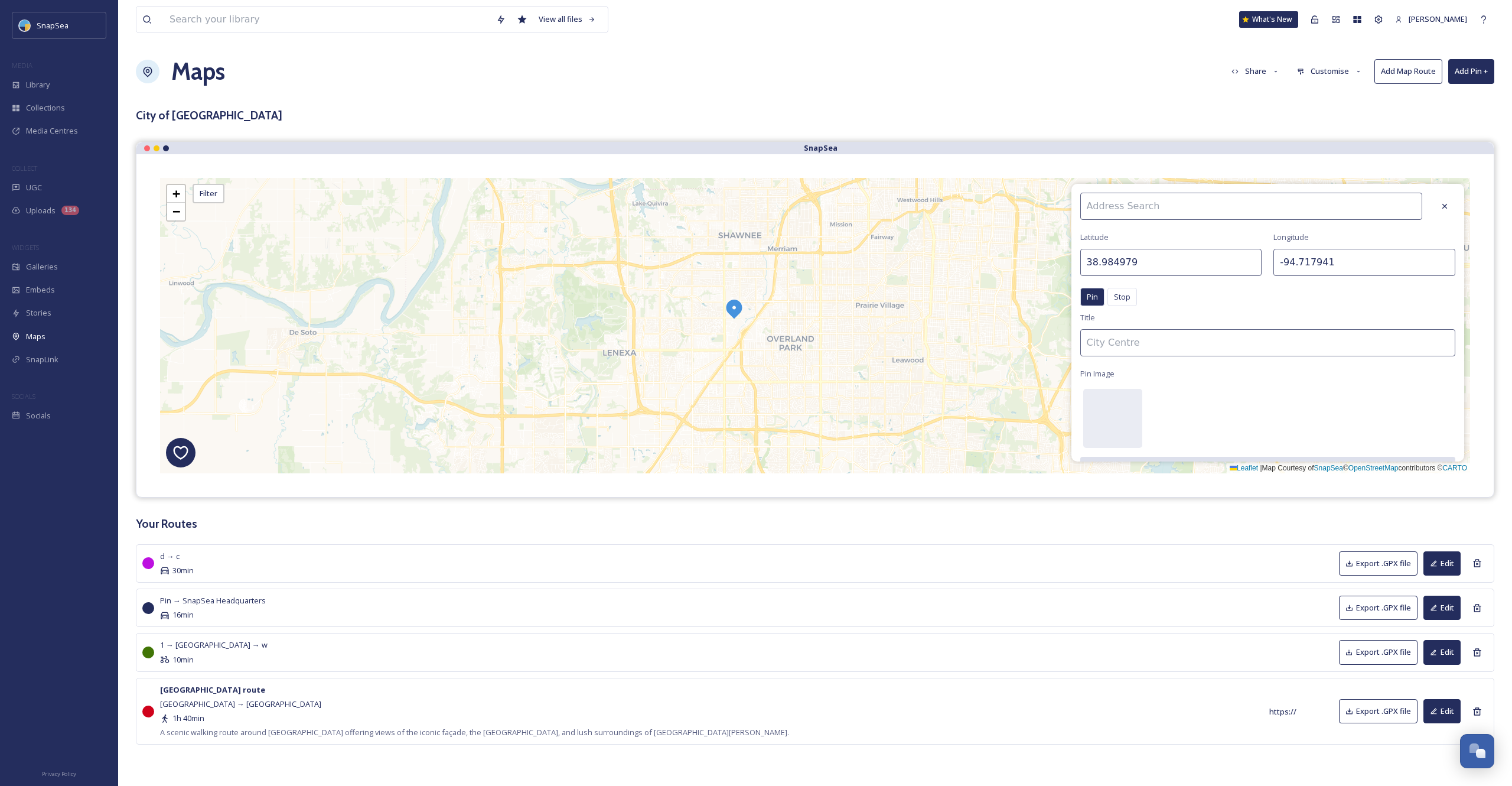
type input "-94.635544"
click at [1154, 265] on input "38.995387" at bounding box center [1171, 262] width 182 height 27
click at [1096, 267] on input "38.995380" at bounding box center [1171, 262] width 182 height 27
click at [1096, 267] on input "0.995380" at bounding box center [1171, 262] width 182 height 27
click at [1090, 265] on input "0.399530" at bounding box center [1171, 262] width 182 height 27
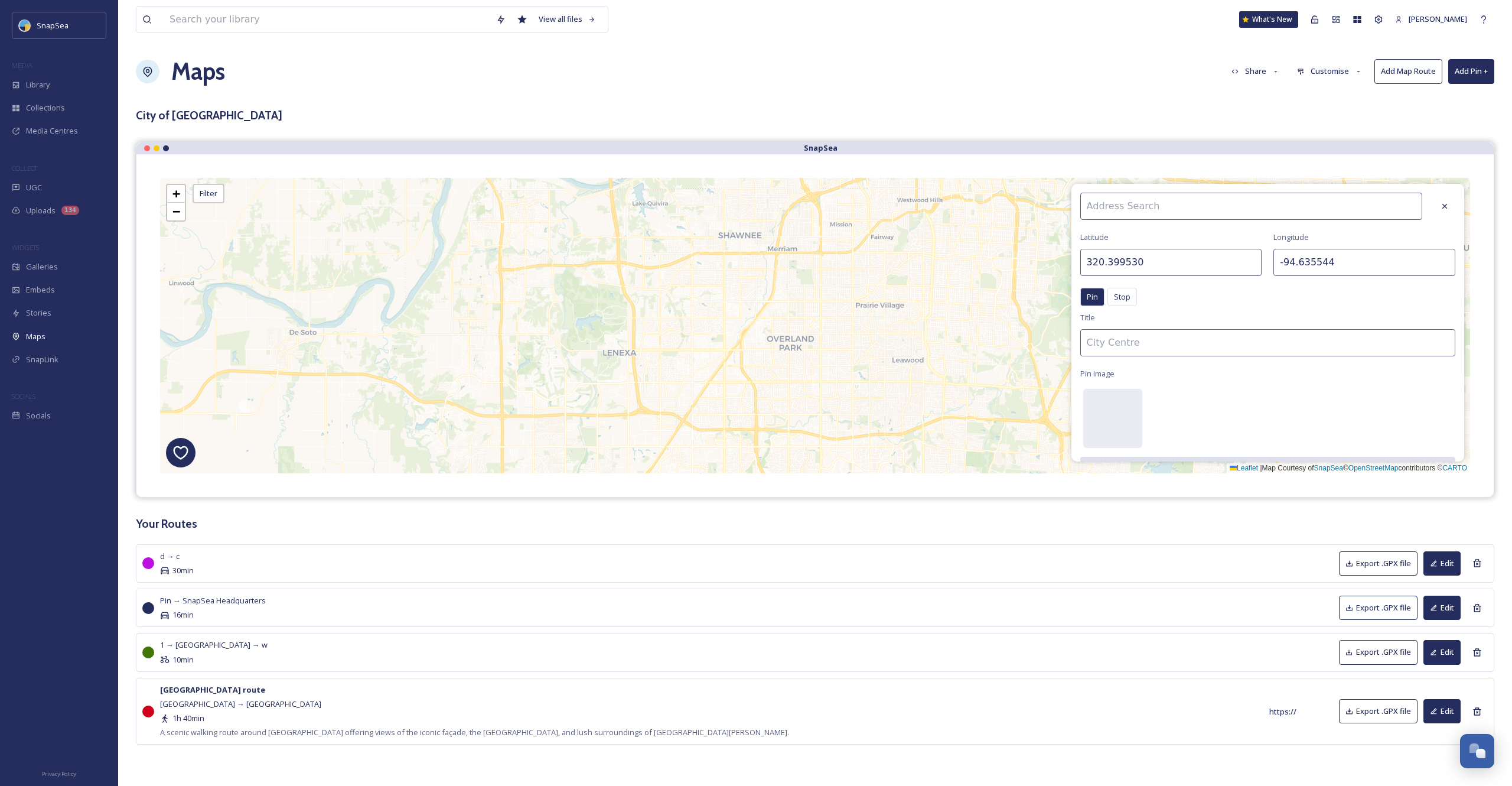
click at [666, 344] on div "w d c 1 + − Leaflet | Map Courtesy of SnapSea © OpenStreetMap contributors © CA…" at bounding box center [815, 325] width 1310 height 296
type input "38.973236"
type input "-94.757767"
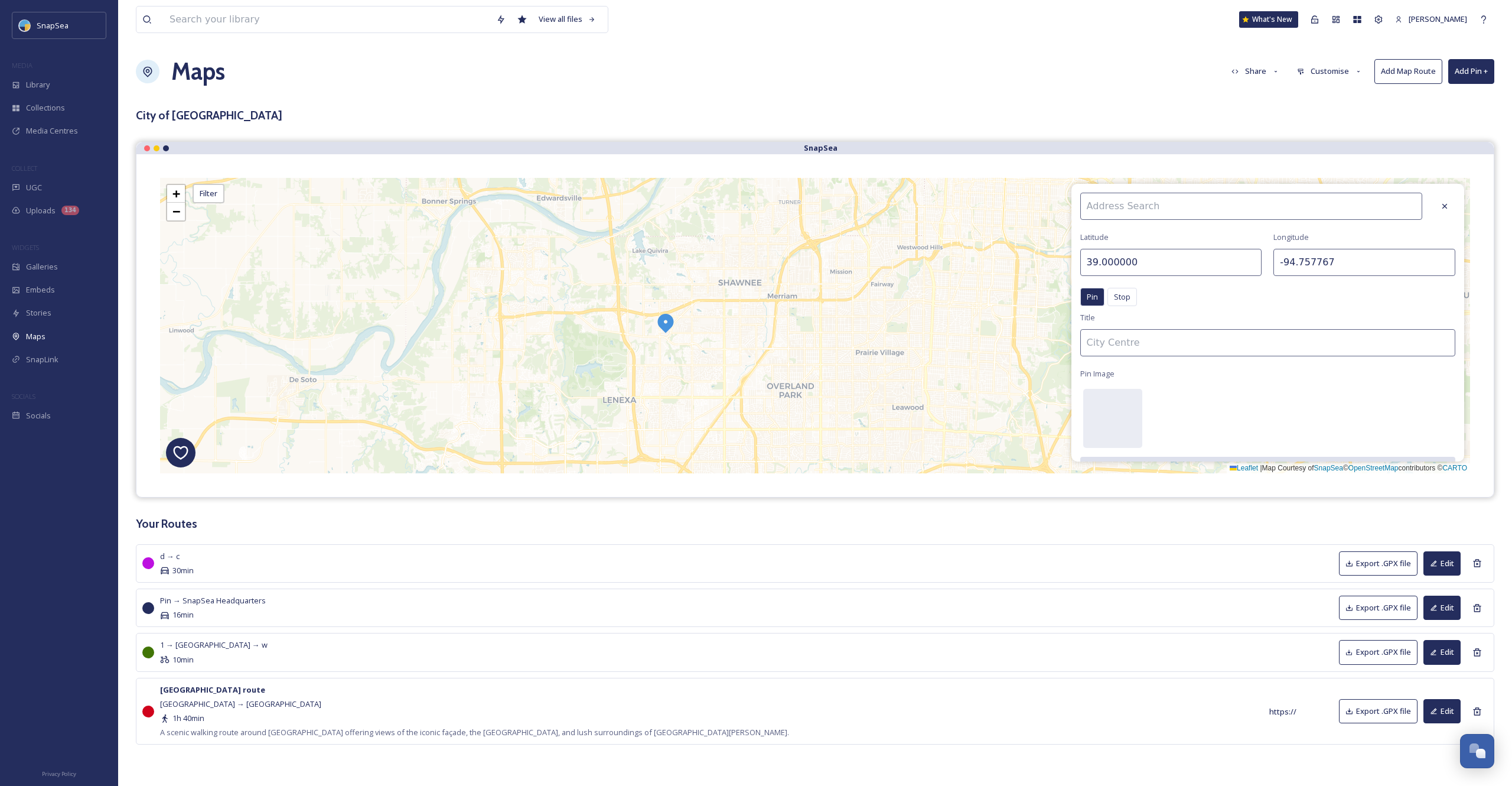
click at [1249, 261] on input "39.000000" at bounding box center [1171, 262] width 182 height 27
click at [1248, 265] on input "38.000000" at bounding box center [1171, 262] width 182 height 27
click at [1252, 261] on input "39.000000" at bounding box center [1171, 262] width 182 height 27
click at [1250, 265] on input "38.000000" at bounding box center [1171, 262] width 182 height 27
click at [1250, 262] on input "37.000000" at bounding box center [1171, 262] width 182 height 27
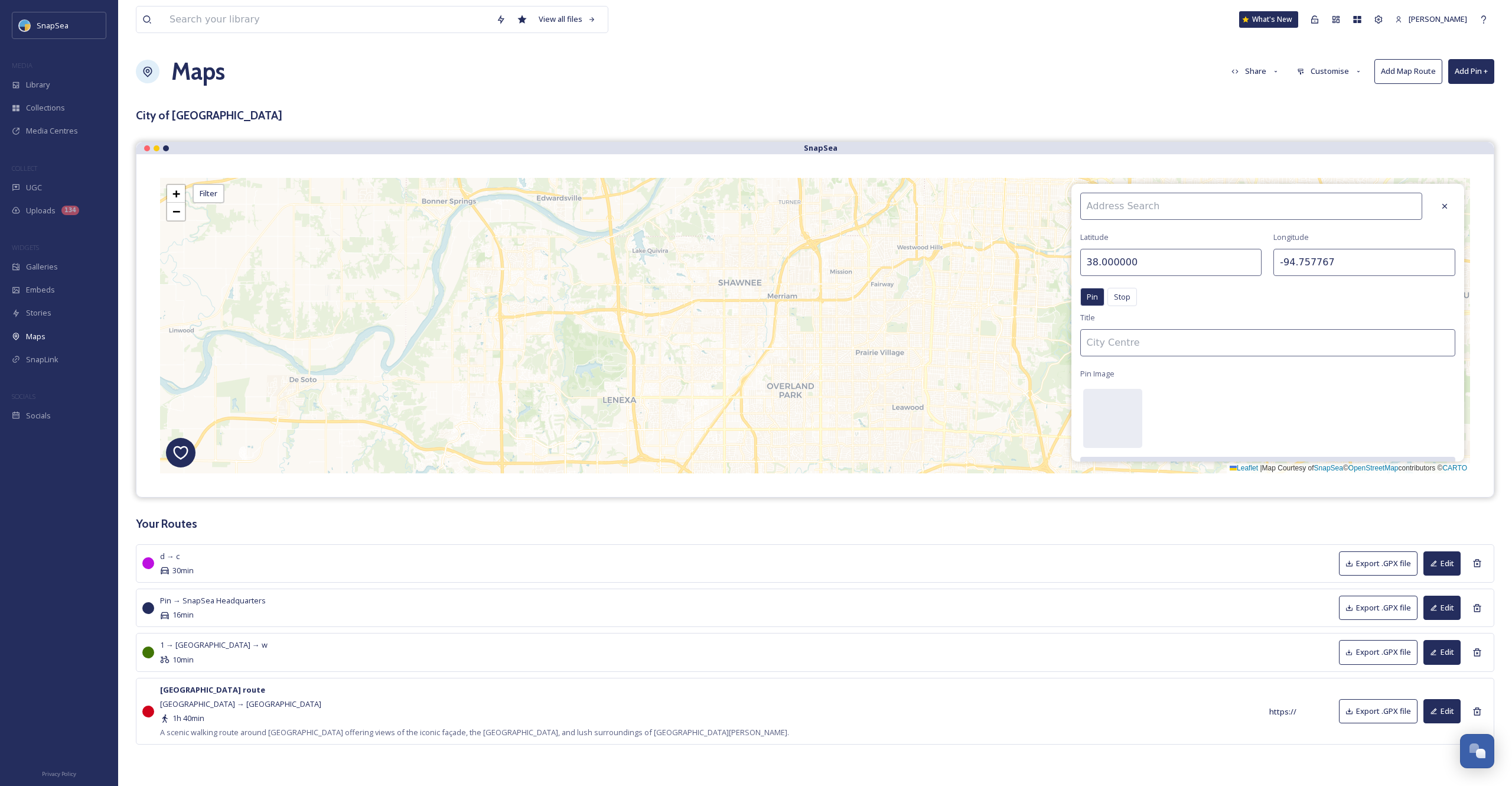
click at [1250, 258] on input "38.000000" at bounding box center [1171, 262] width 182 height 27
click at [1250, 258] on input "39.000000" at bounding box center [1171, 262] width 182 height 27
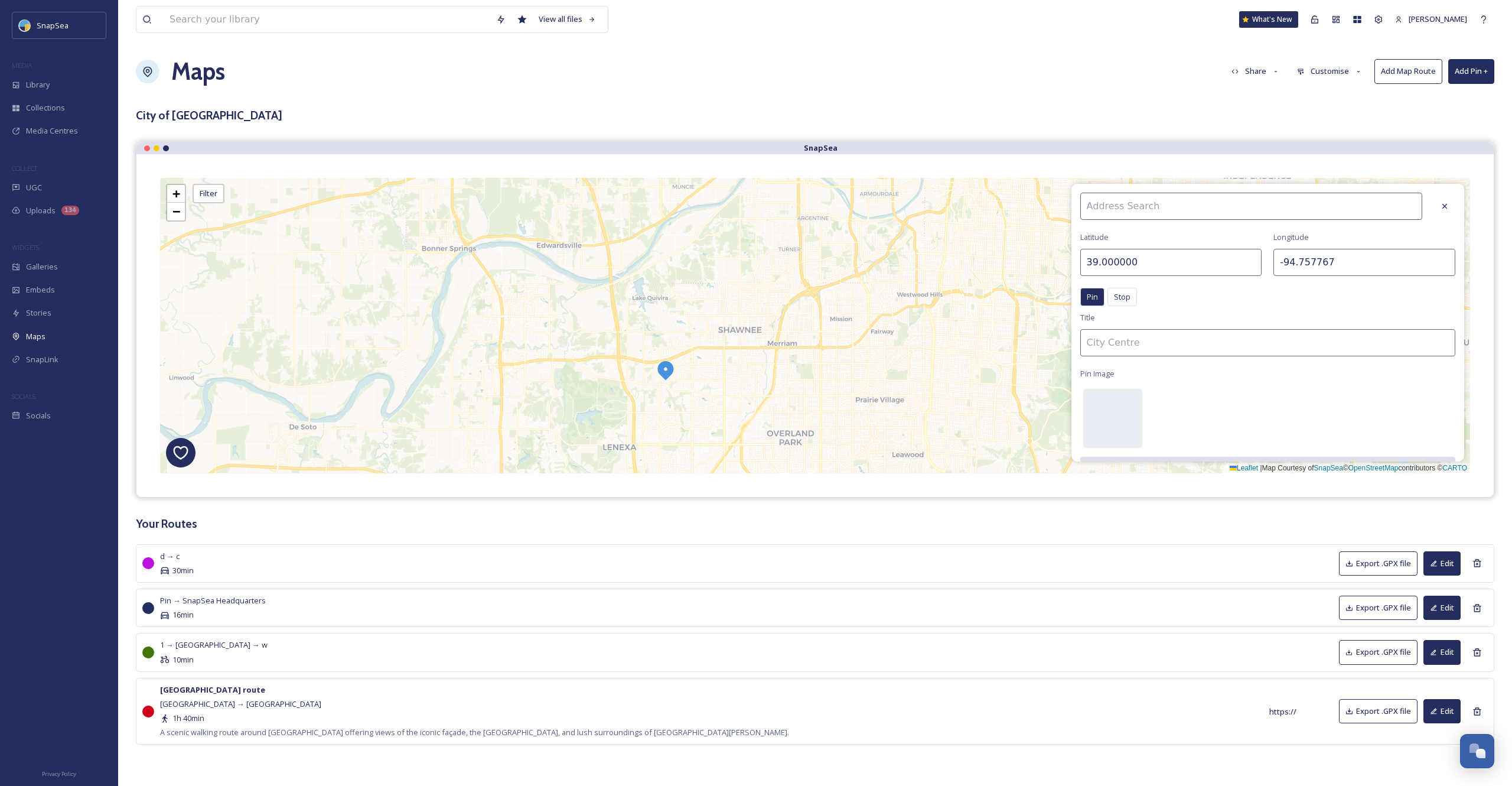
click at [1093, 268] on input "39.000000" at bounding box center [1171, 262] width 182 height 27
type input "86.000000"
type input "-90.000000"
drag, startPoint x: 1200, startPoint y: 258, endPoint x: 1072, endPoint y: 261, distance: 128.0
click at [1080, 261] on input "-90.000000" at bounding box center [1171, 262] width 182 height 27
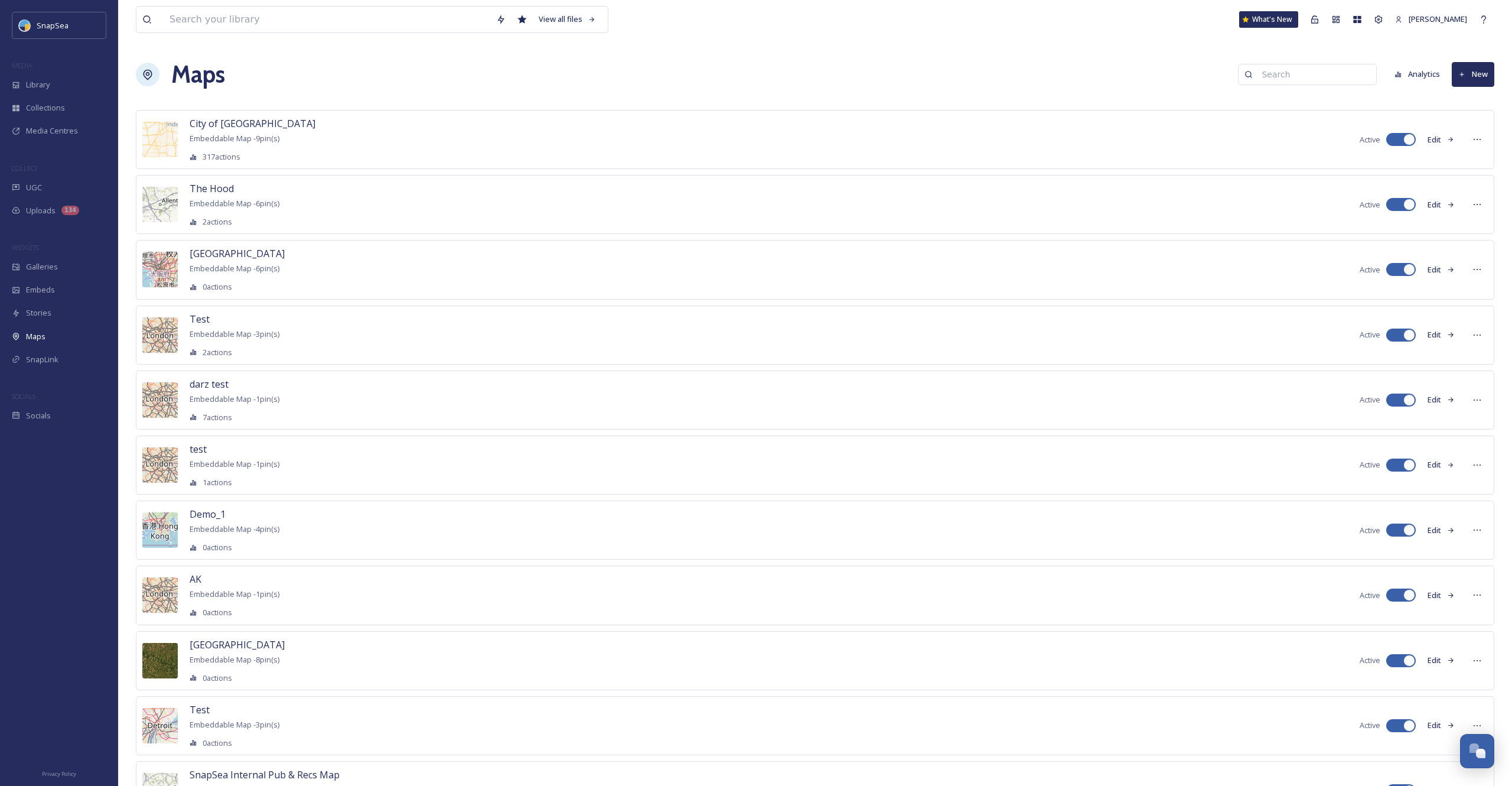
click at [1457, 72] on button "New" at bounding box center [1473, 74] width 43 height 24
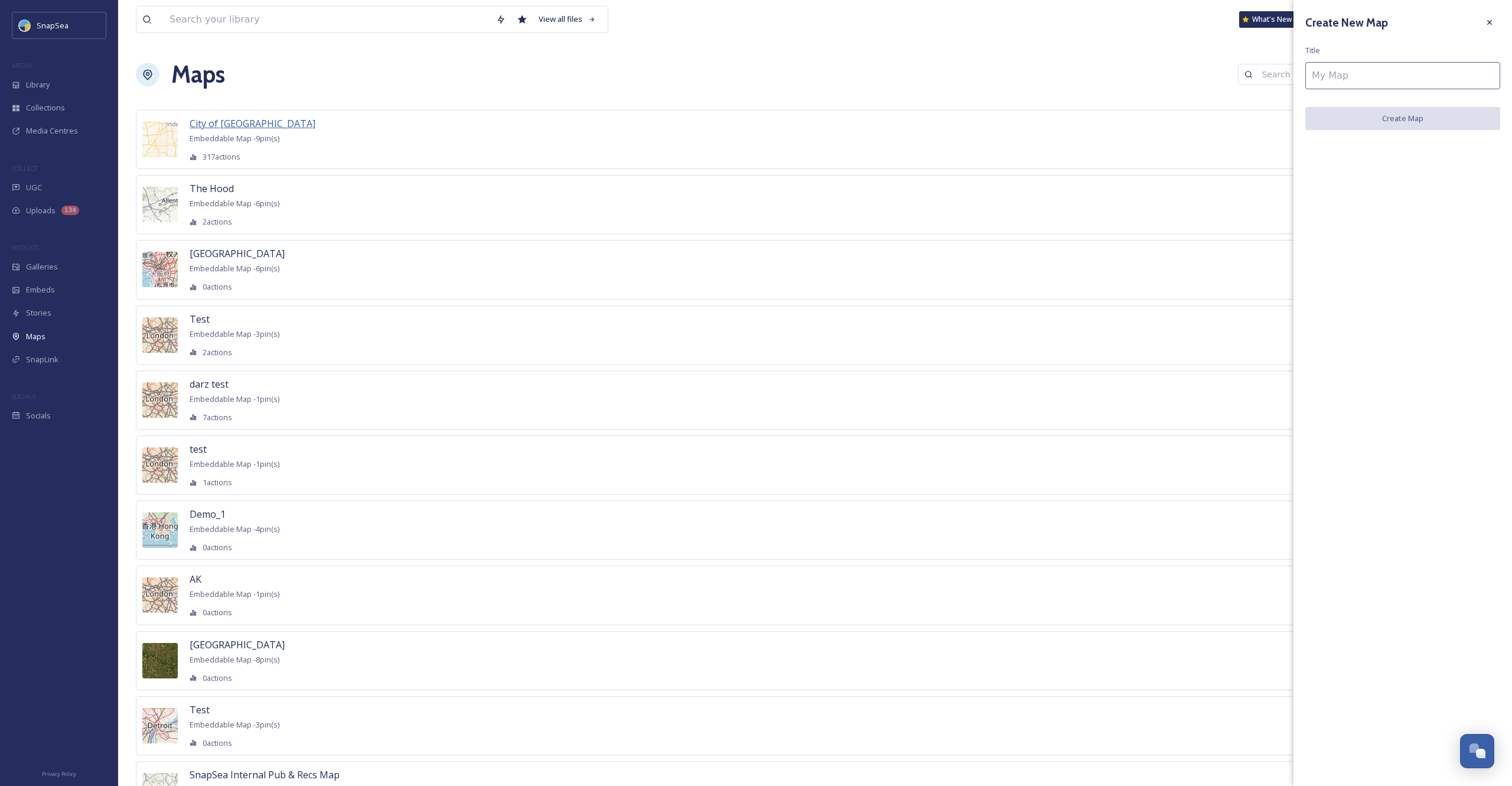
click at [242, 123] on span "City of [GEOGRAPHIC_DATA]" at bounding box center [253, 123] width 126 height 13
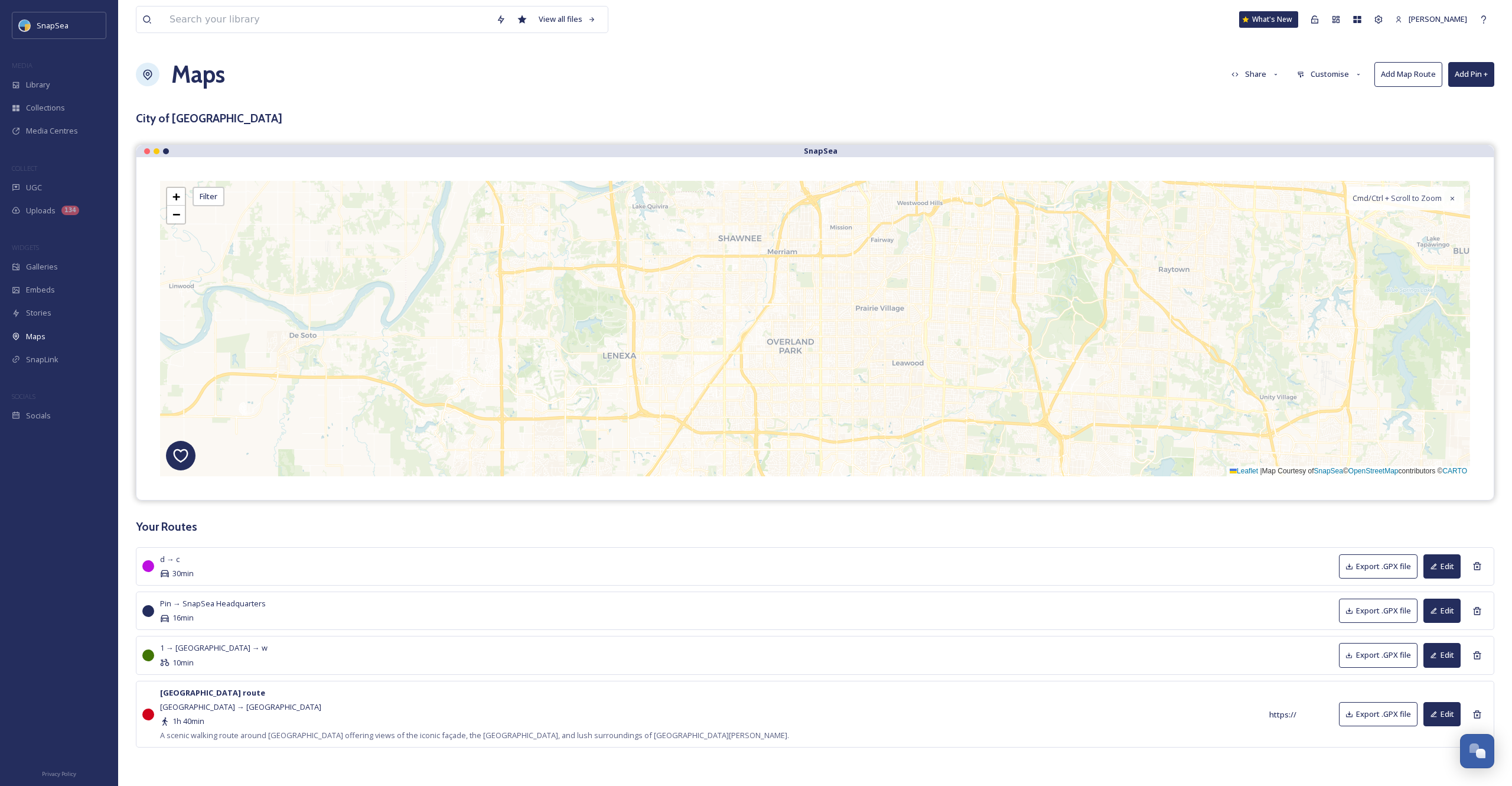
click at [1477, 76] on button "Add Pin +" at bounding box center [1471, 74] width 46 height 24
click at [1450, 103] on span "Add New Pin" at bounding box center [1438, 102] width 45 height 11
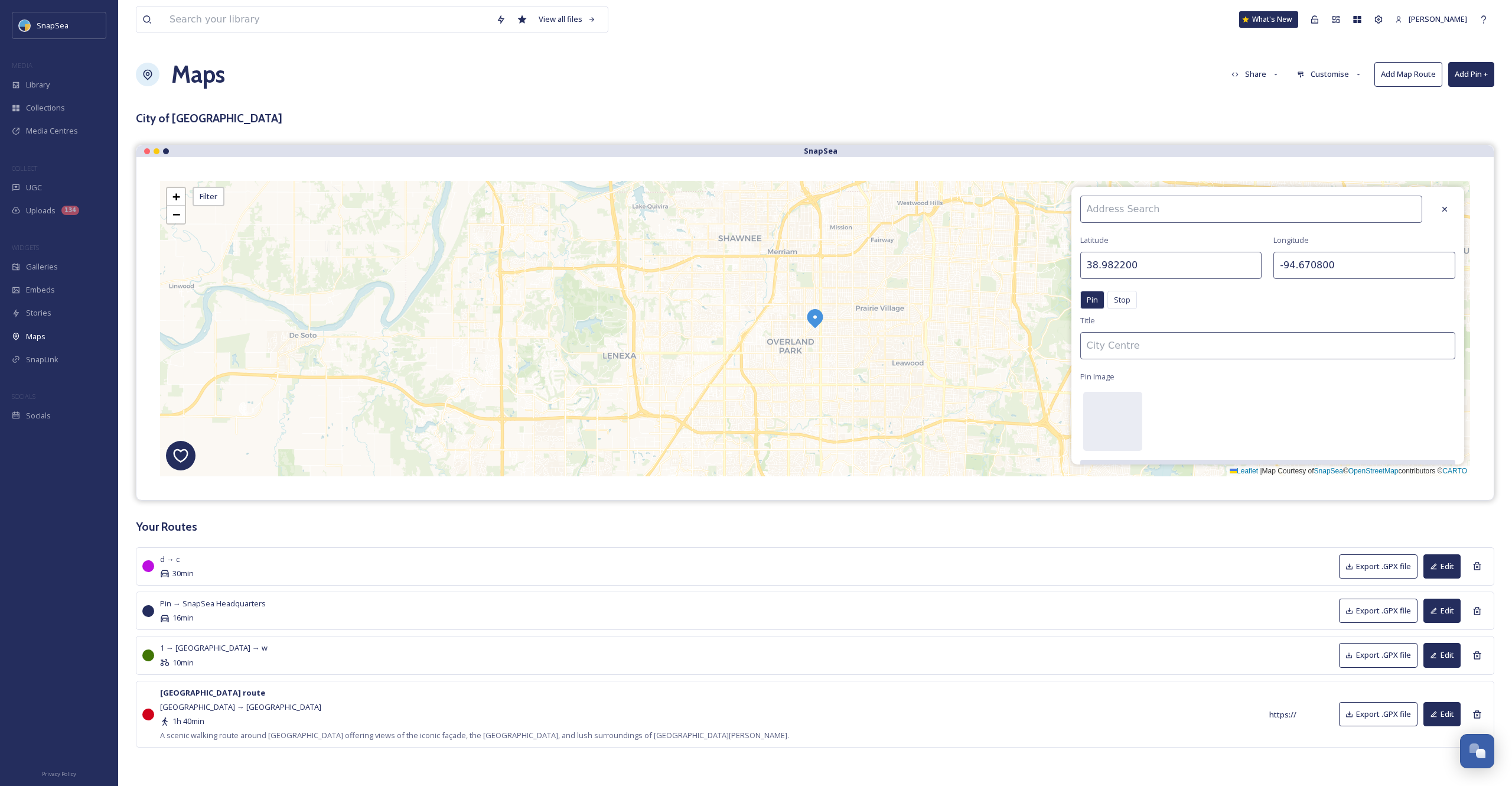
click at [1153, 273] on input "38.982200" at bounding box center [1171, 265] width 182 height 27
drag, startPoint x: 1146, startPoint y: 271, endPoint x: 981, endPoint y: 265, distance: 165.1
click at [1080, 265] on input "38.982200" at bounding box center [1171, 265] width 182 height 27
drag, startPoint x: 1340, startPoint y: 272, endPoint x: 1240, endPoint y: 271, distance: 100.0
click at [1273, 271] on input "-94.670800" at bounding box center [1364, 265] width 182 height 27
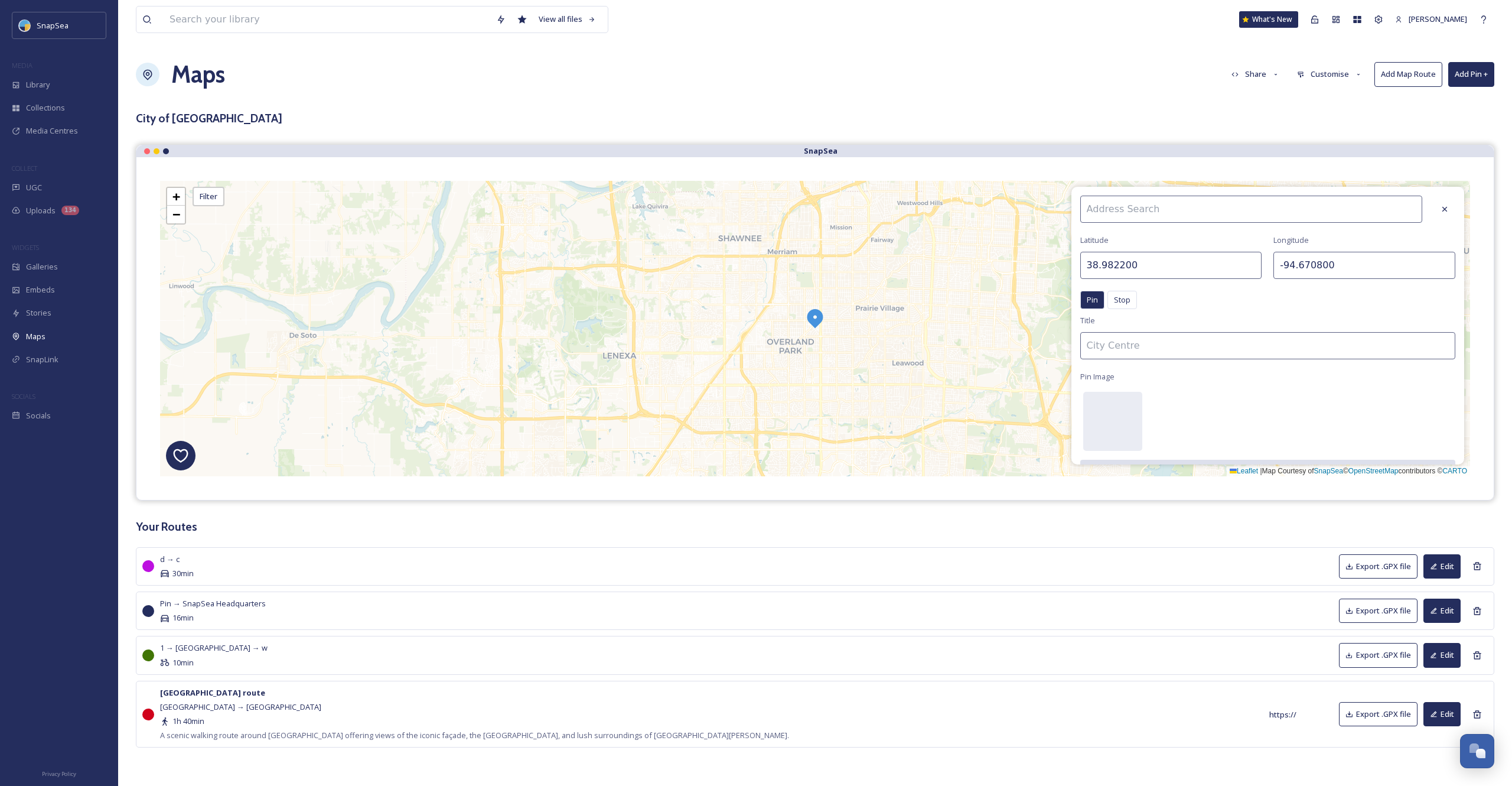
click at [894, 317] on div "w d c 1 + − Leaflet | Map Courtesy of SnapSea © OpenStreetMap contributors © CA…" at bounding box center [815, 328] width 1310 height 296
type input "38.987381"
type input "-94.625587"
click at [1147, 265] on input "38.987381" at bounding box center [1171, 265] width 182 height 27
click at [653, 326] on div "w d c 1 + − Leaflet | Map Courtesy of SnapSea © OpenStreetMap contributors © CA…" at bounding box center [815, 328] width 1310 height 296
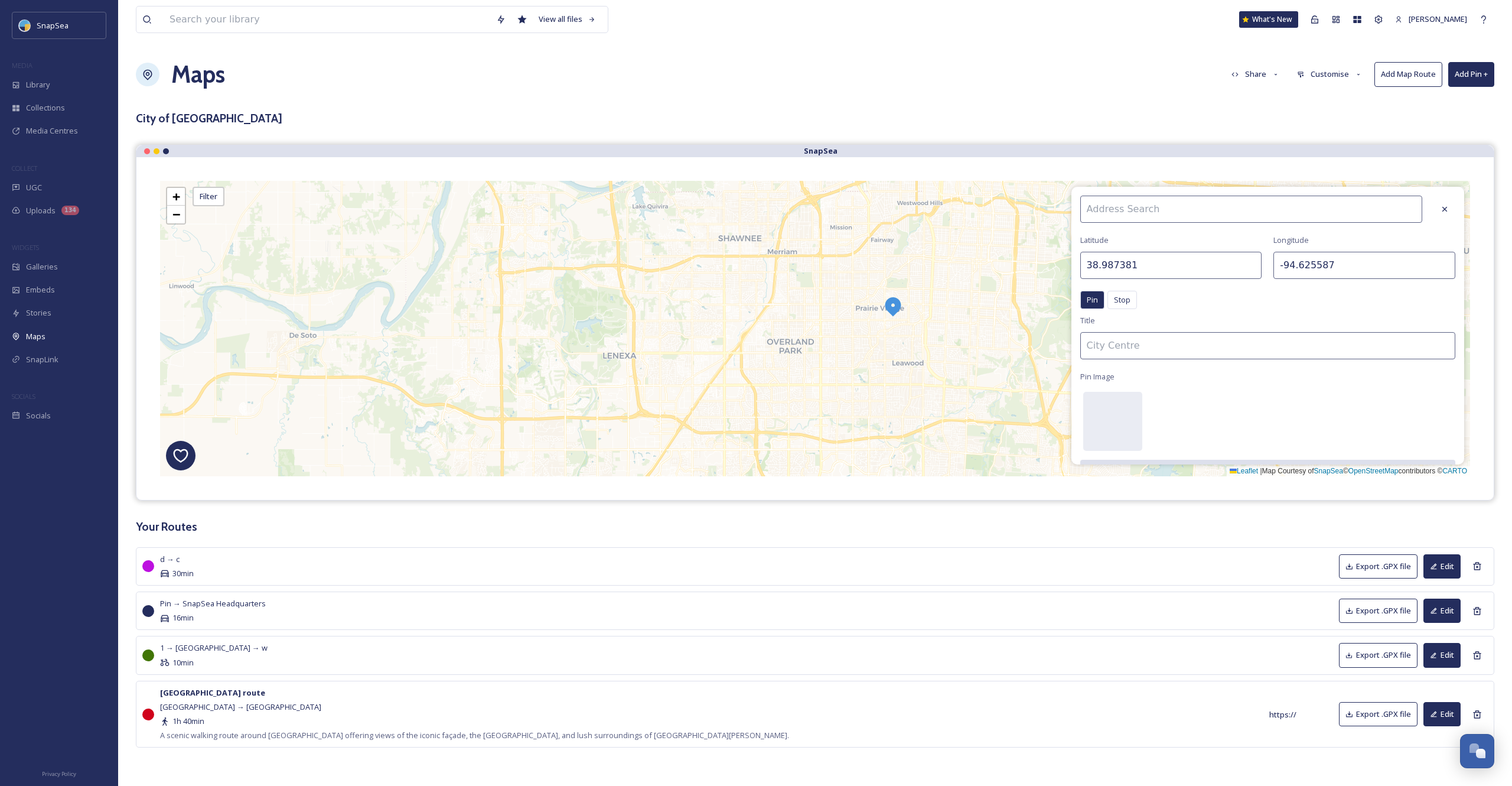
type input "38.983111"
type input "-94.764977"
click at [1147, 269] on input "38.983111" at bounding box center [1171, 265] width 182 height 27
click at [73, 87] on div "Library" at bounding box center [59, 84] width 118 height 23
